Goal: Task Accomplishment & Management: Manage account settings

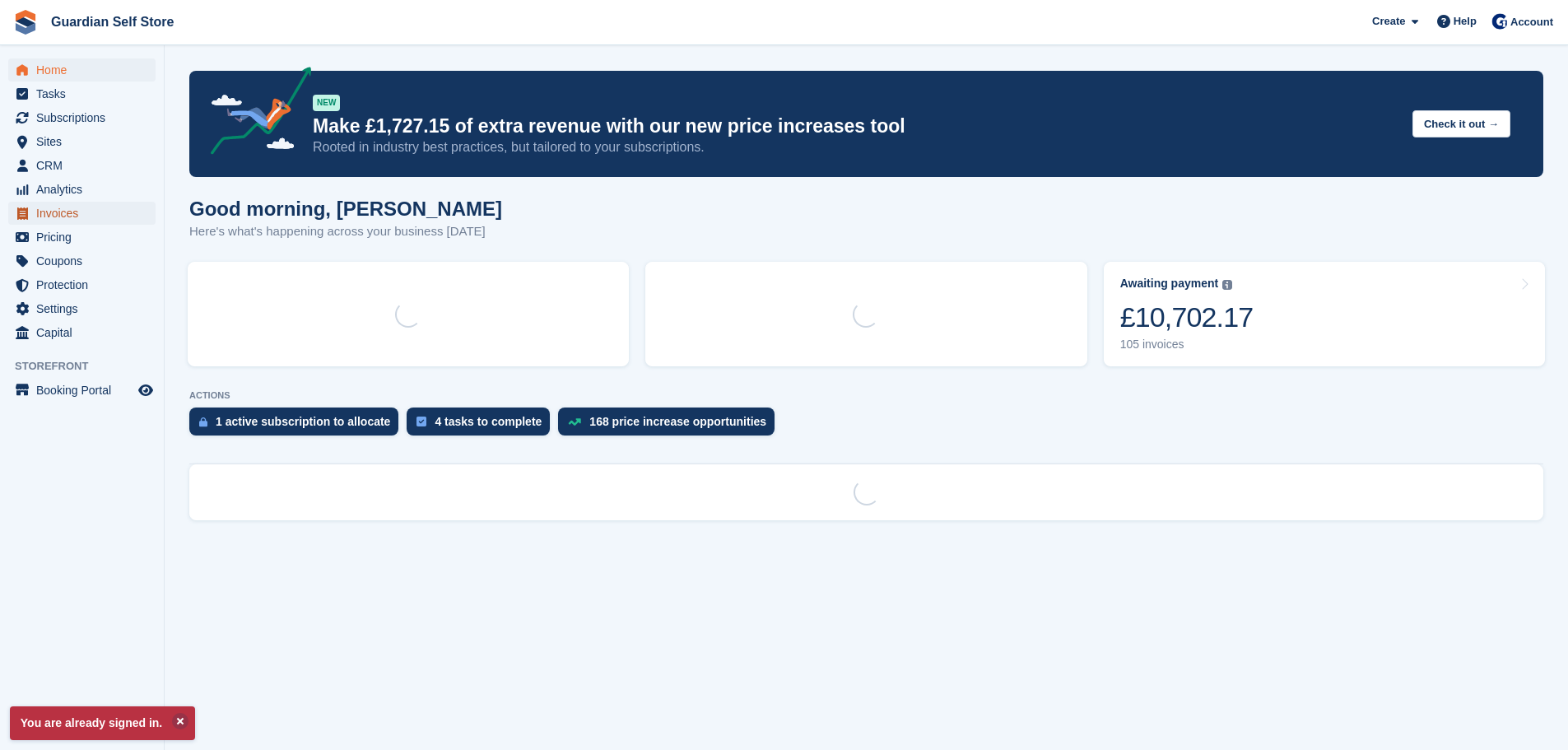
drag, startPoint x: 0, startPoint y: 0, endPoint x: 78, endPoint y: 211, distance: 225.0
click at [78, 211] on span "Invoices" at bounding box center [85, 213] width 98 height 23
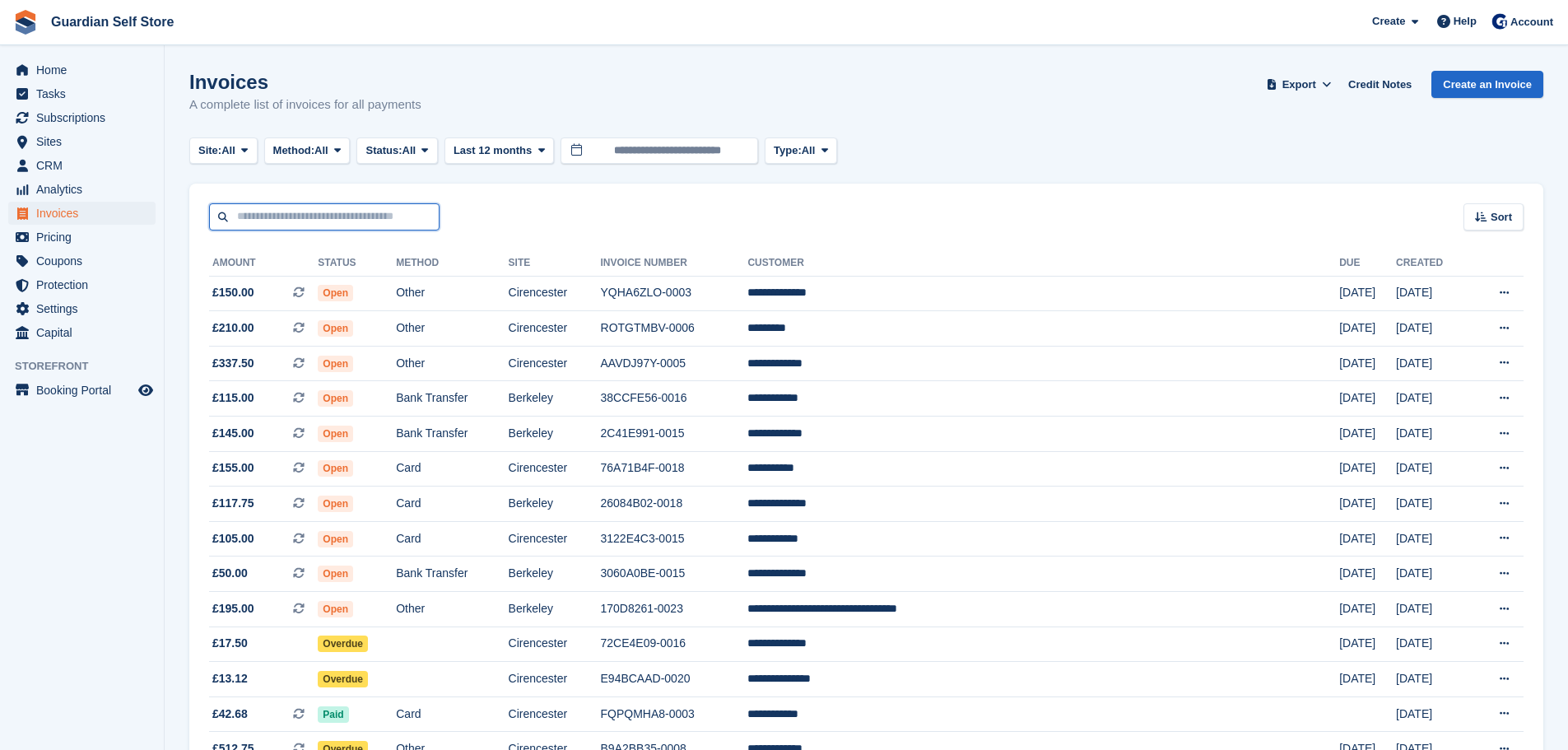
click at [263, 209] on input "text" at bounding box center [325, 217] width 231 height 28
type input "****"
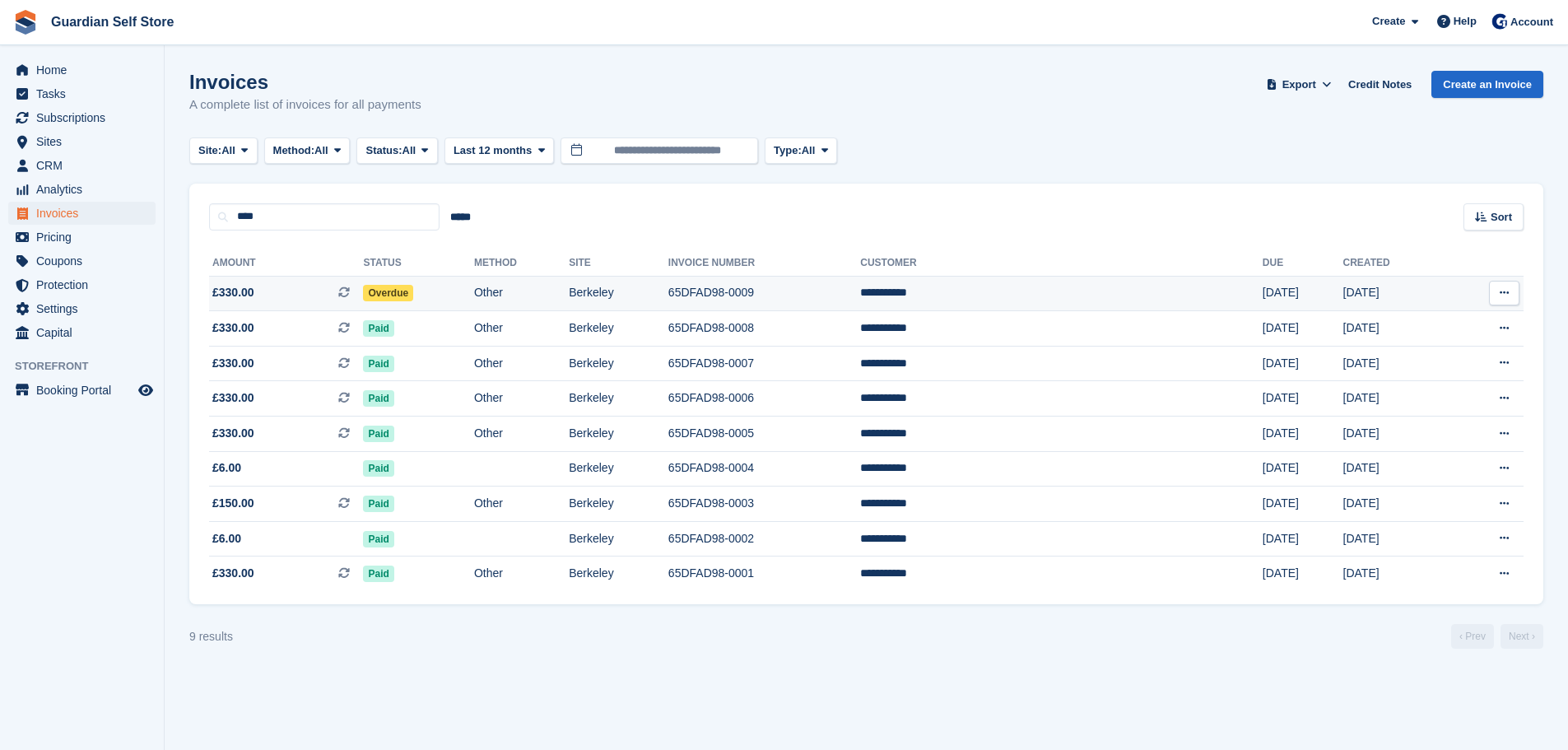
click at [273, 296] on span "£330.00 This is a recurring subscription invoice." at bounding box center [286, 292] width 154 height 17
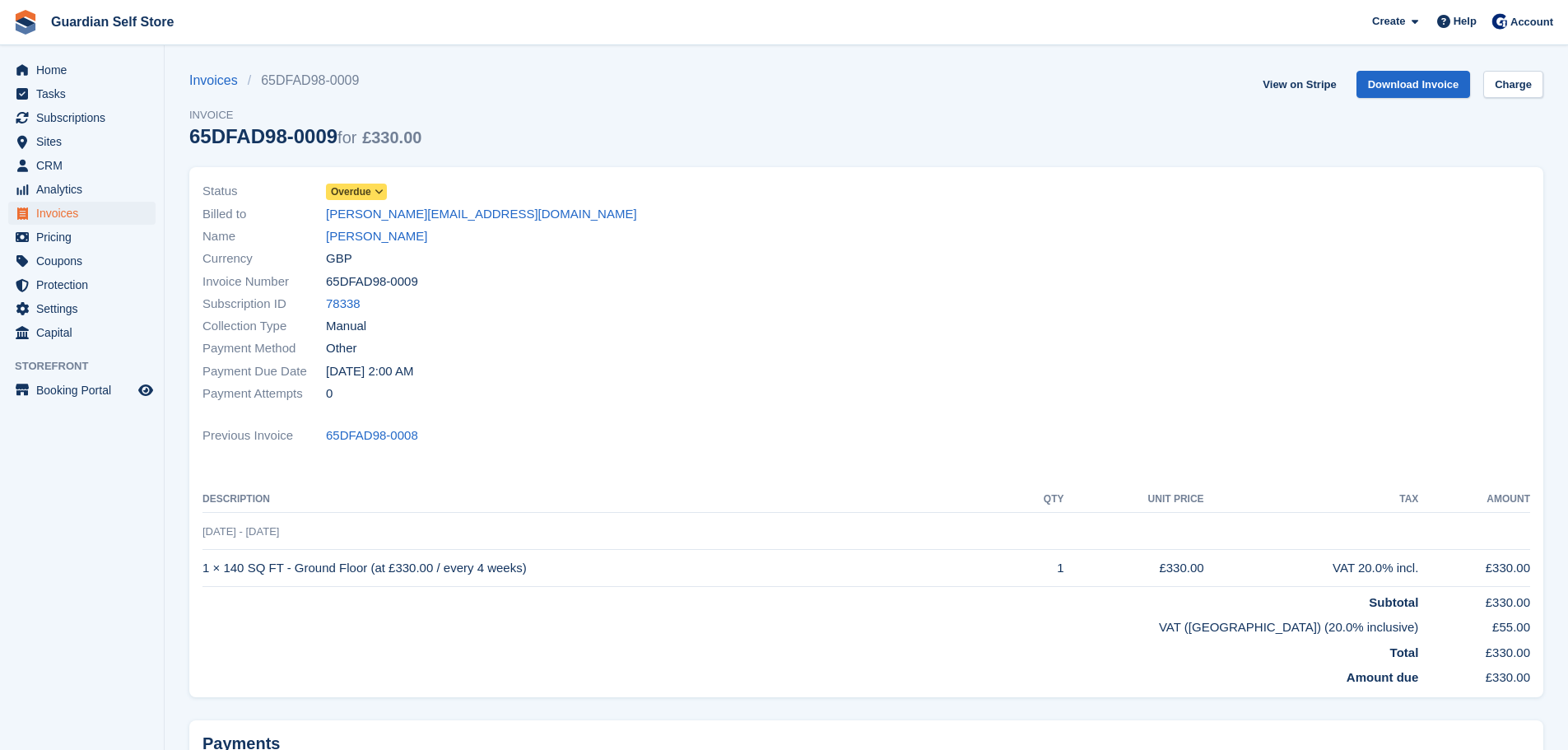
click at [356, 186] on span "Overdue" at bounding box center [351, 192] width 40 height 15
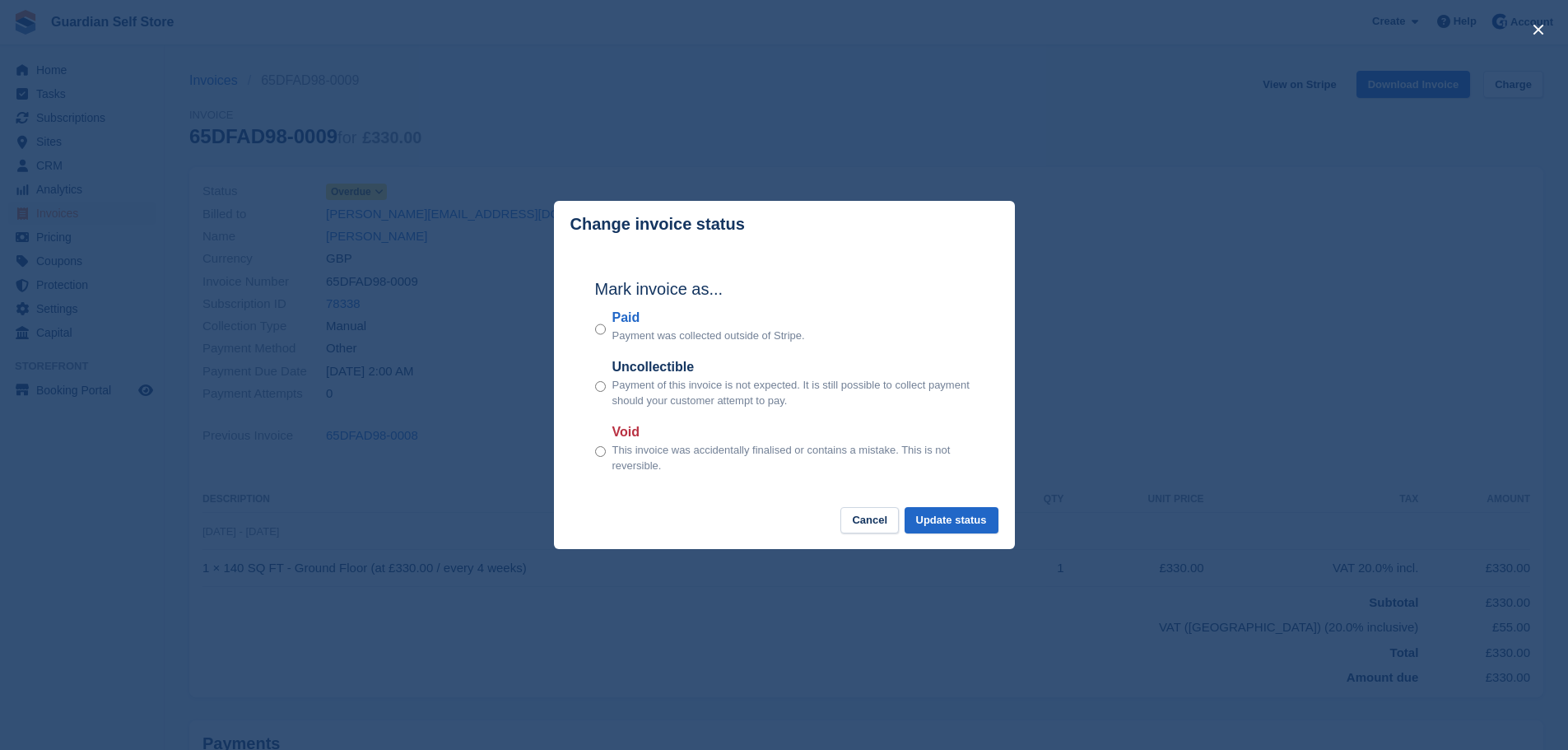
click at [629, 319] on label "Paid" at bounding box center [708, 318] width 193 height 20
click at [913, 524] on button "Update status" at bounding box center [952, 521] width 94 height 28
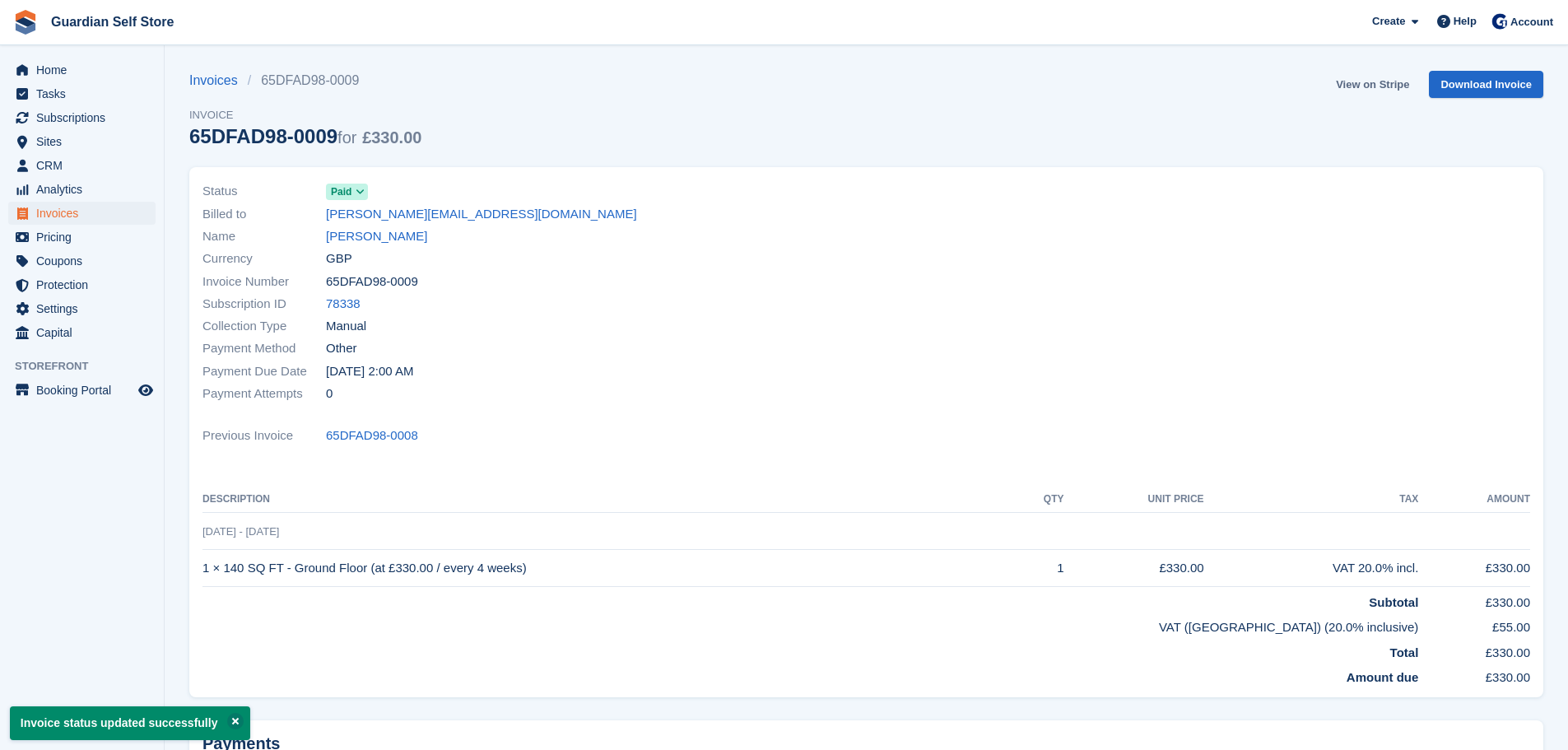
click at [1349, 83] on link "View on Stripe" at bounding box center [1372, 84] width 86 height 28
click at [75, 211] on span "Invoices" at bounding box center [85, 213] width 98 height 23
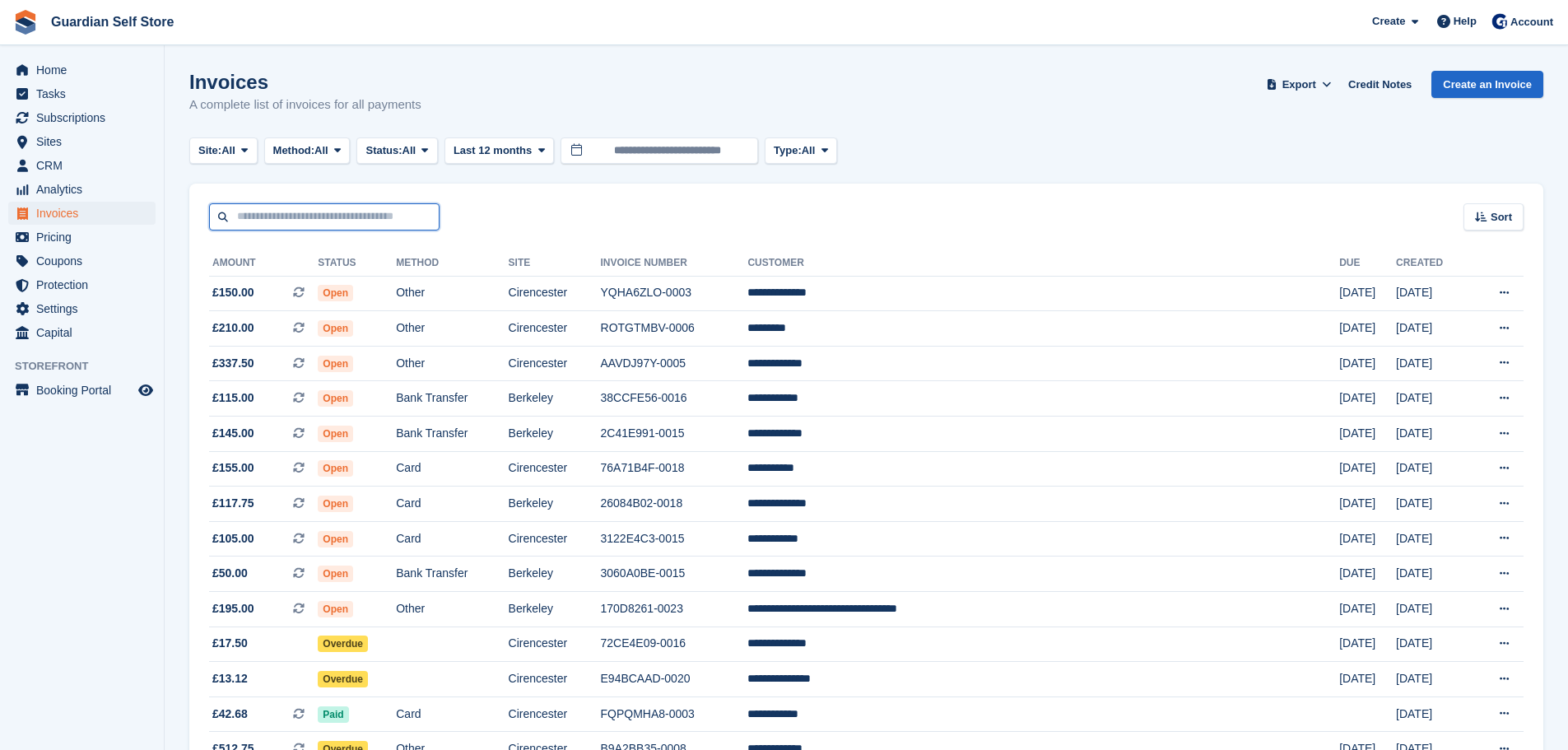
click at [294, 213] on input "text" at bounding box center [325, 217] width 231 height 28
type input "****"
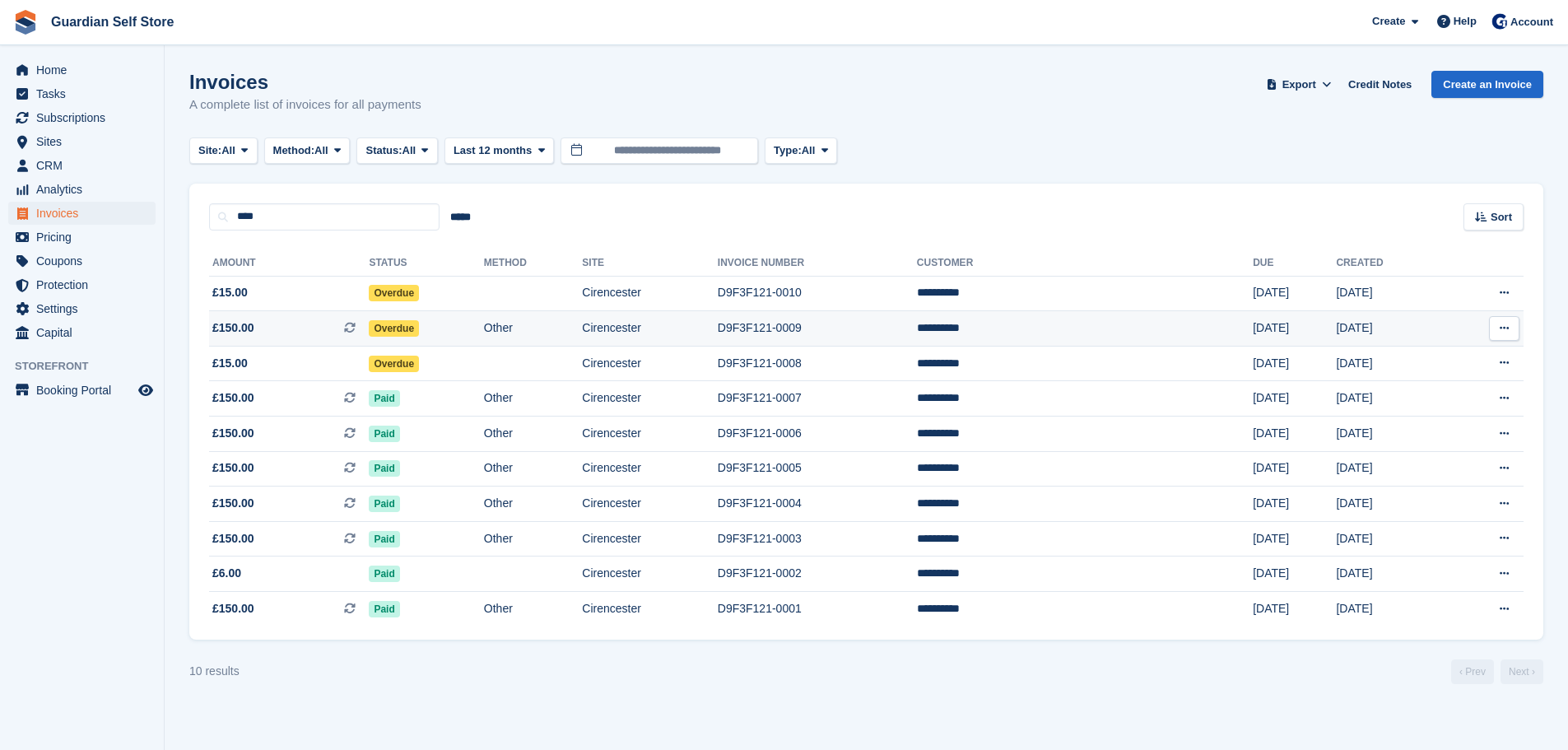
click at [288, 321] on span "£150.00 This is a recurring subscription invoice." at bounding box center [289, 328] width 160 height 17
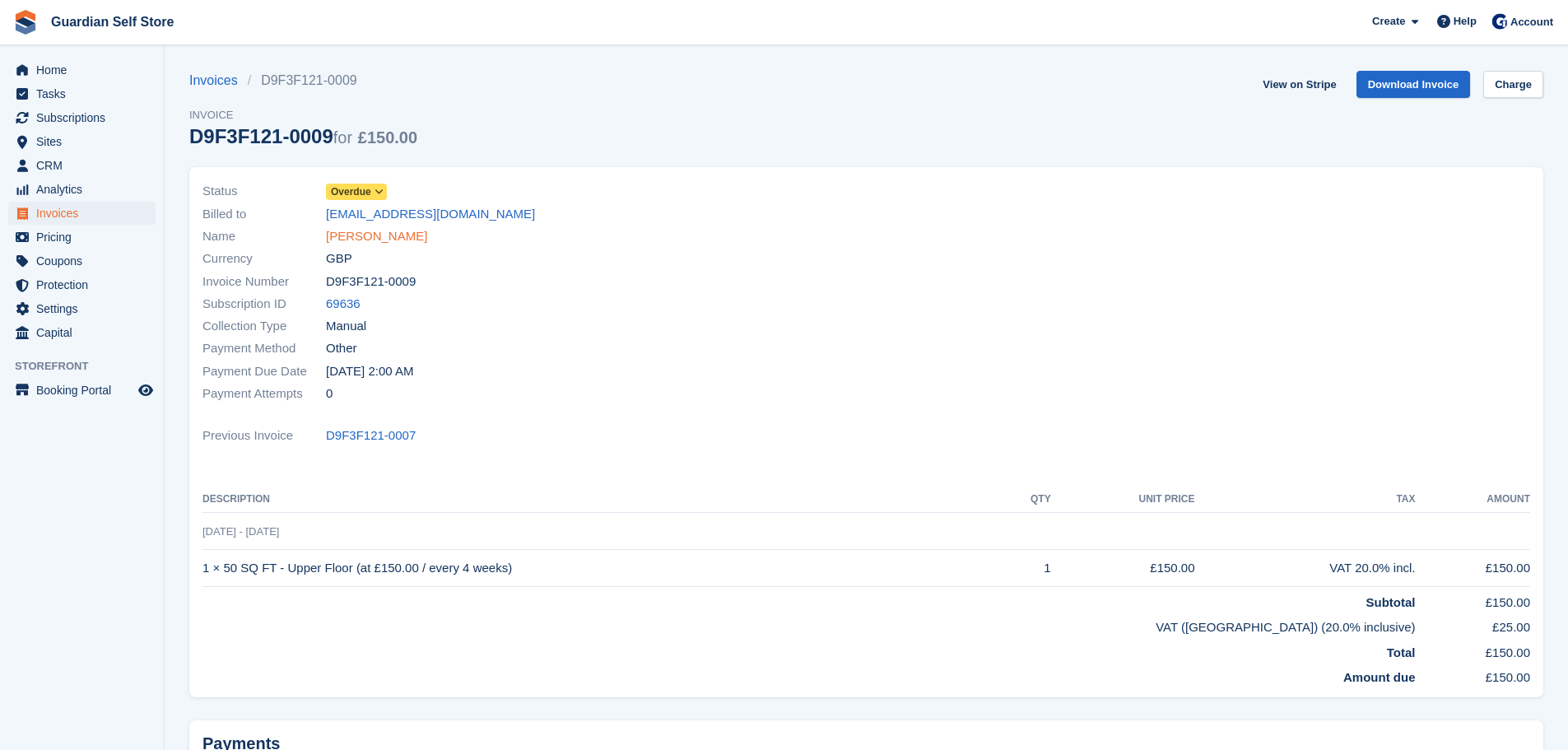
click at [358, 239] on link "[PERSON_NAME]" at bounding box center [376, 236] width 101 height 19
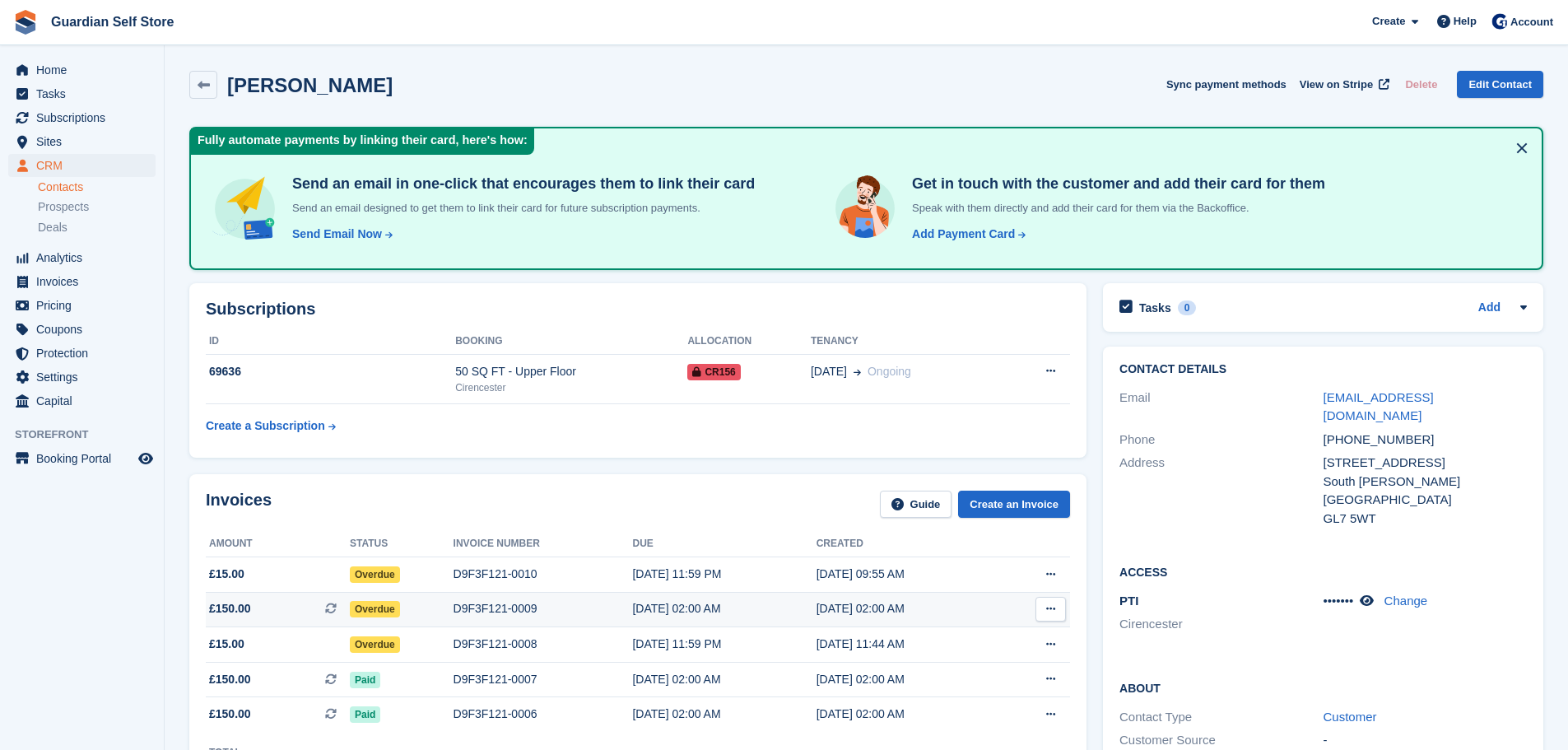
click at [376, 612] on span "Overdue" at bounding box center [374, 609] width 51 height 17
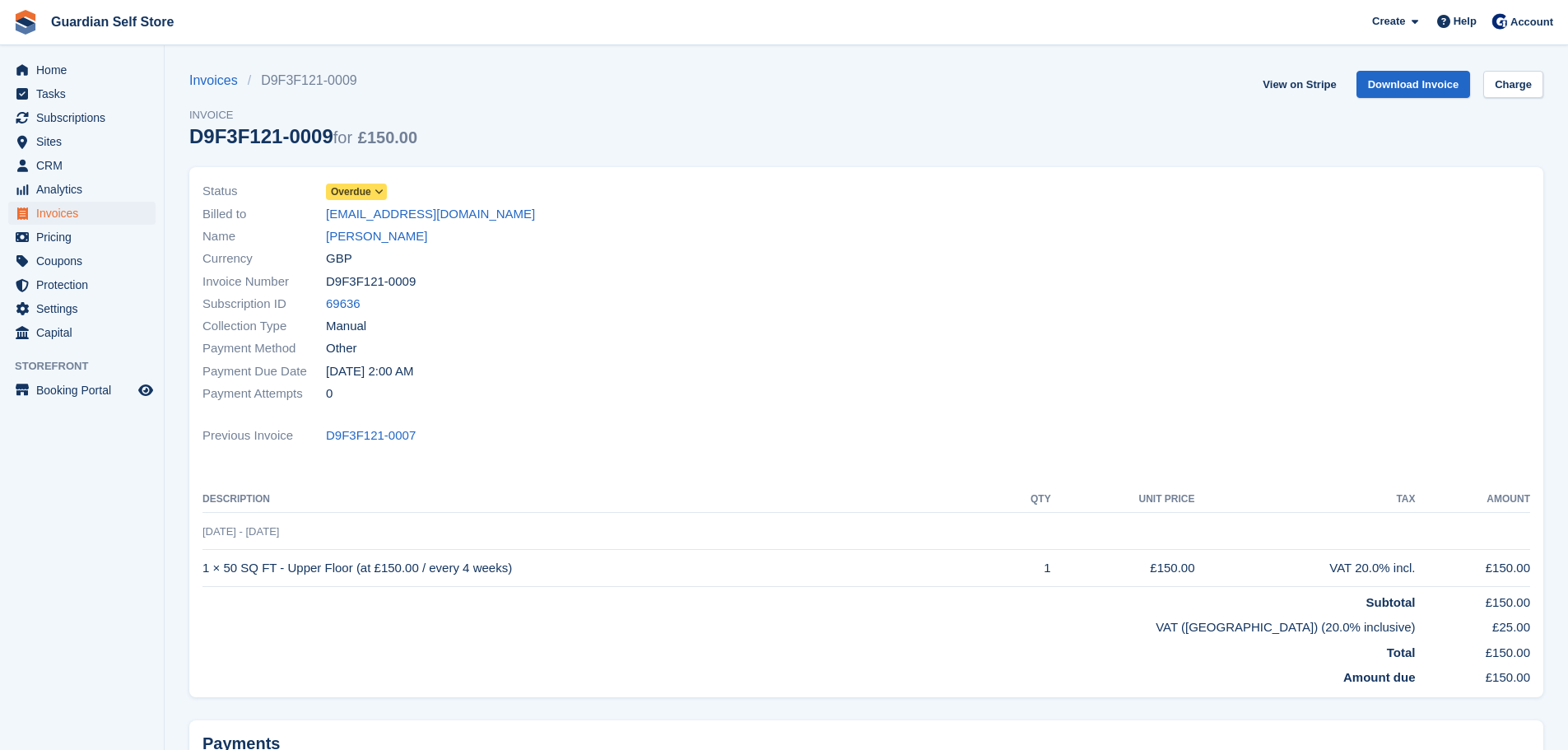
click at [366, 190] on span "Overdue" at bounding box center [351, 192] width 40 height 15
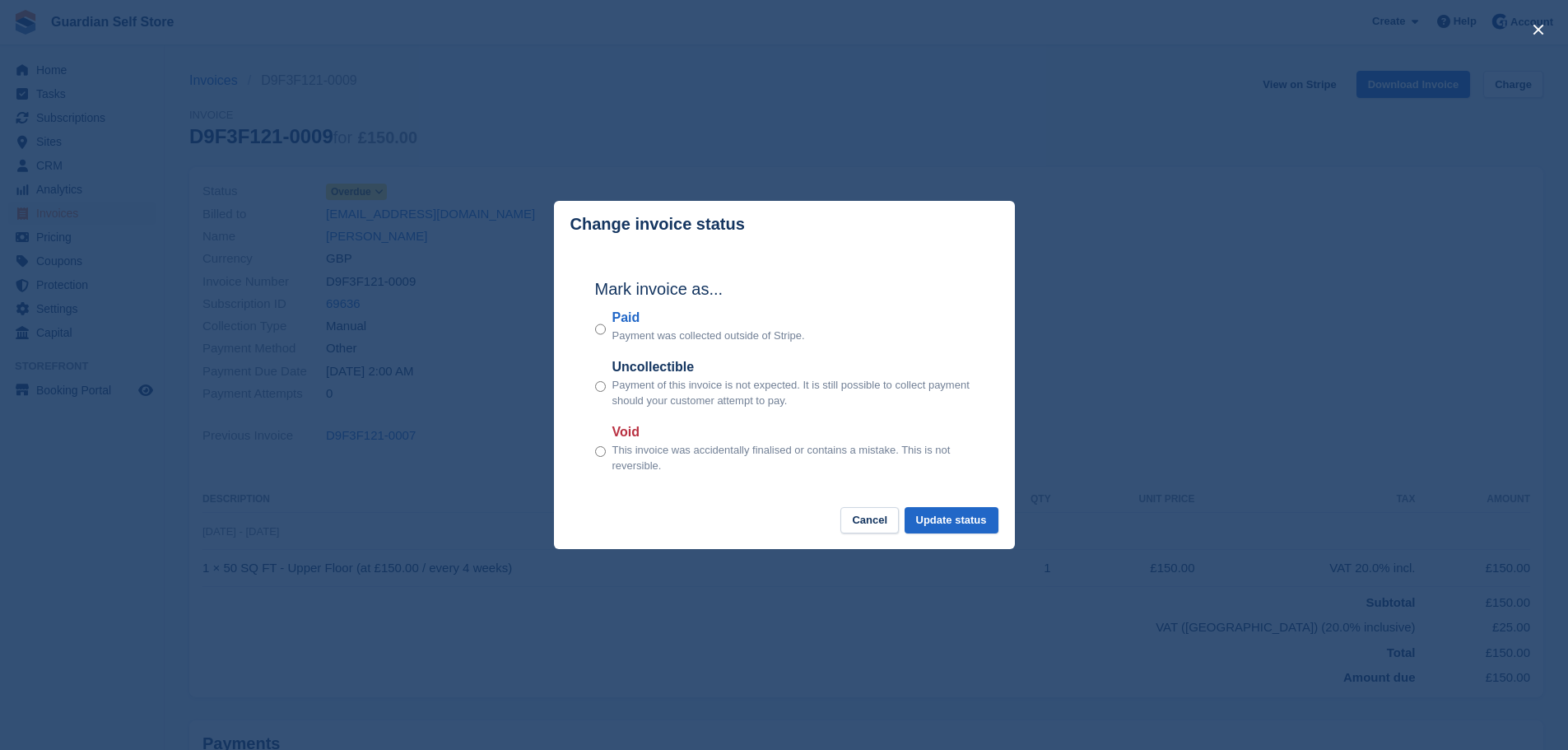
click at [625, 314] on label "Paid" at bounding box center [708, 318] width 193 height 20
click at [939, 518] on button "Update status" at bounding box center [952, 521] width 94 height 28
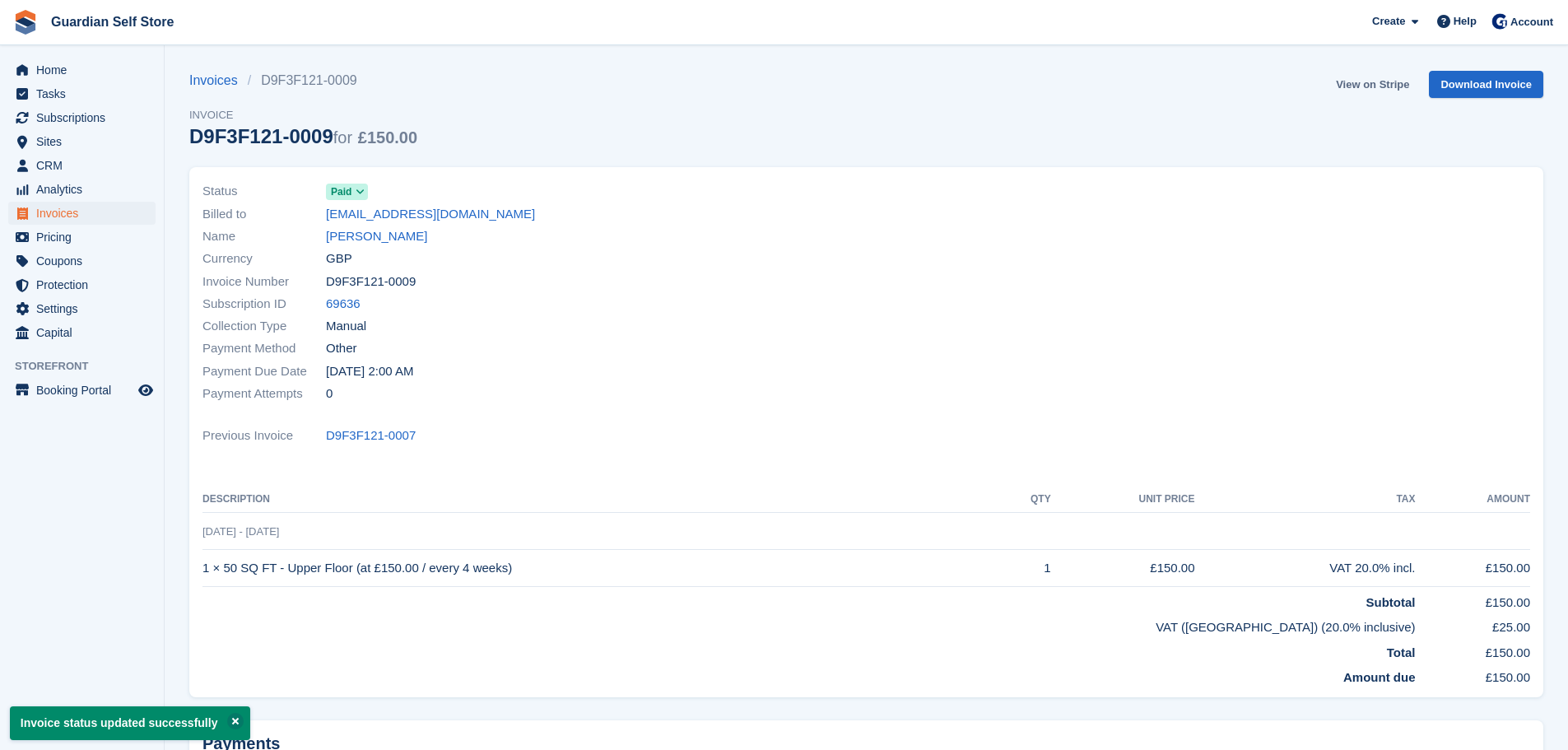
click at [1366, 74] on link "View on Stripe" at bounding box center [1372, 84] width 86 height 28
click at [81, 218] on span "Invoices" at bounding box center [85, 213] width 98 height 23
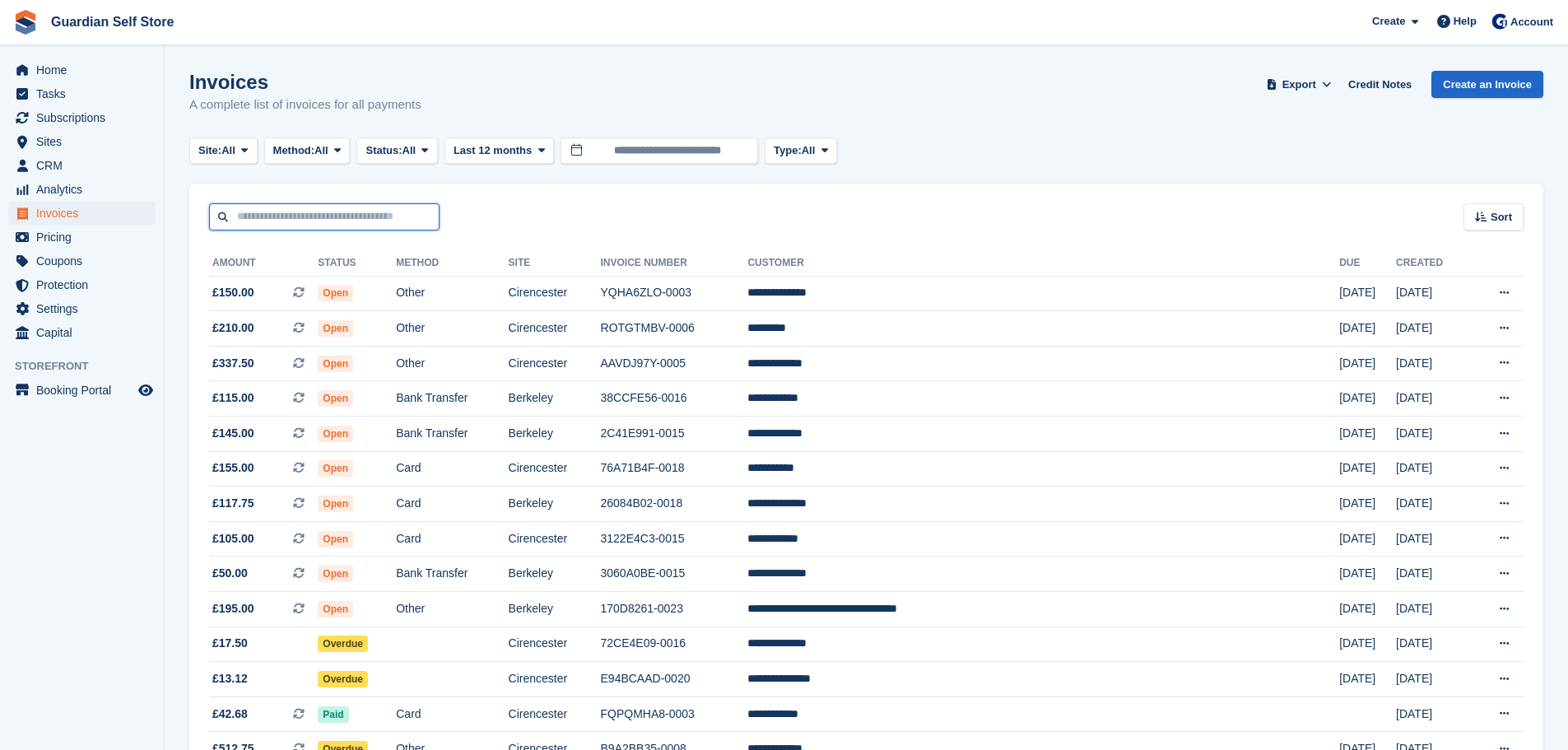
click at [334, 213] on input "text" at bounding box center [325, 217] width 231 height 28
type input "***"
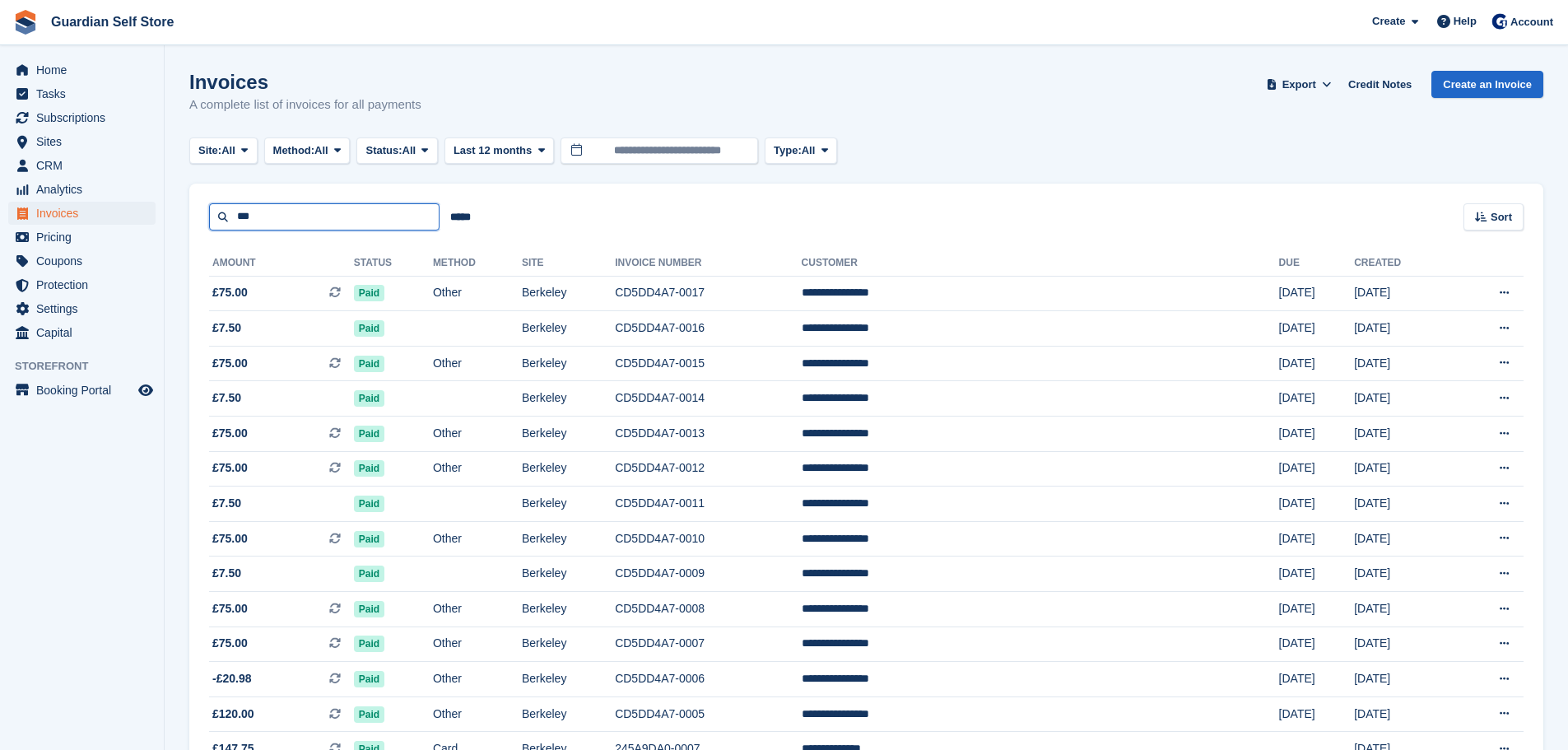
drag, startPoint x: 313, startPoint y: 211, endPoint x: 148, endPoint y: 210, distance: 165.0
click at [148, 210] on div "Home Tasks Subscriptions Subscriptions Subscriptions Price increases NEW Price …" at bounding box center [784, 582] width 1568 height 1164
type input "****"
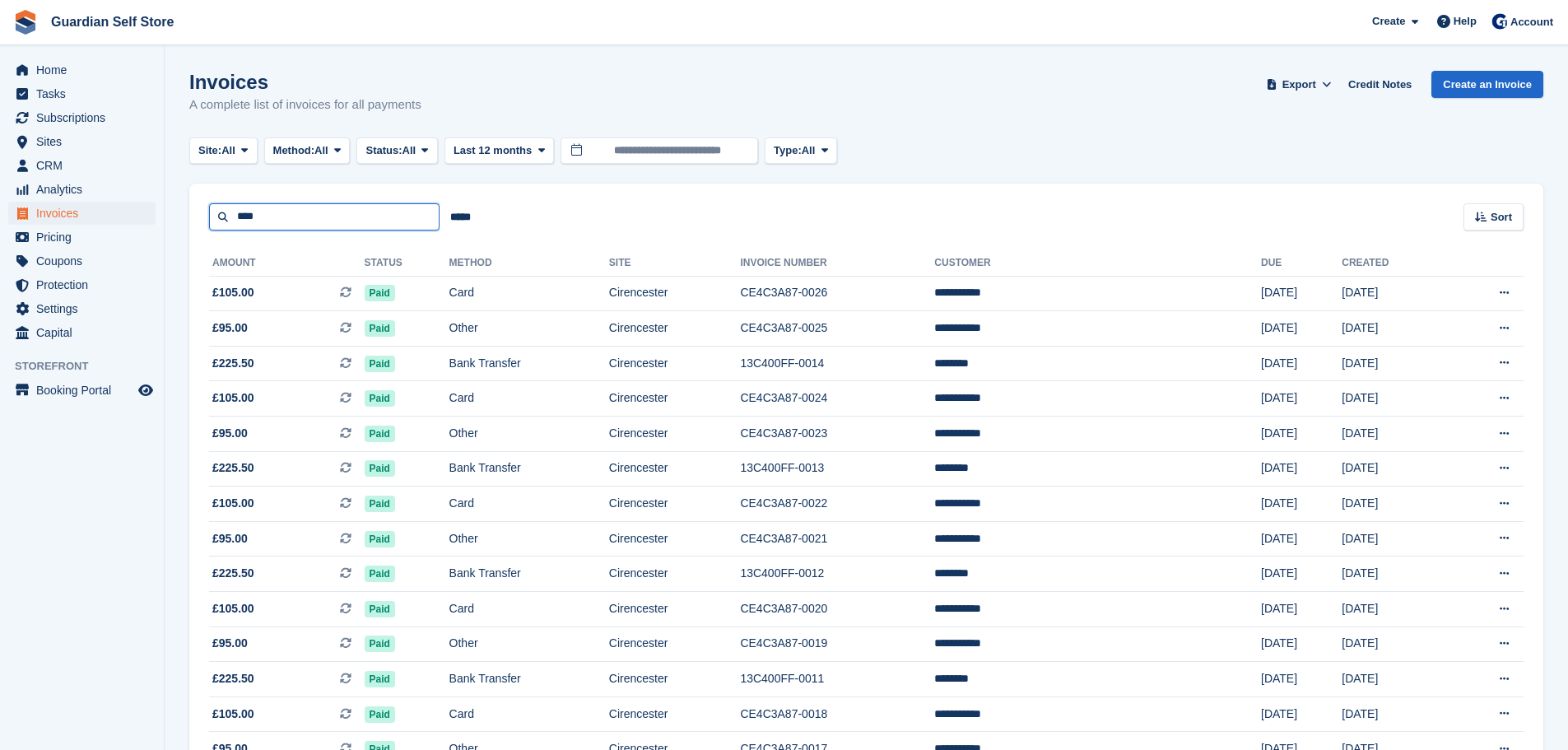
drag, startPoint x: 280, startPoint y: 222, endPoint x: 209, endPoint y: 219, distance: 71.1
click at [212, 219] on input "****" at bounding box center [325, 217] width 231 height 28
type input "*****"
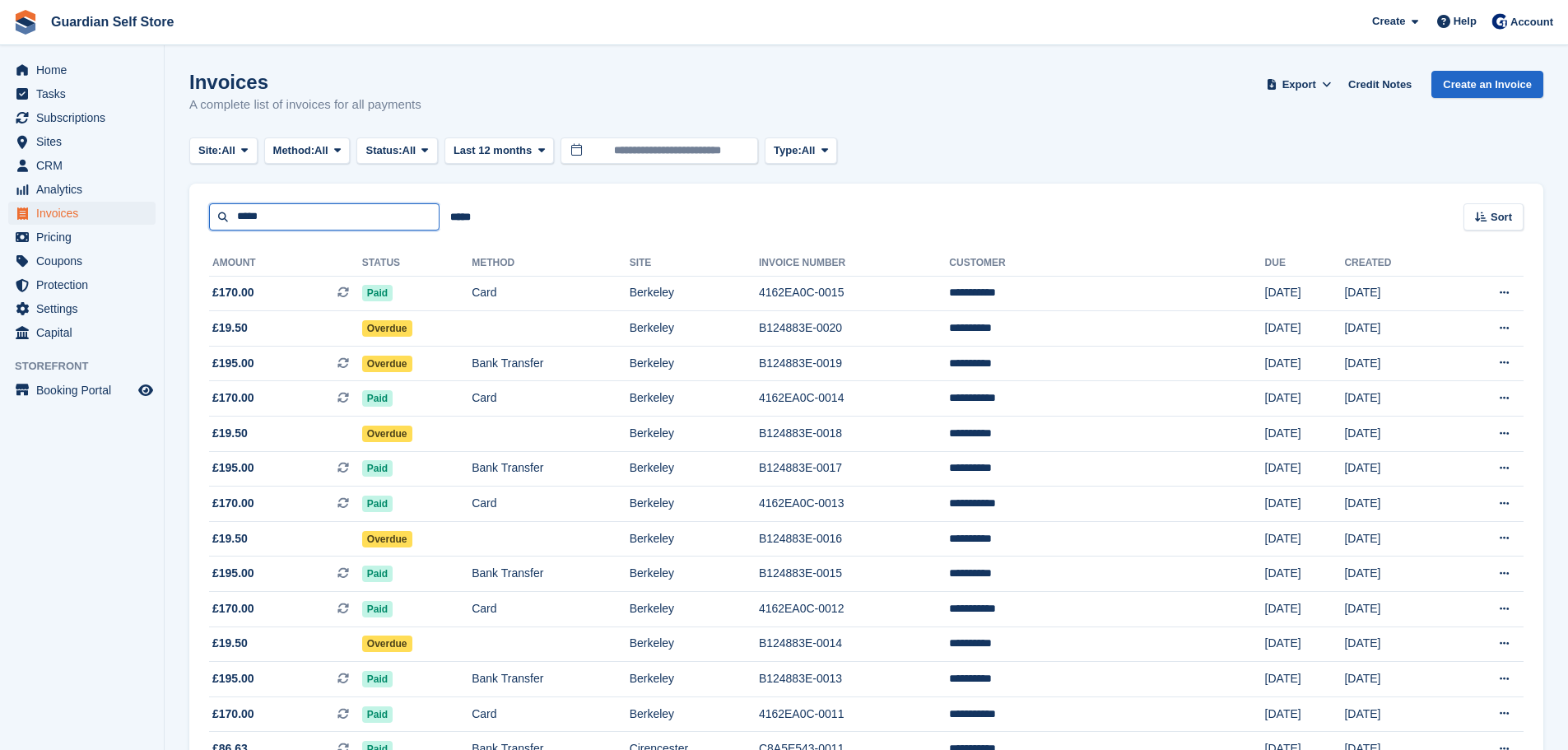
drag, startPoint x: 286, startPoint y: 218, endPoint x: 169, endPoint y: 218, distance: 117.0
type input "****"
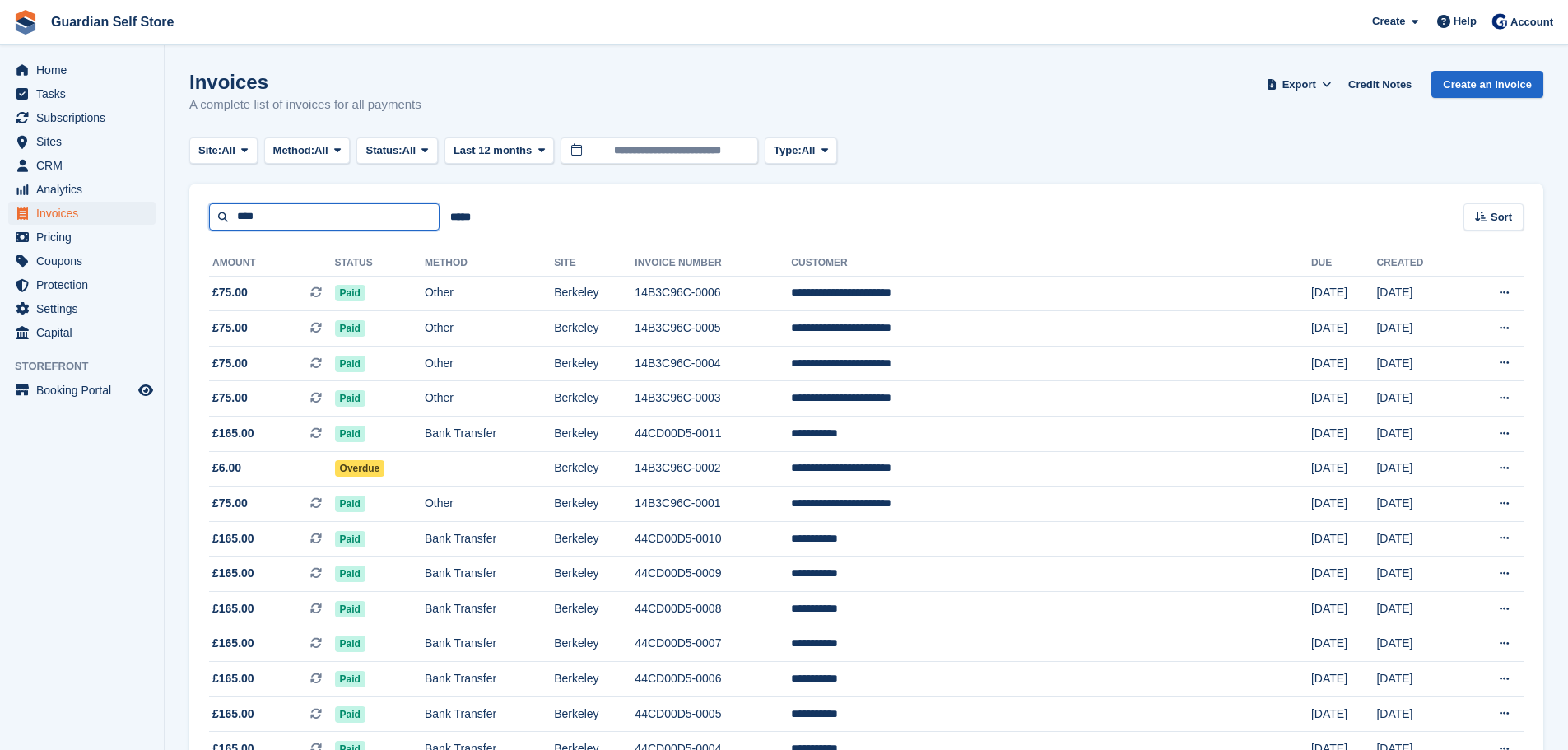
drag, startPoint x: 305, startPoint y: 216, endPoint x: 138, endPoint y: 211, distance: 167.1
click at [138, 211] on div "Home Tasks Subscriptions Subscriptions Subscriptions Price increases NEW Price …" at bounding box center [784, 459] width 1568 height 919
type input "****"
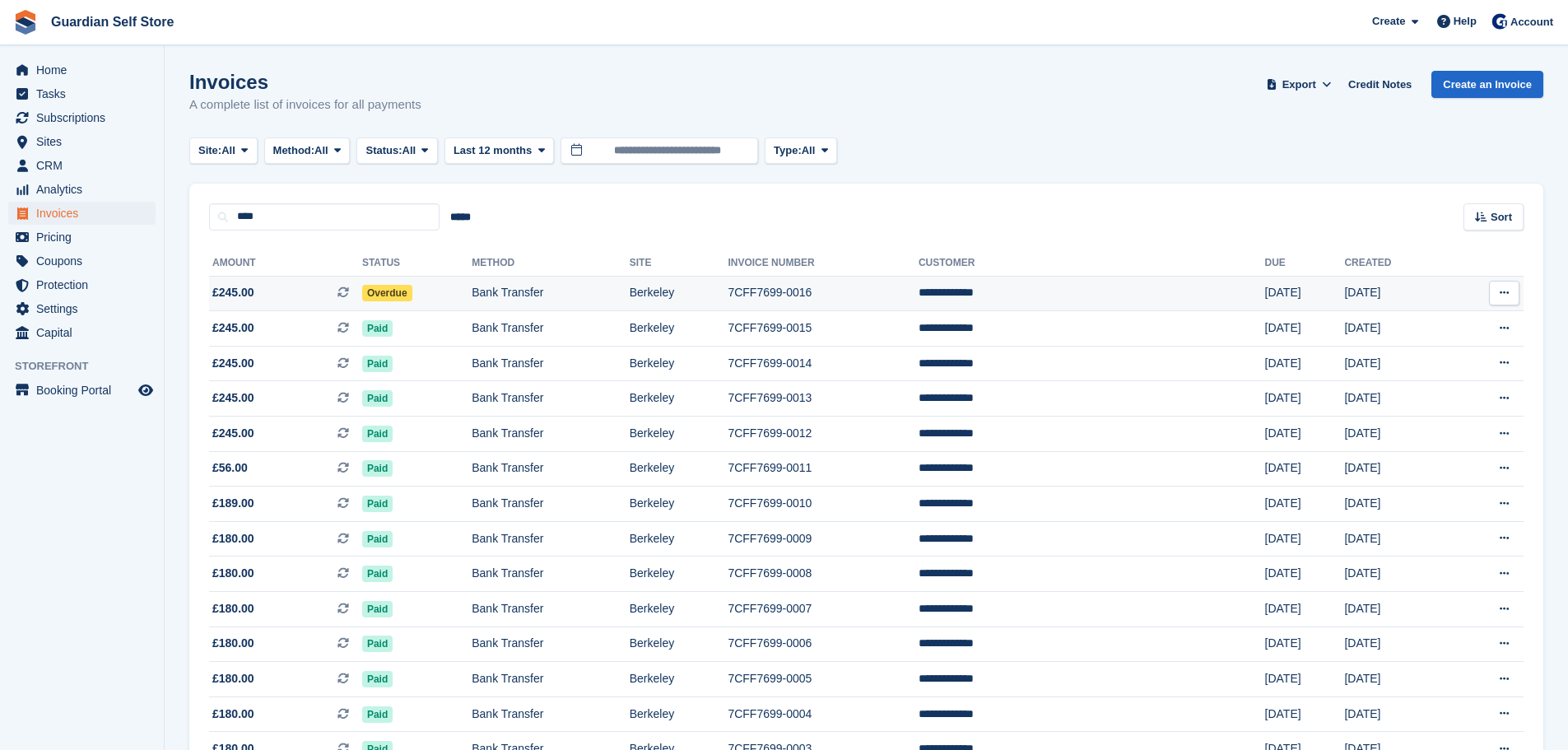
click at [291, 288] on span "£245.00 This is a recurring subscription invoice." at bounding box center [286, 292] width 154 height 17
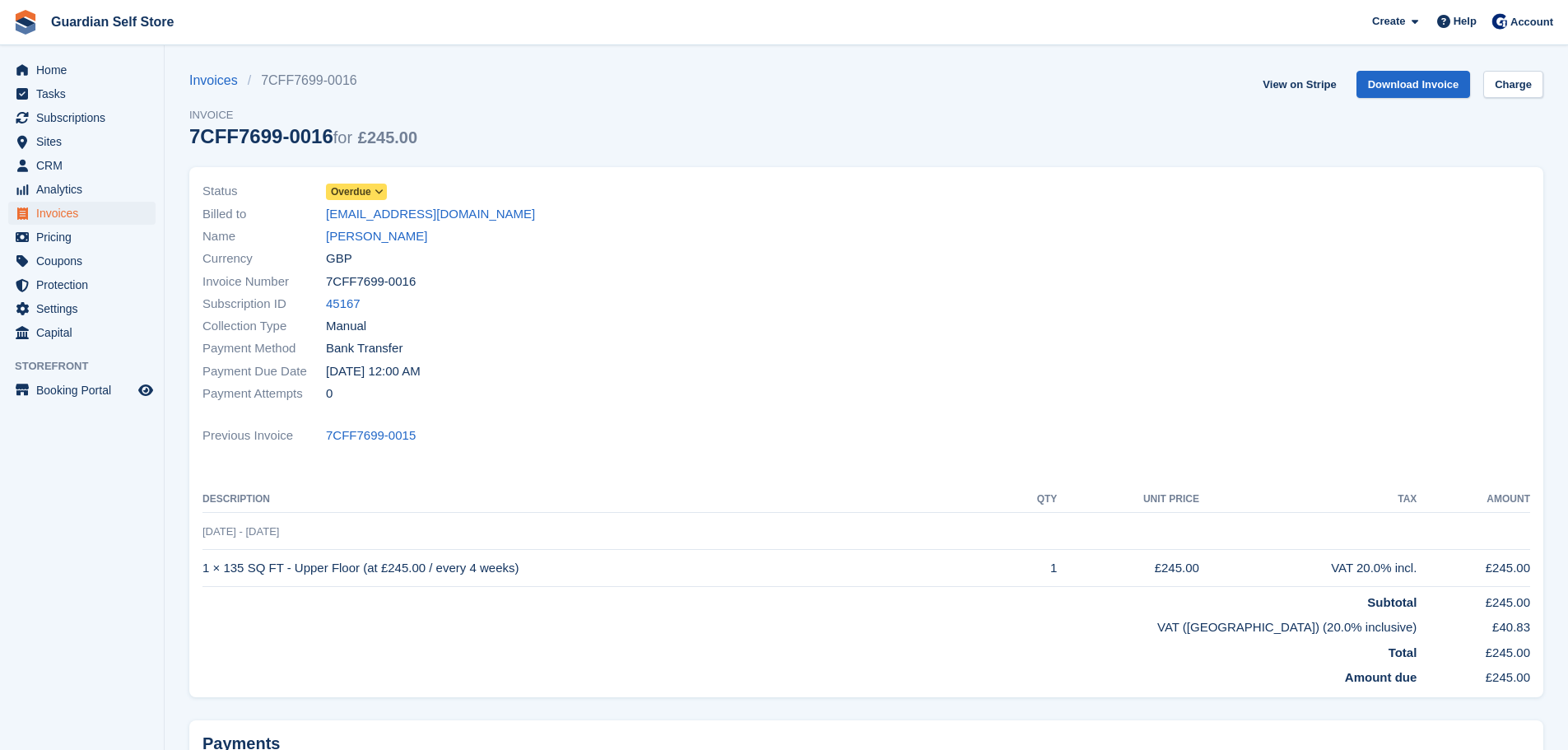
click at [368, 194] on span "Overdue" at bounding box center [351, 192] width 40 height 15
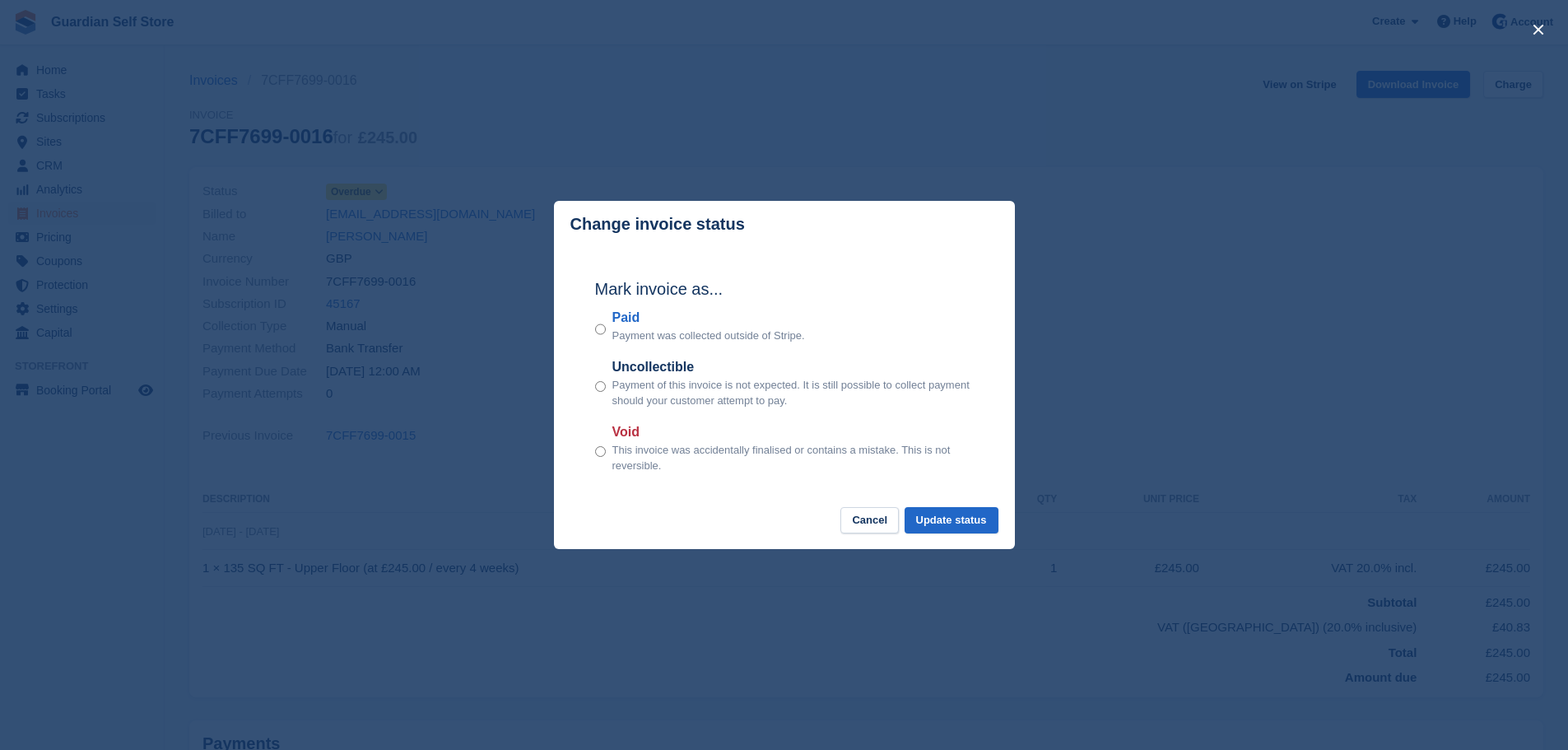
click at [618, 315] on label "Paid" at bounding box center [708, 318] width 193 height 20
click at [934, 503] on div "Mark invoice as... Paid Payment was collected outside of Stripe. Uncollectible …" at bounding box center [784, 377] width 412 height 259
click at [937, 506] on div "Mark invoice as... Paid Payment was collected outside of Stripe. Uncollectible …" at bounding box center [784, 377] width 412 height 259
click at [940, 511] on button "Update status" at bounding box center [952, 521] width 94 height 28
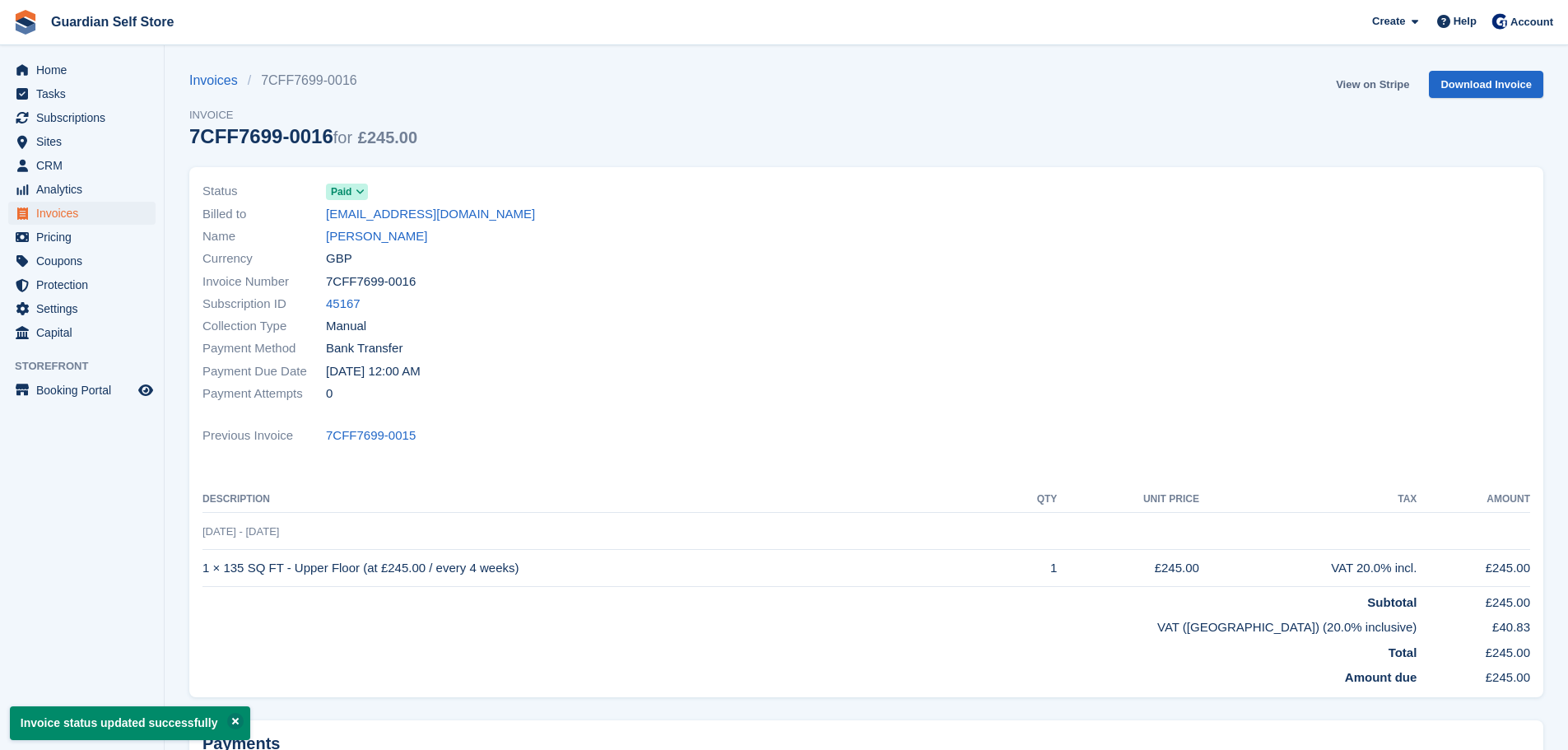
click at [1367, 77] on link "View on Stripe" at bounding box center [1372, 84] width 86 height 28
click at [41, 85] on span "Tasks" at bounding box center [85, 94] width 98 height 23
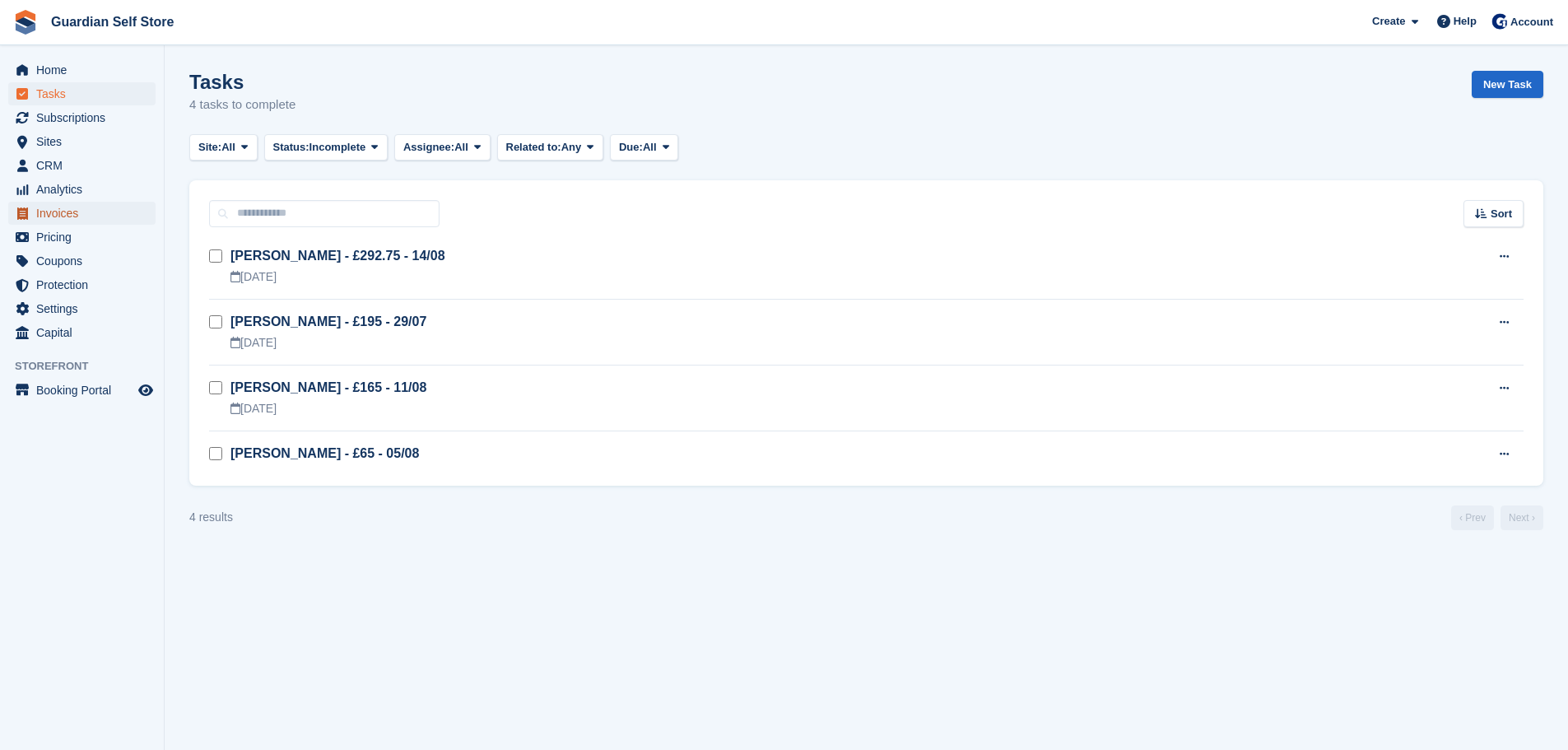
click at [91, 217] on span "Invoices" at bounding box center [85, 213] width 98 height 23
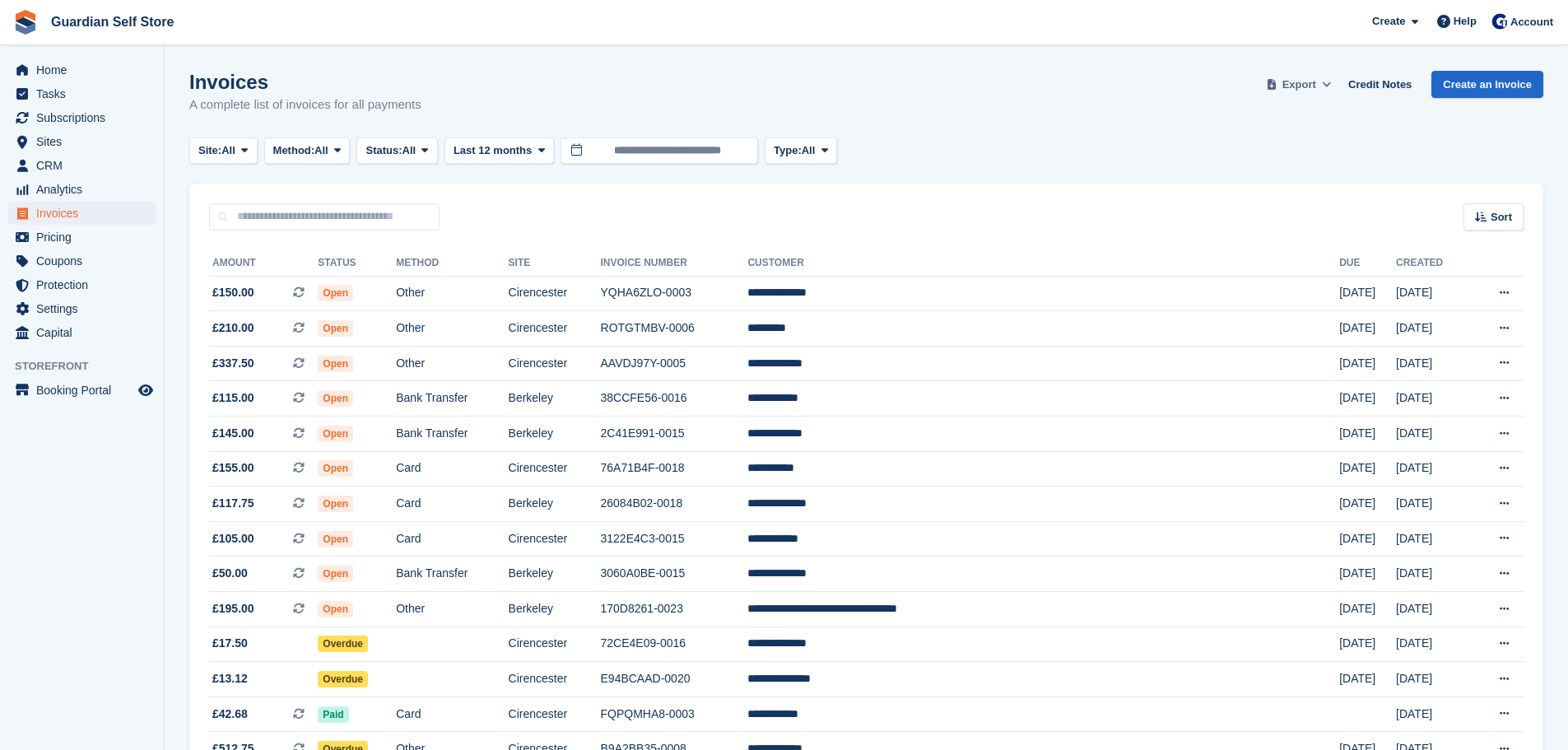
click at [1310, 85] on span "Export" at bounding box center [1300, 84] width 34 height 17
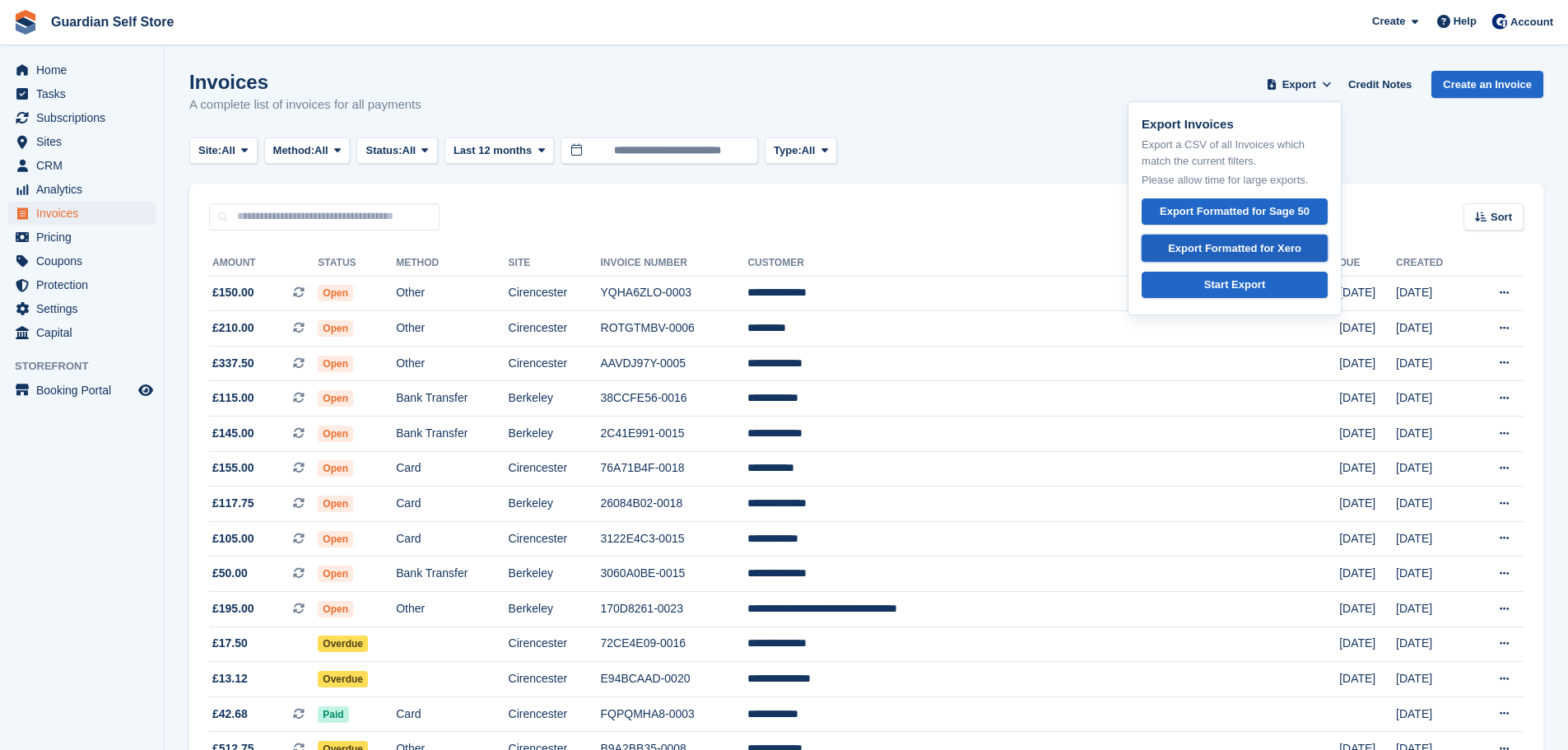
click at [1277, 254] on div "Export Formatted for Xero" at bounding box center [1235, 249] width 133 height 17
click at [396, 584] on td "Open" at bounding box center [357, 574] width 78 height 36
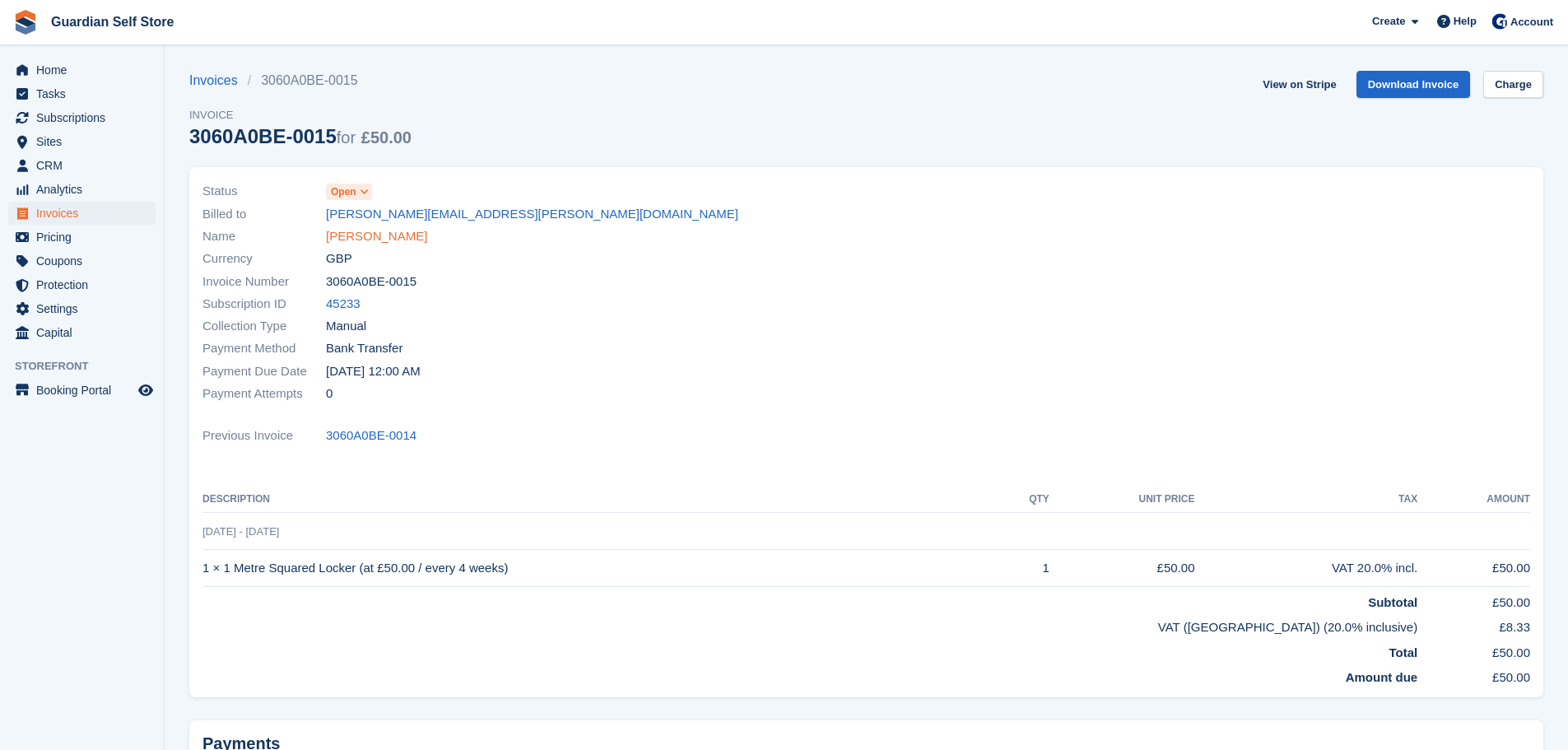
click at [372, 237] on link "Caron Luscombe" at bounding box center [376, 236] width 101 height 19
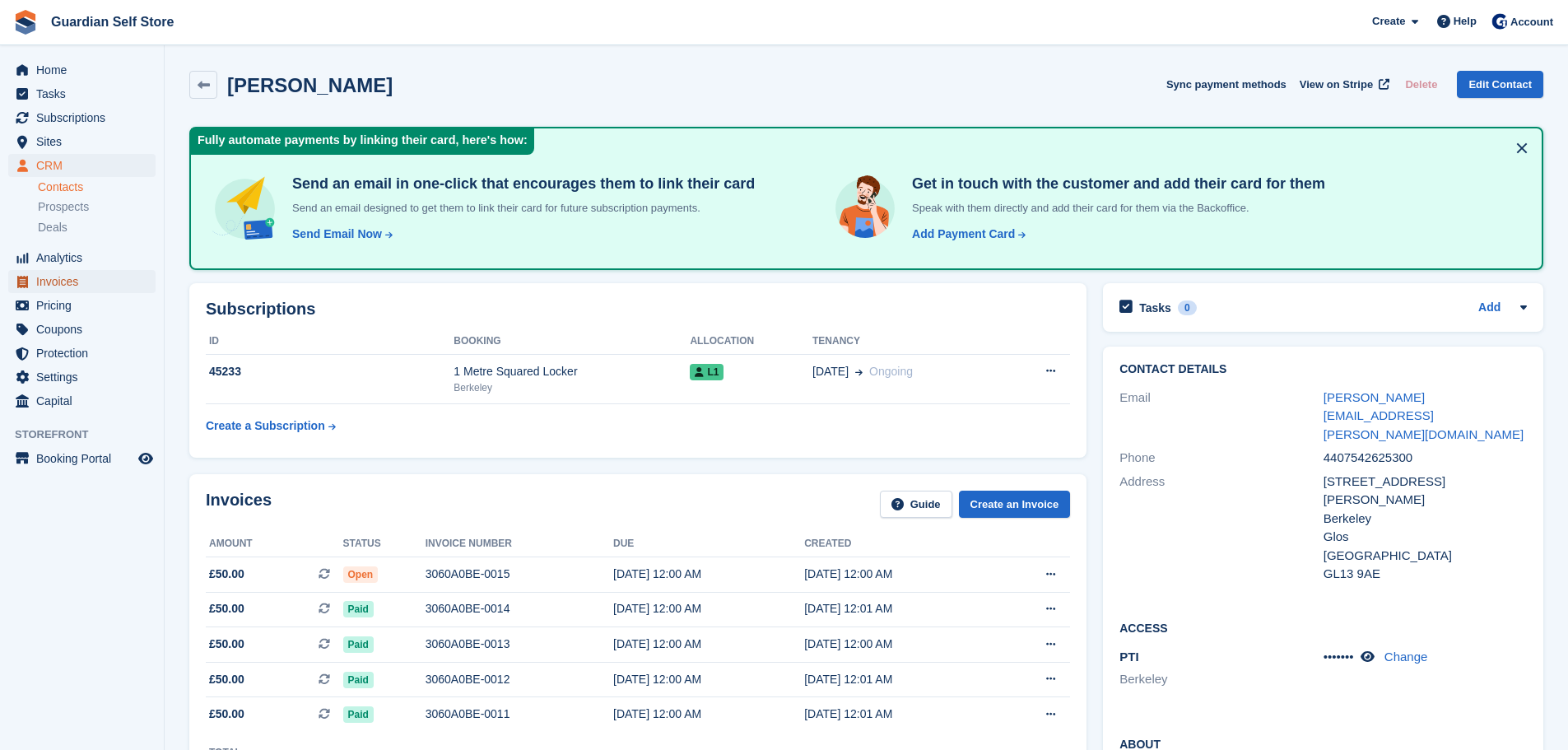
click at [63, 282] on span "Invoices" at bounding box center [85, 281] width 98 height 23
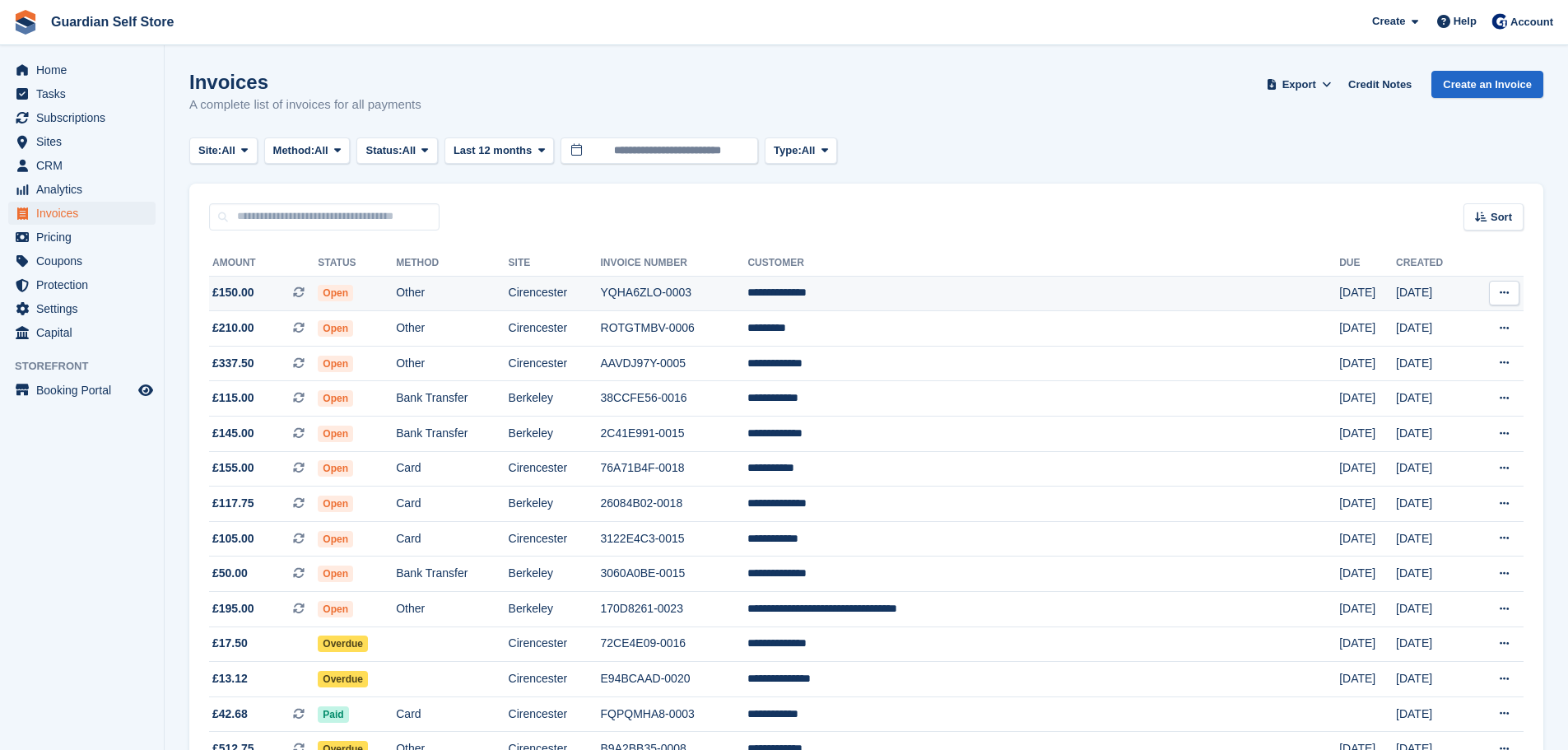
click at [601, 291] on td "Cirencester" at bounding box center [555, 294] width 92 height 36
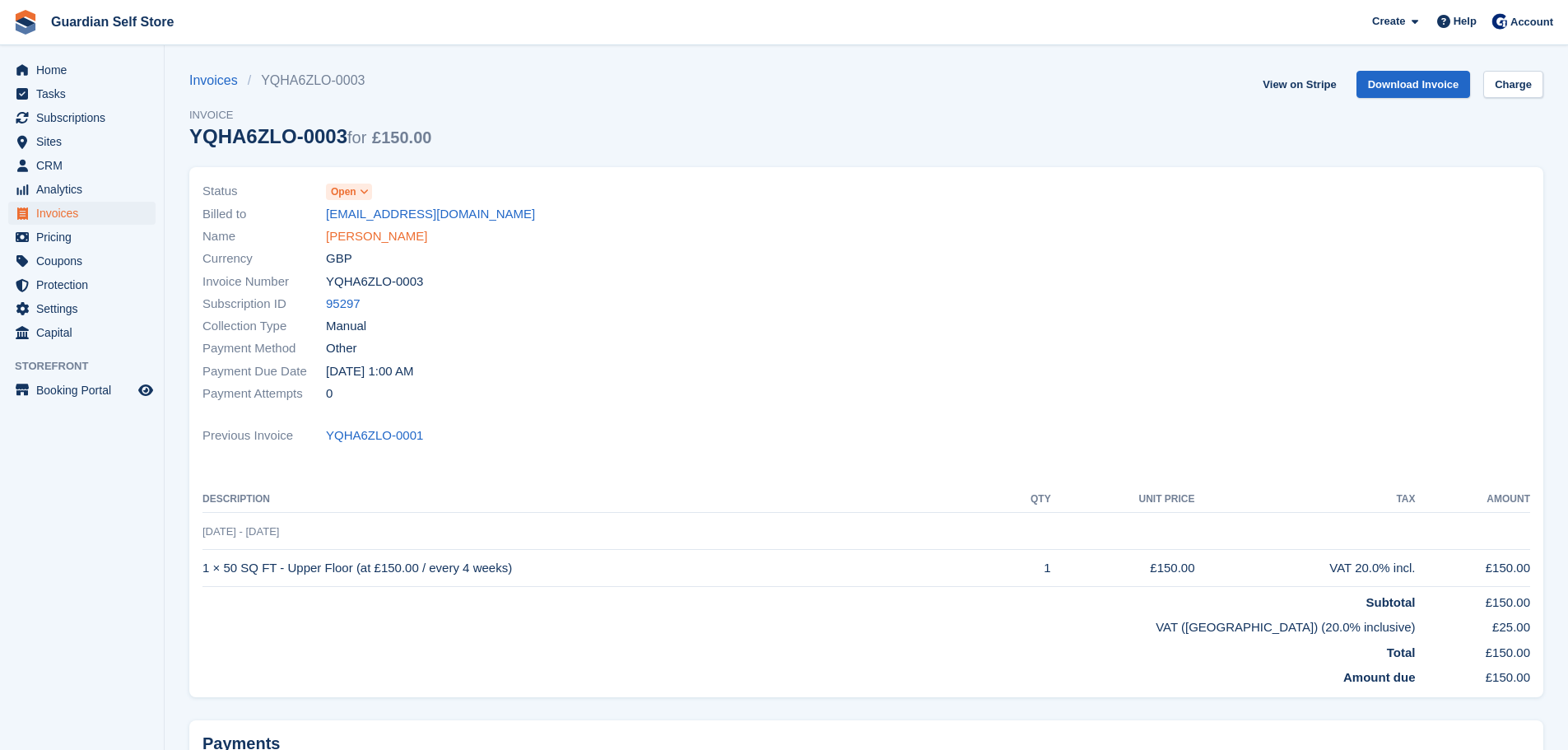
click at [362, 231] on link "[PERSON_NAME]" at bounding box center [376, 236] width 101 height 19
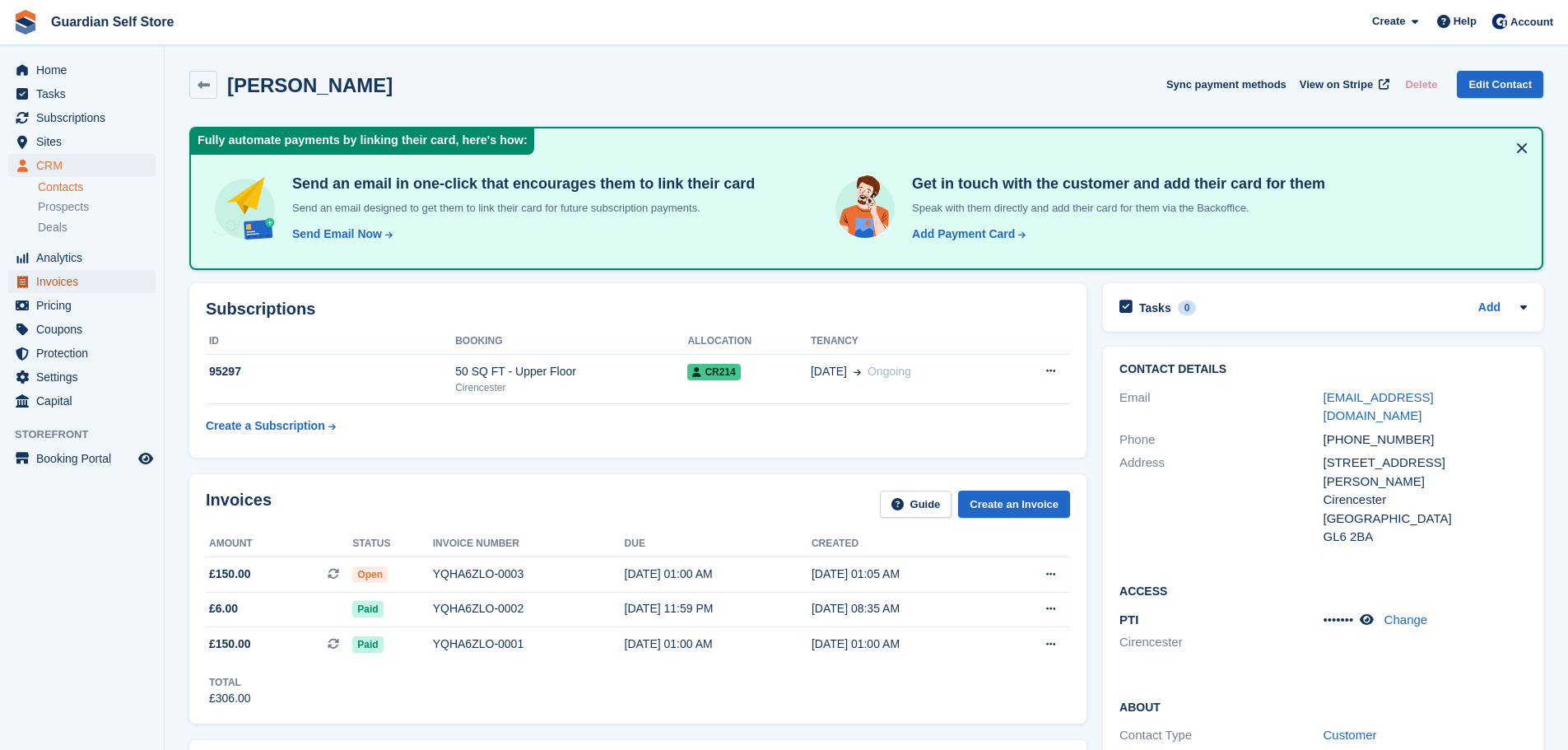
click at [42, 276] on span "Invoices" at bounding box center [85, 281] width 98 height 23
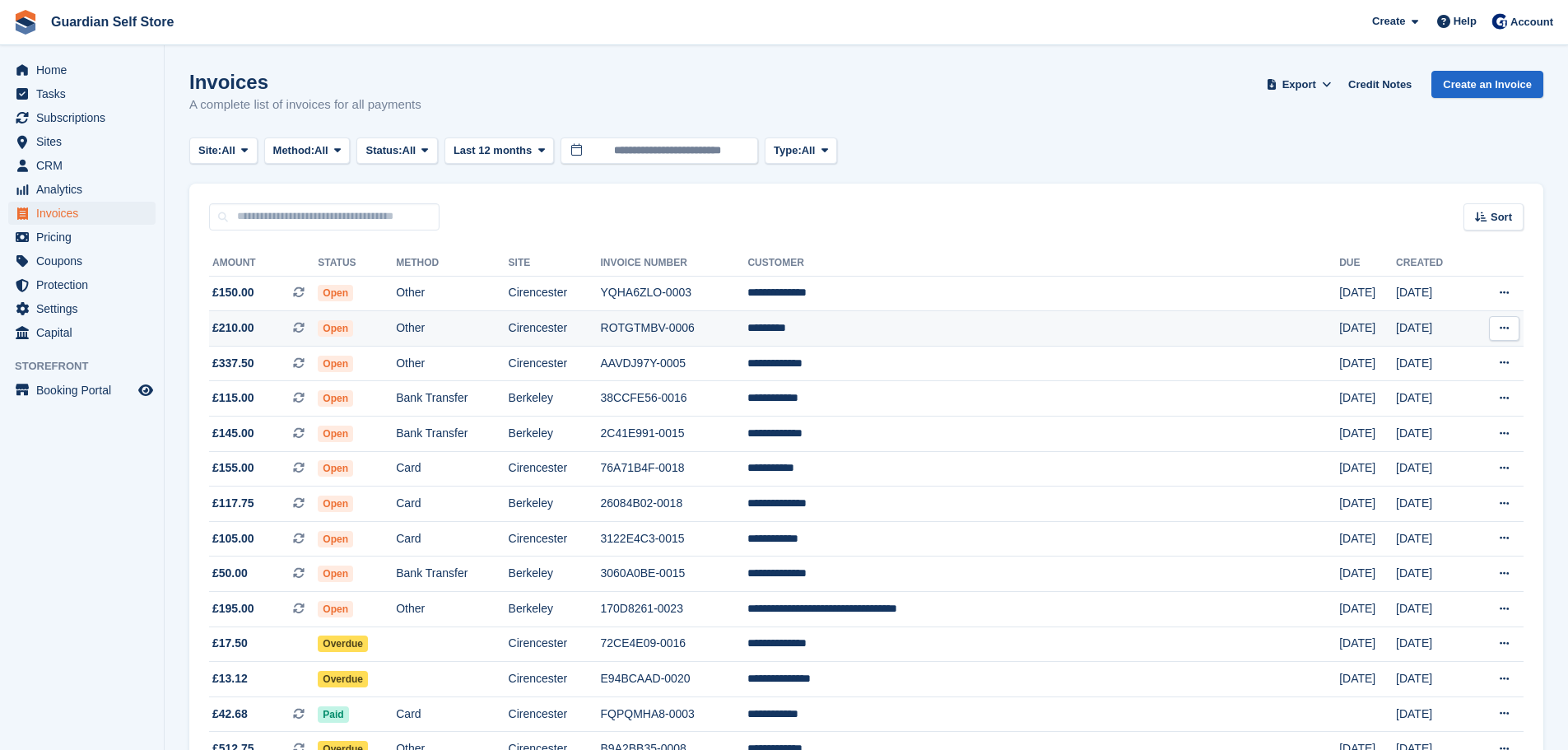
click at [277, 320] on span "£210.00 This is a recurring subscription invoice." at bounding box center [264, 328] width 108 height 17
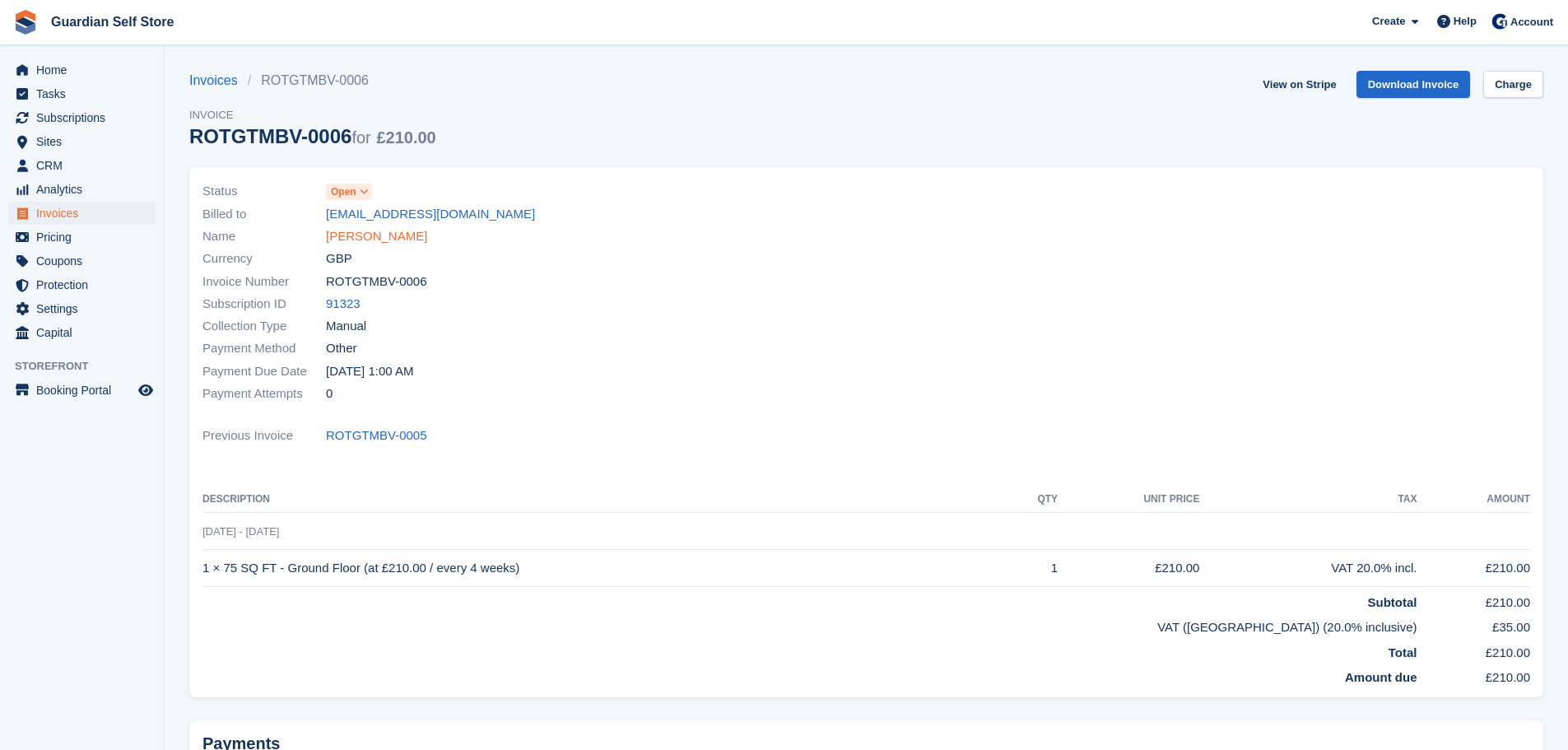
click at [335, 233] on link "Sam Bowie" at bounding box center [376, 236] width 101 height 19
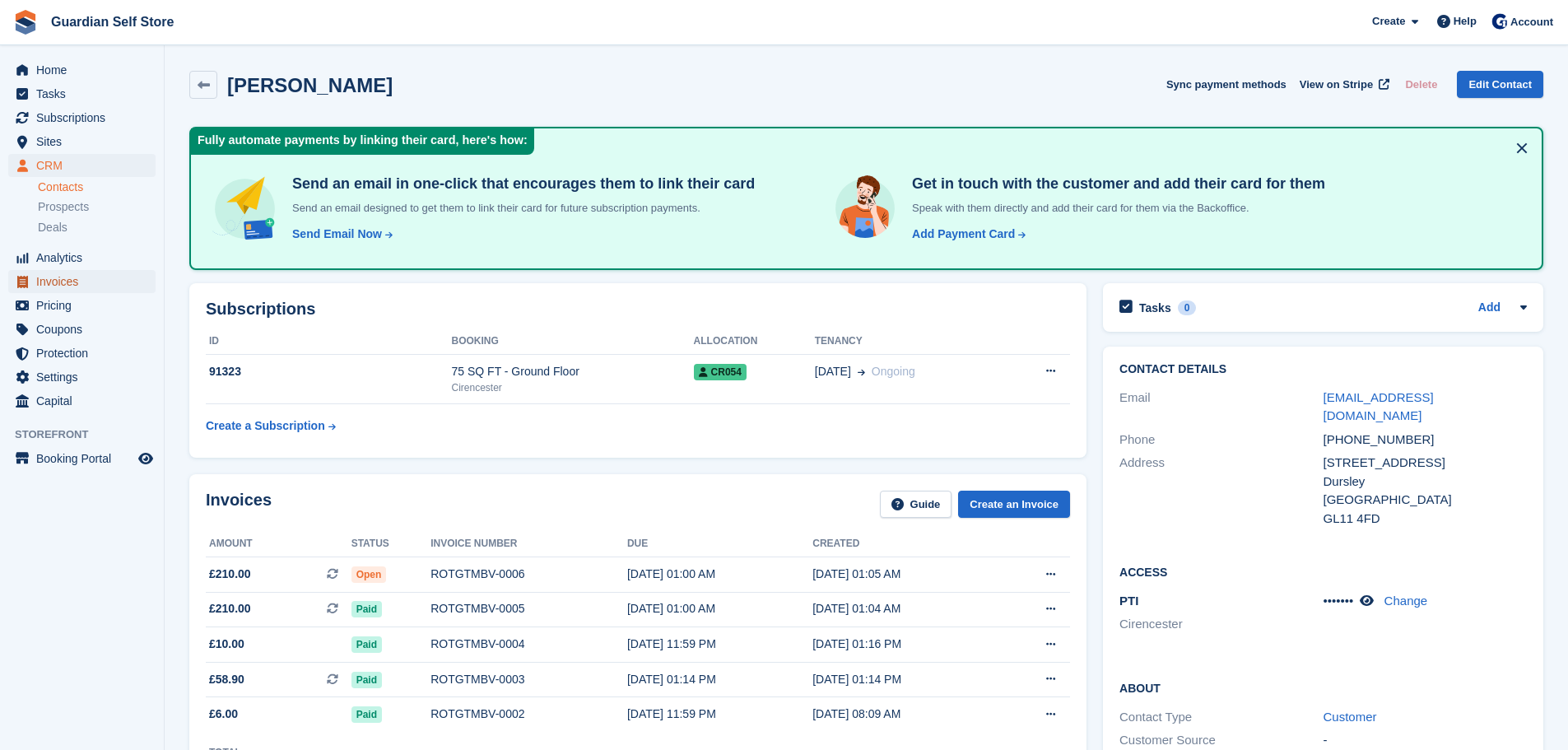
click at [61, 280] on span "Invoices" at bounding box center [85, 281] width 98 height 23
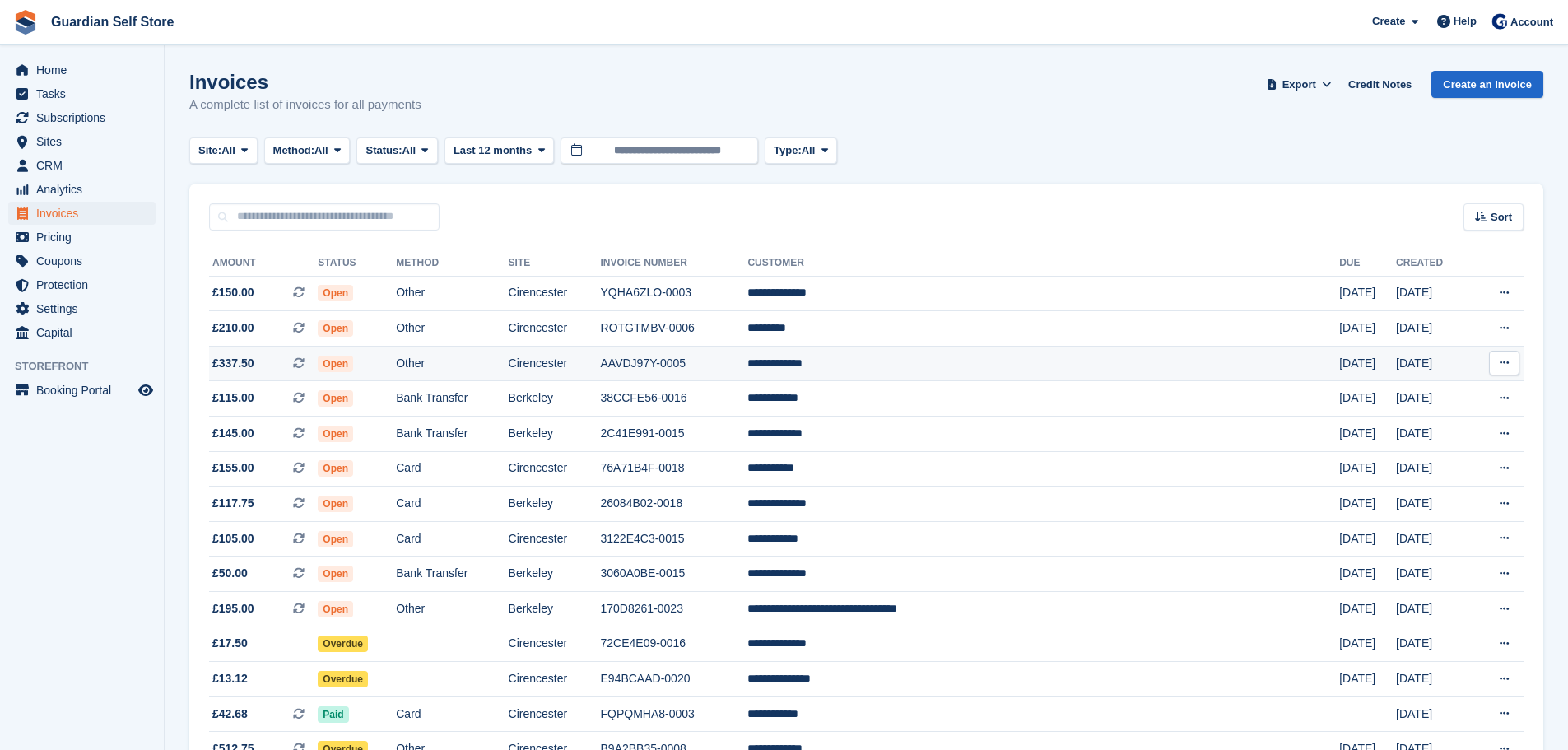
click at [390, 375] on td "Open" at bounding box center [357, 364] width 78 height 36
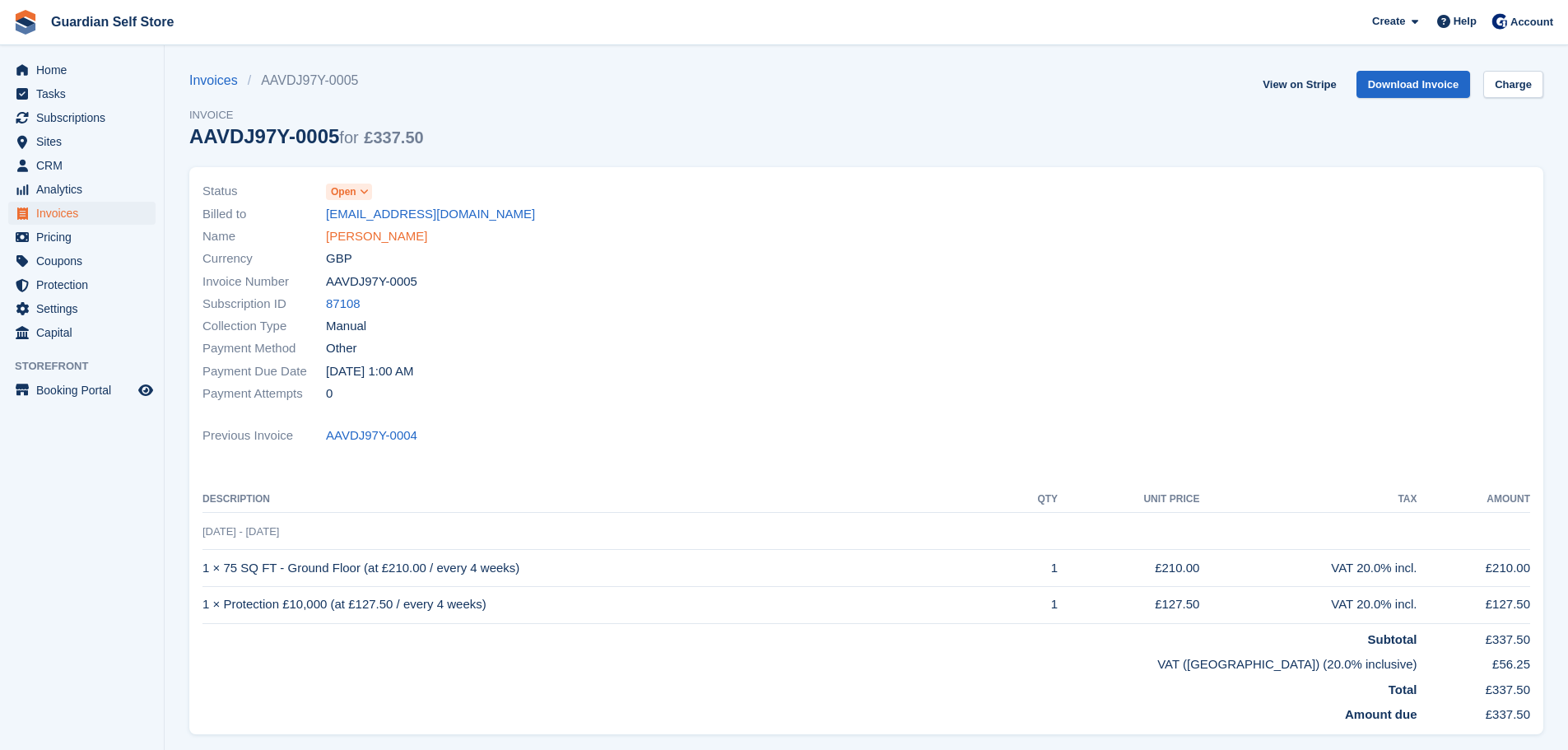
click at [359, 238] on link "[PERSON_NAME]" at bounding box center [376, 236] width 101 height 19
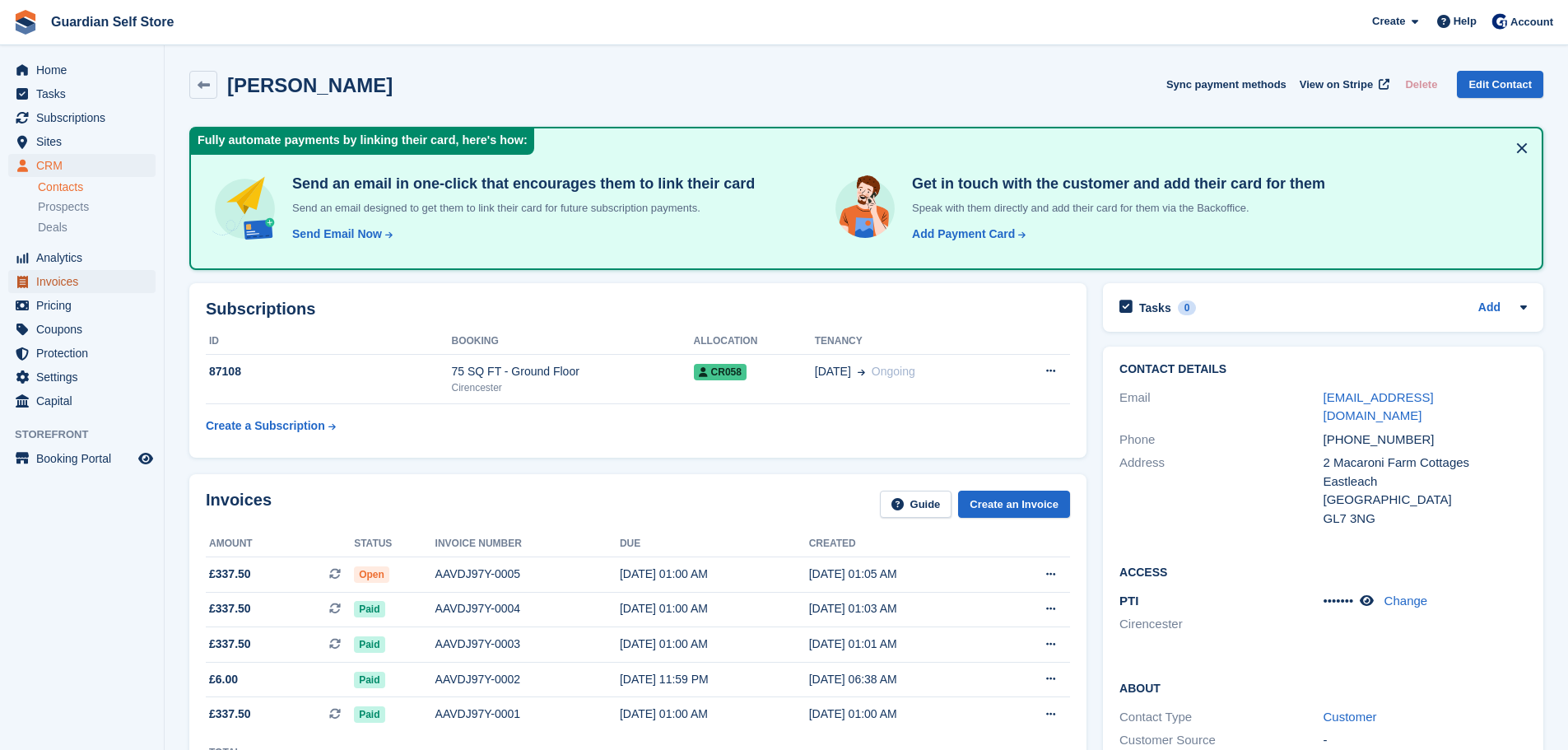
click at [54, 274] on span "Invoices" at bounding box center [85, 281] width 98 height 23
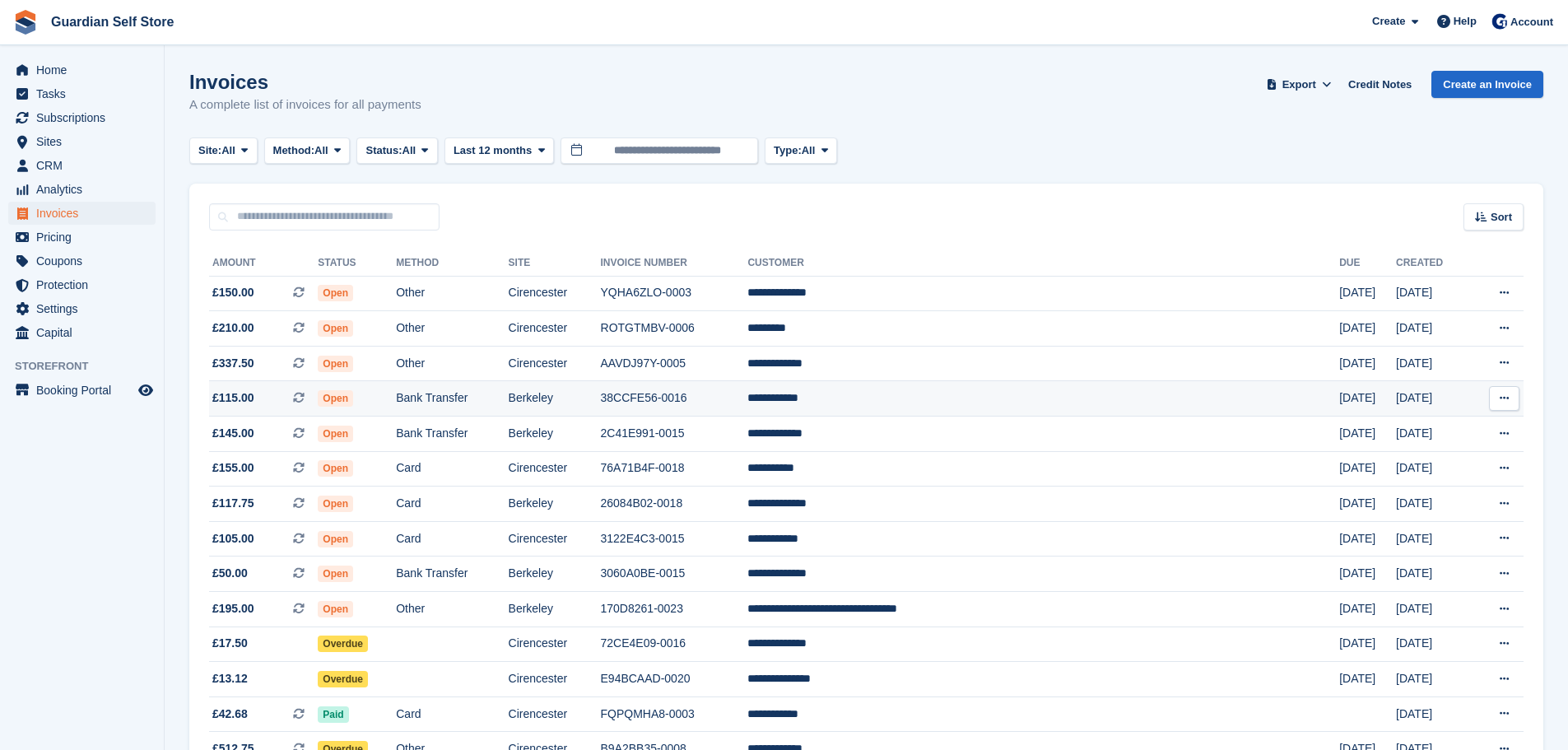
click at [748, 407] on td "38CCFE56-0016" at bounding box center [674, 399] width 147 height 36
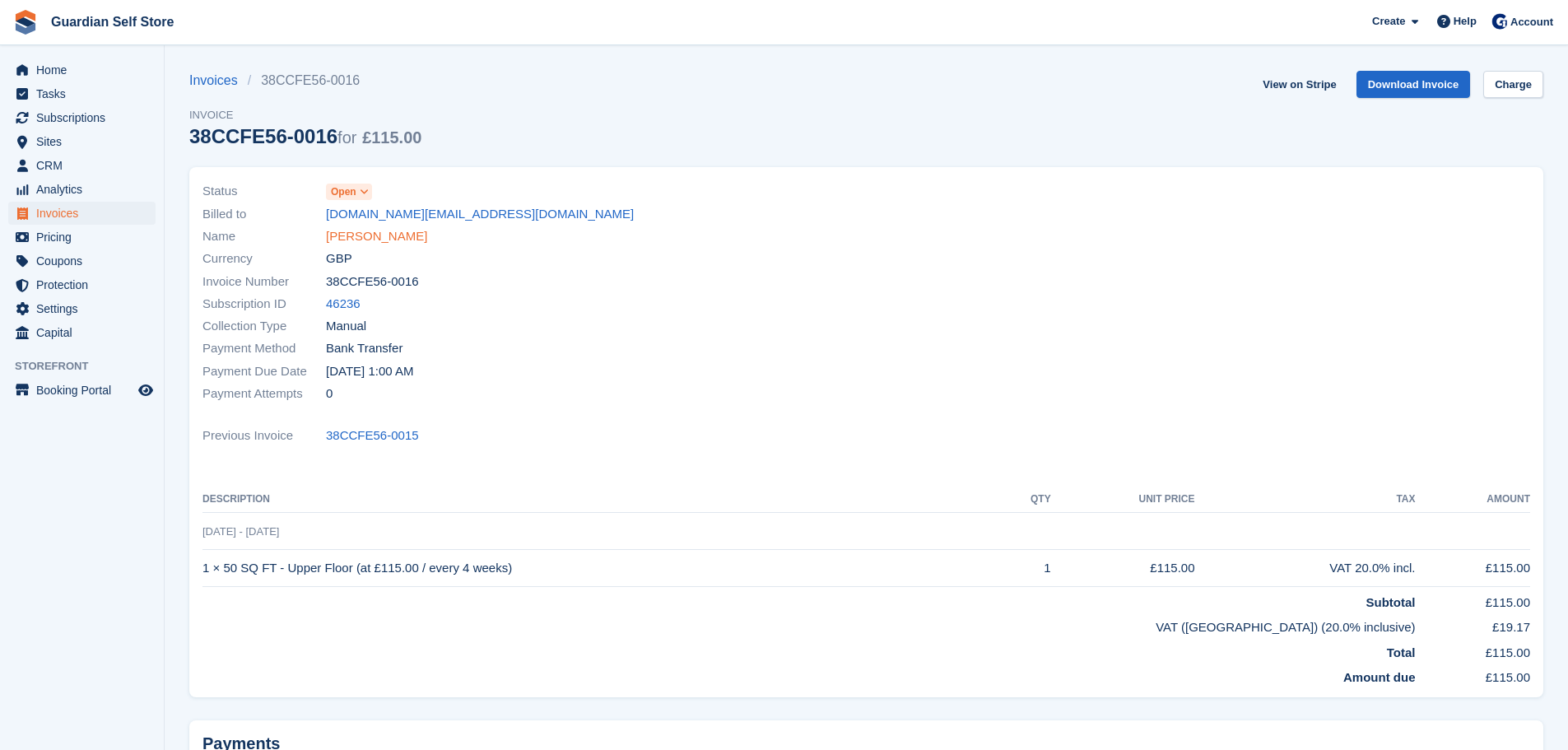
drag, startPoint x: 0, startPoint y: 0, endPoint x: 376, endPoint y: 245, distance: 448.8
click at [376, 245] on link "Gavin Powell" at bounding box center [376, 236] width 101 height 19
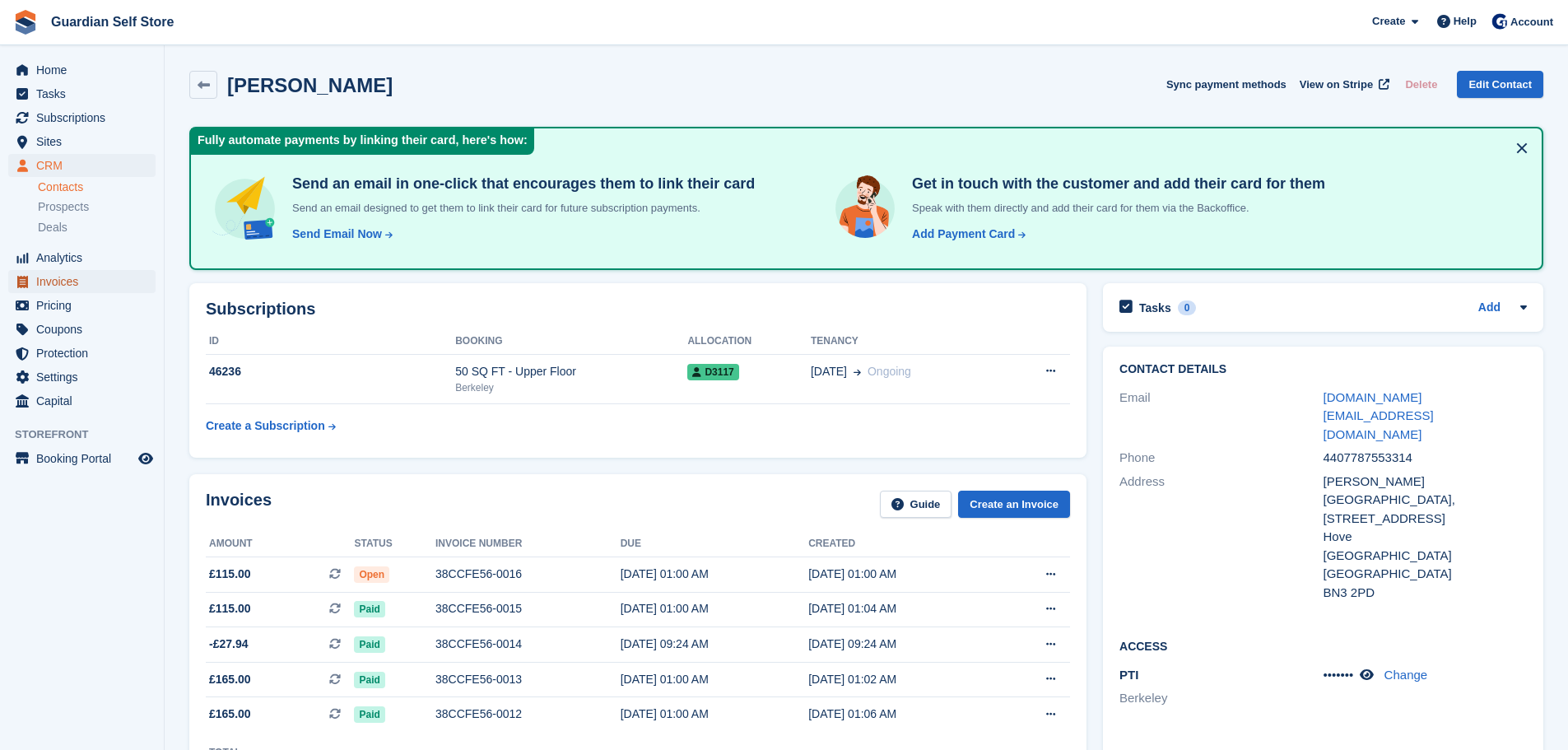
click at [86, 283] on span "Invoices" at bounding box center [85, 281] width 98 height 23
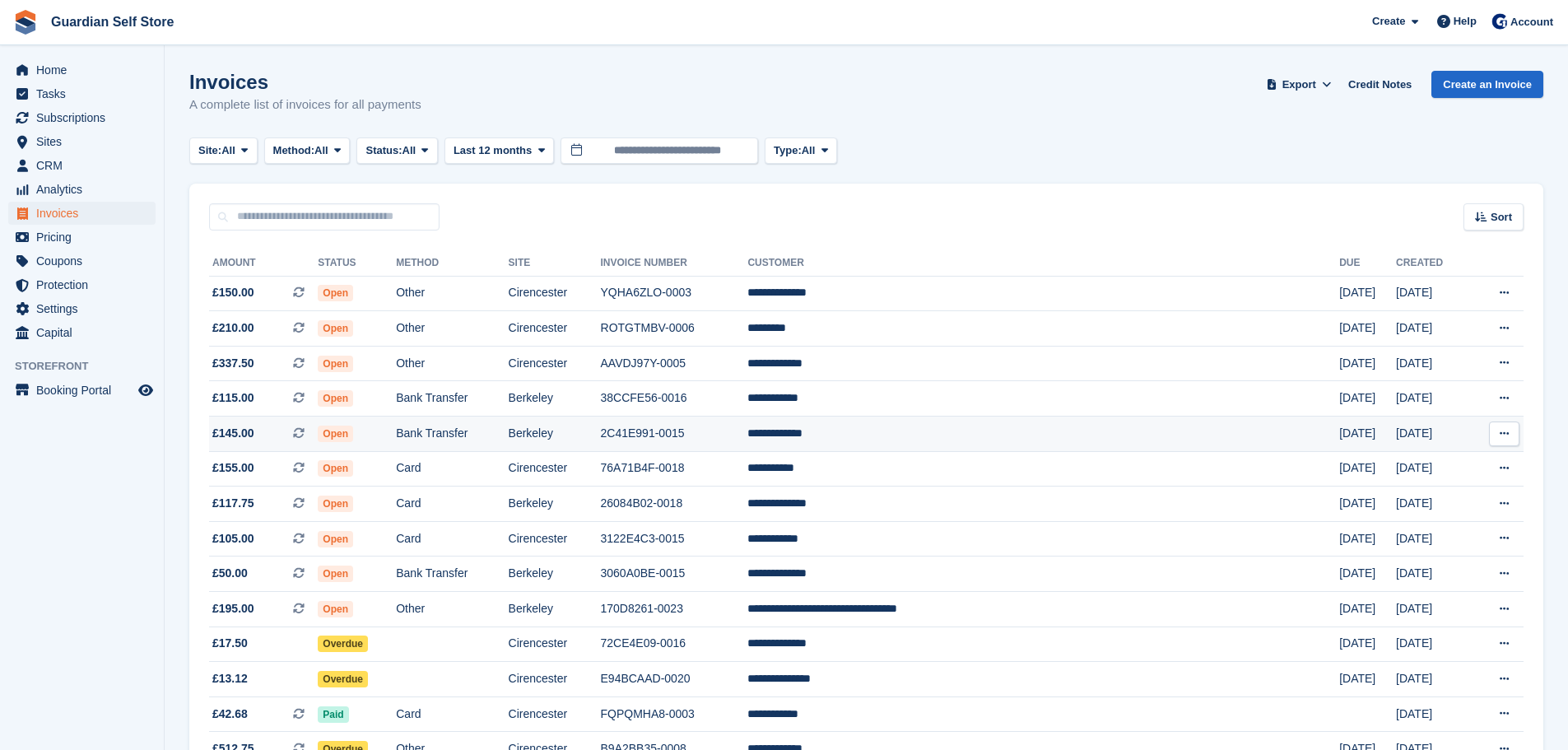
click at [601, 436] on td "Berkeley" at bounding box center [555, 434] width 92 height 36
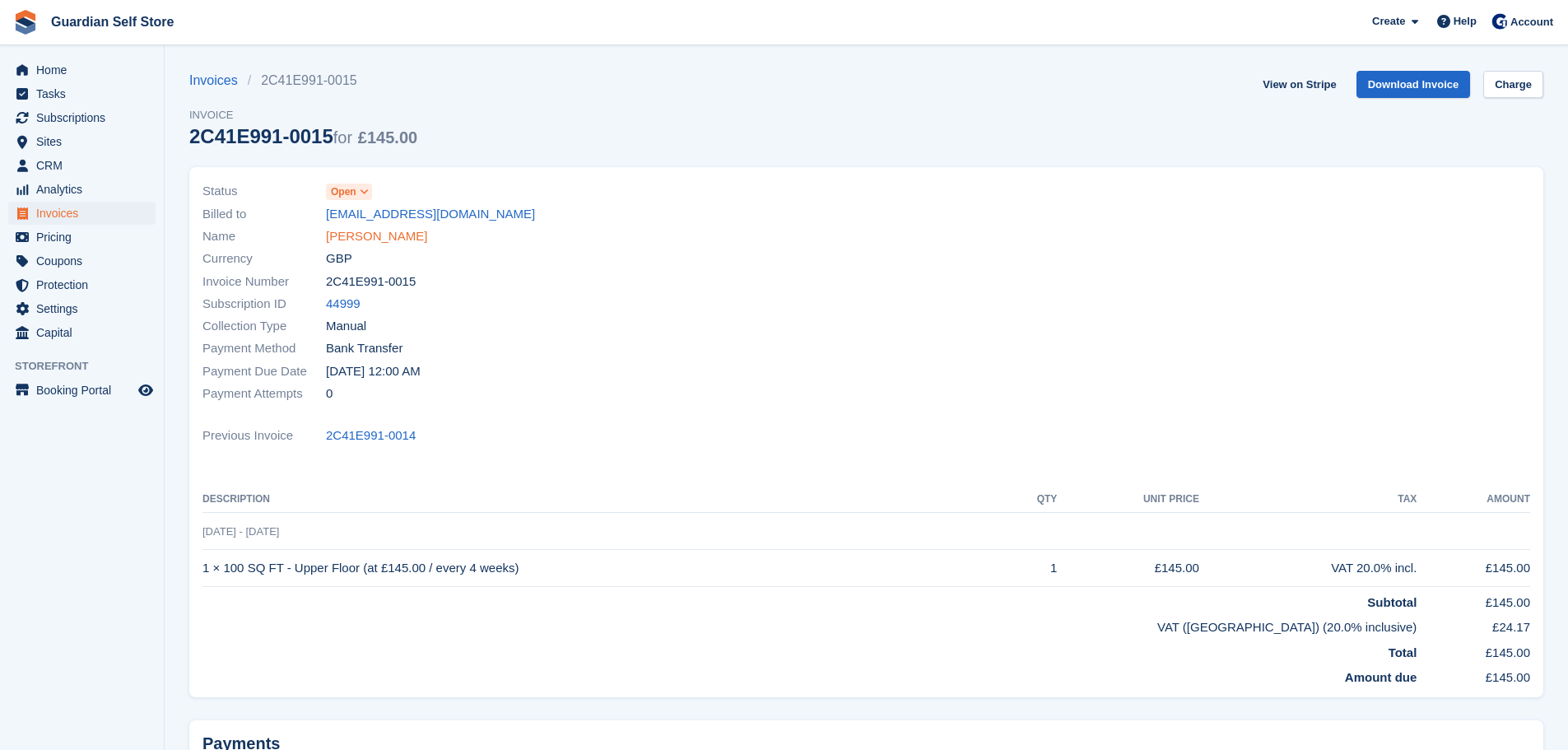
click at [369, 240] on link "Viviane Sharp" at bounding box center [376, 236] width 101 height 19
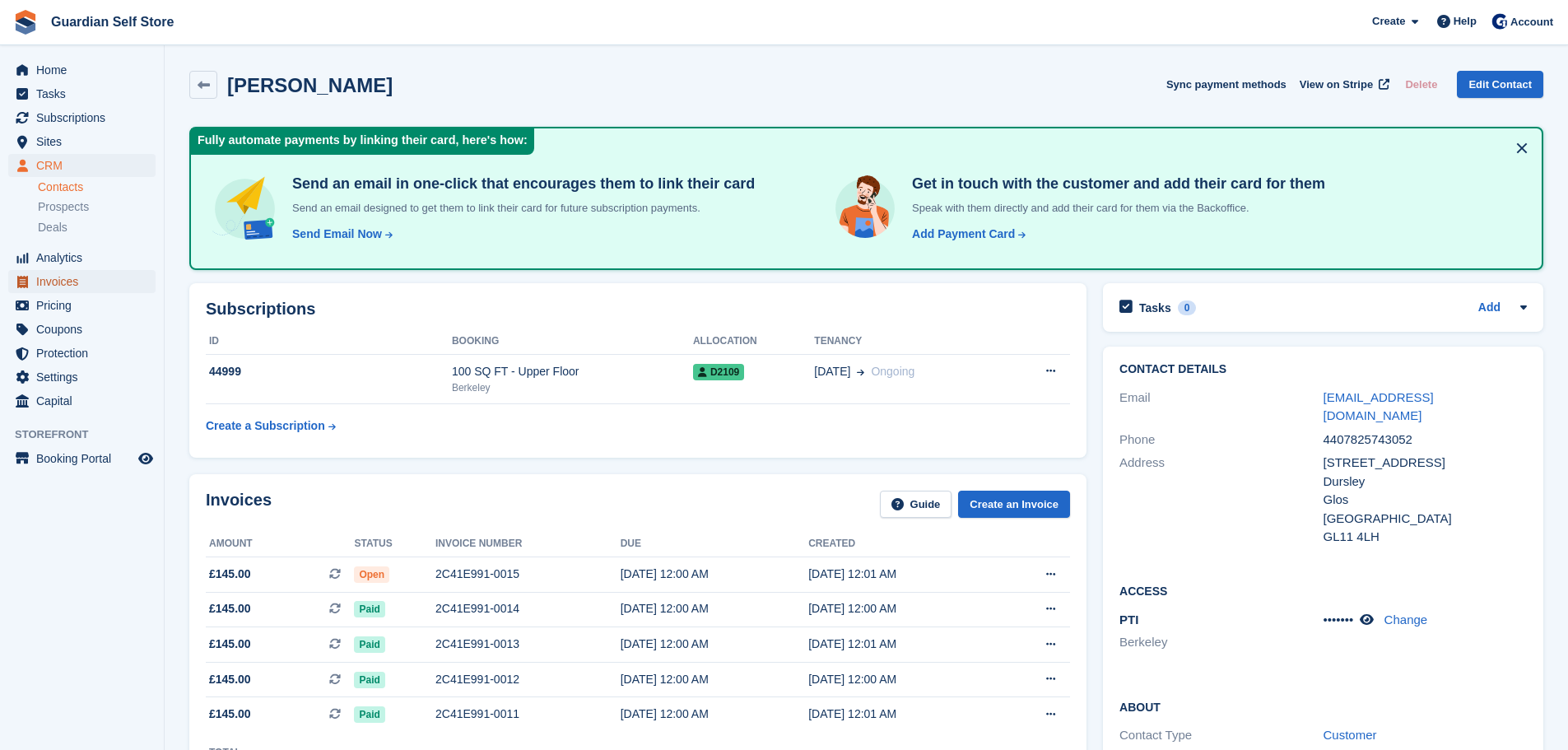
click at [121, 286] on span "Invoices" at bounding box center [85, 281] width 98 height 23
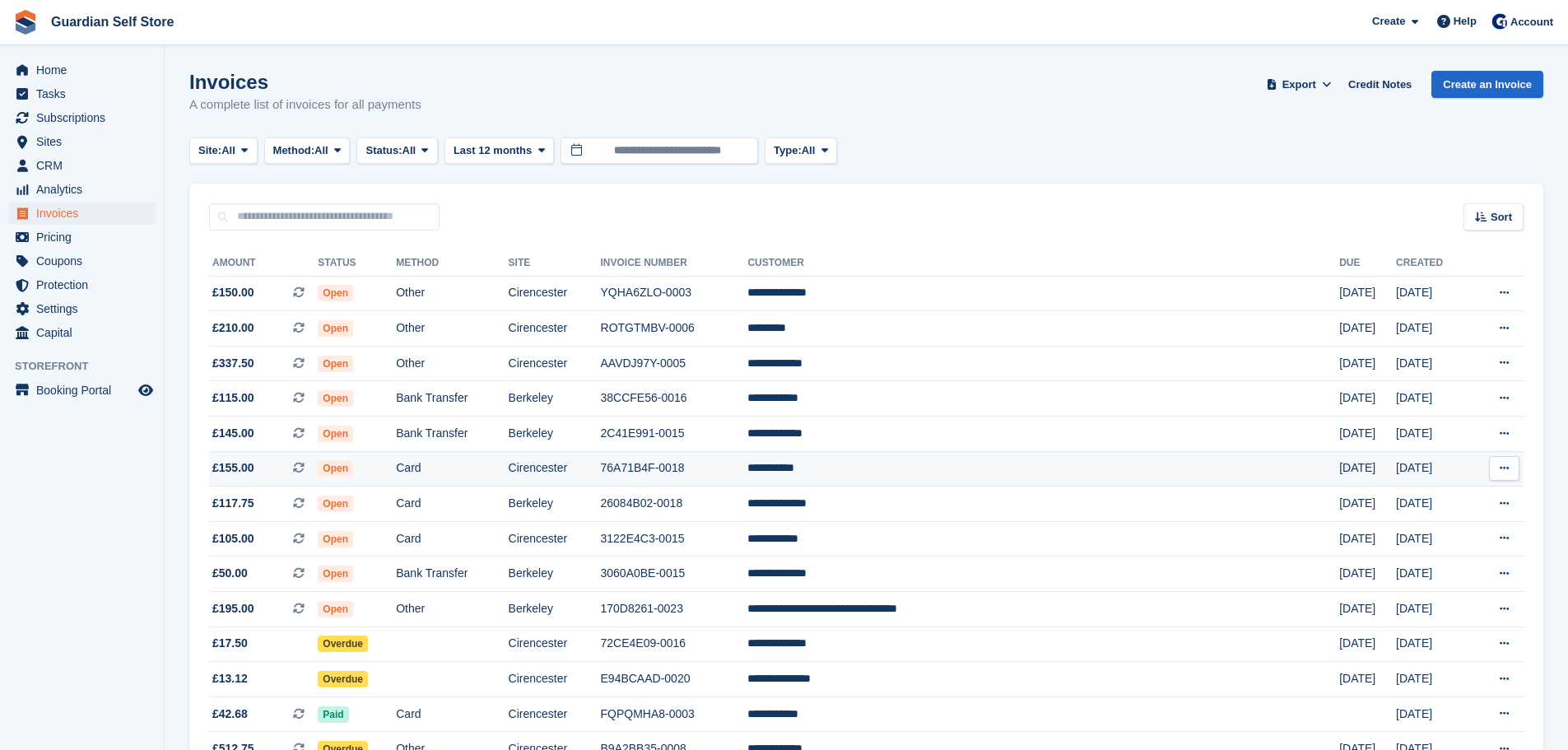
click at [506, 461] on td "Card" at bounding box center [452, 469] width 112 height 36
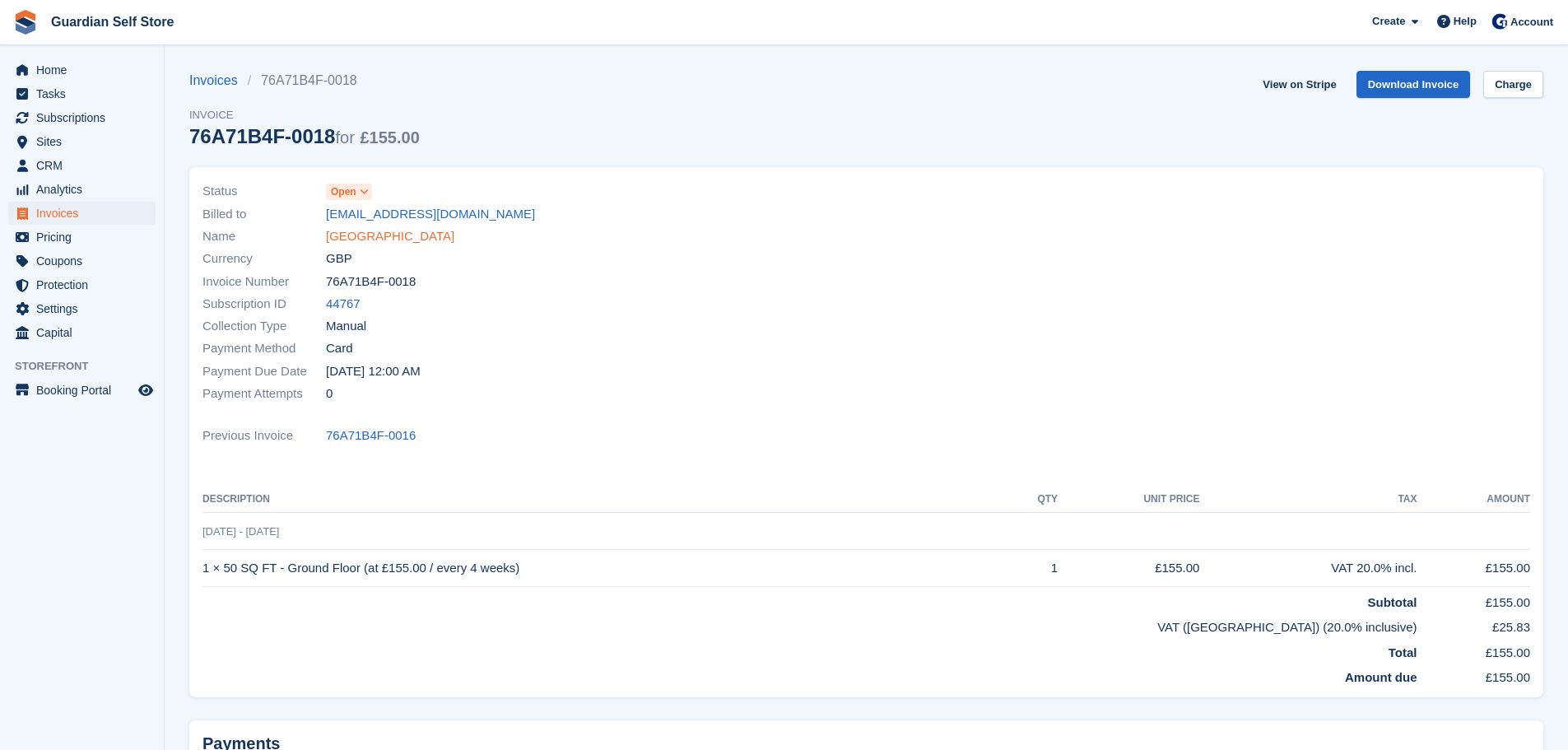
click at [350, 237] on link "[GEOGRAPHIC_DATA]" at bounding box center [390, 236] width 129 height 19
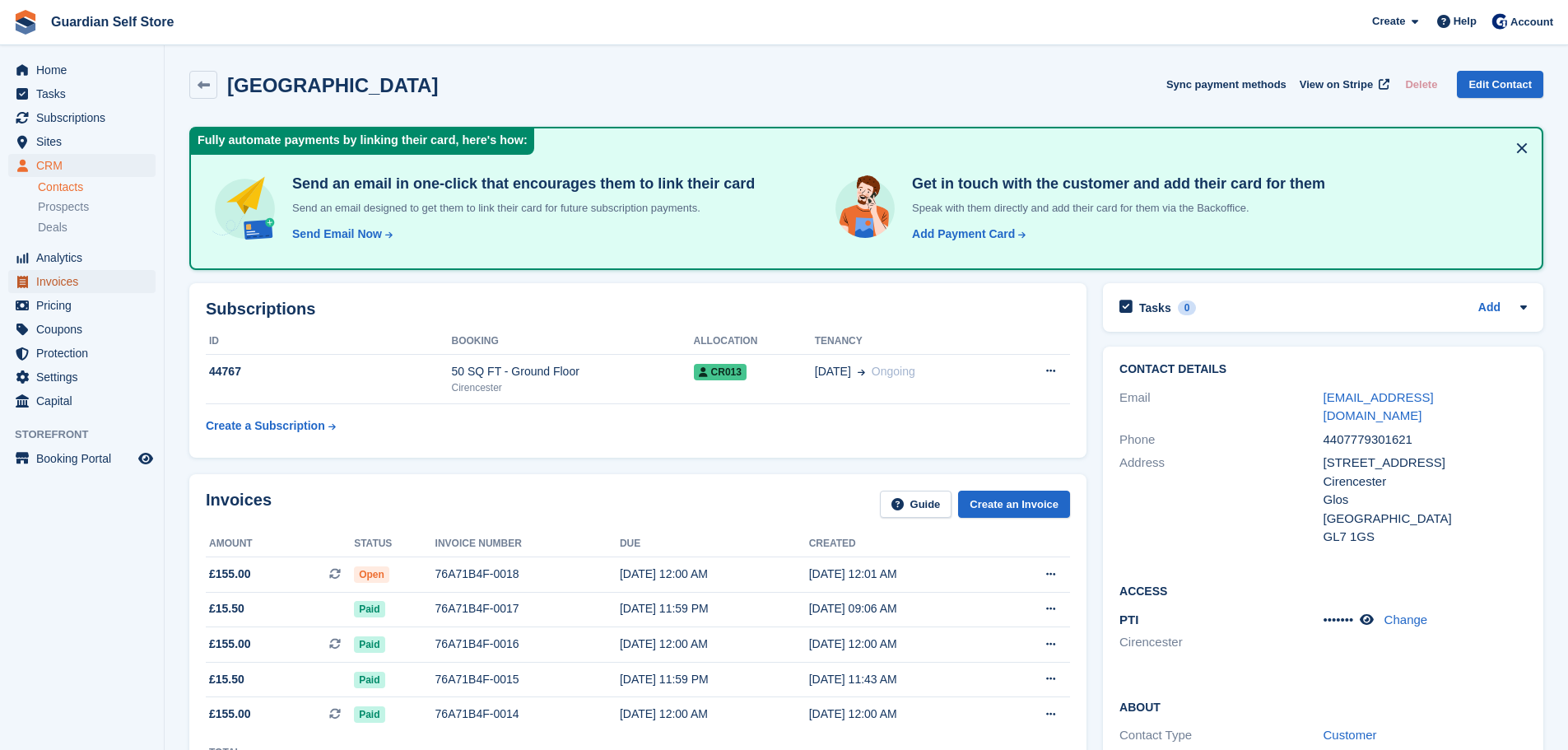
click at [78, 280] on span "Invoices" at bounding box center [85, 281] width 98 height 23
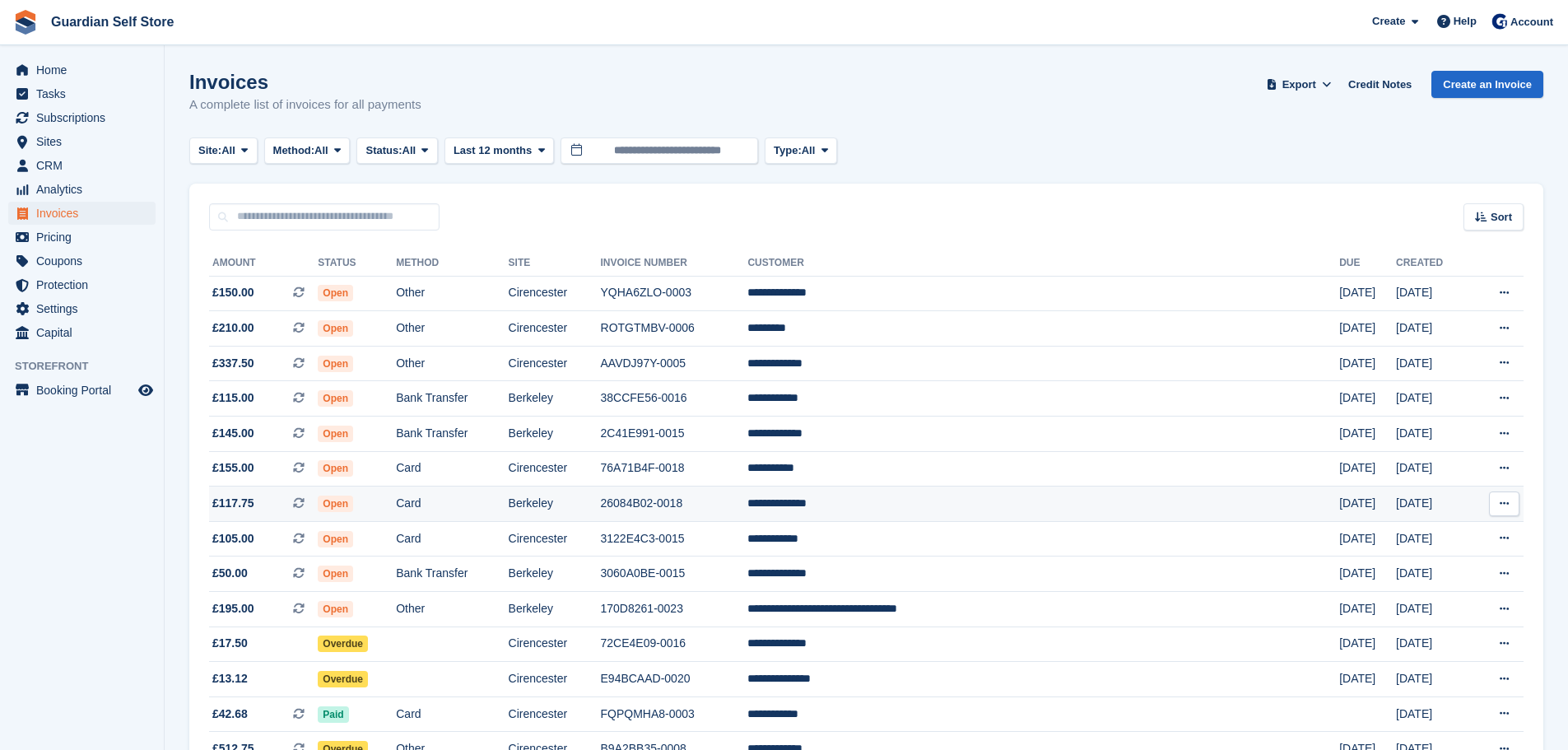
click at [733, 494] on td "26084B02-0018" at bounding box center [674, 504] width 147 height 36
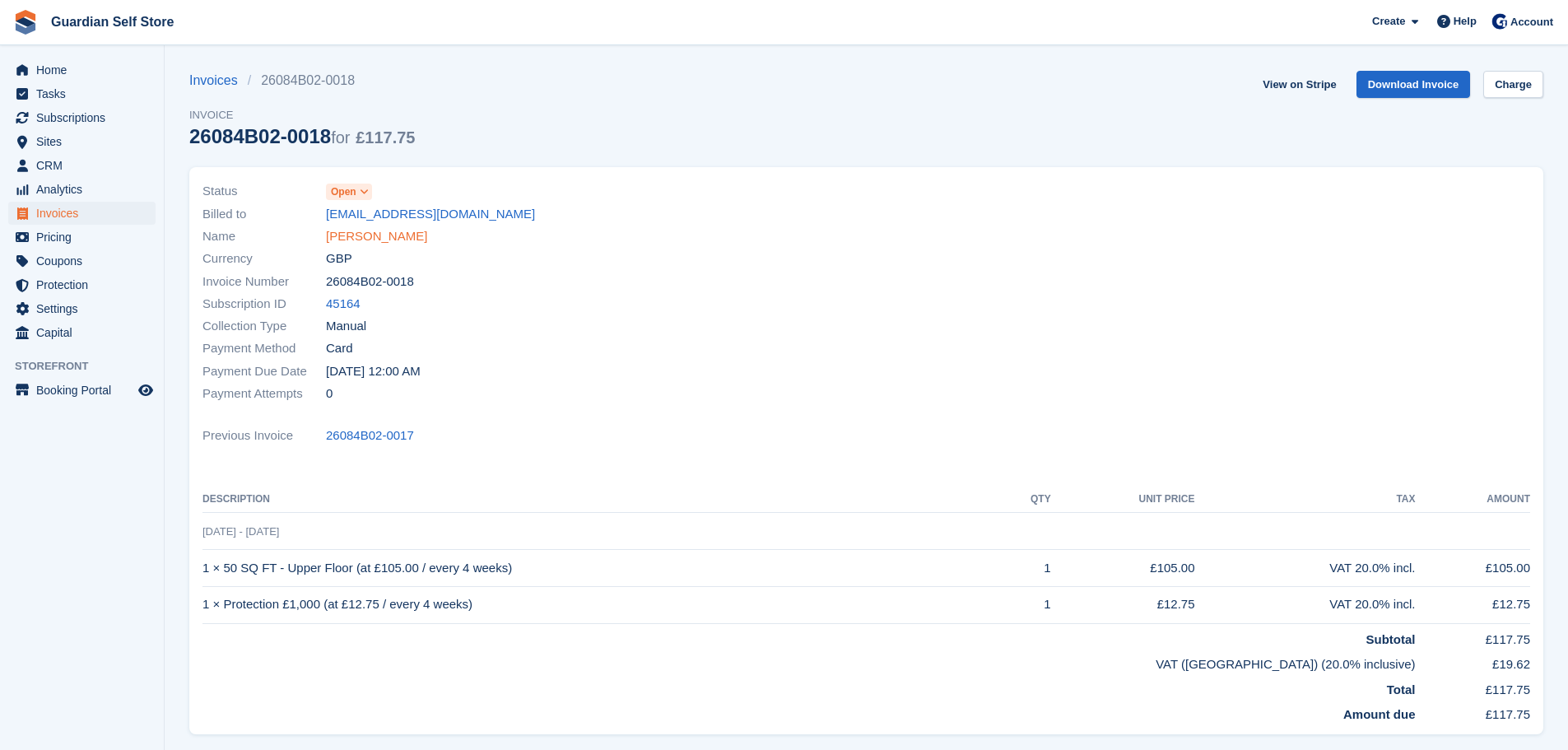
click at [384, 242] on link "Claire Reynard" at bounding box center [376, 236] width 101 height 19
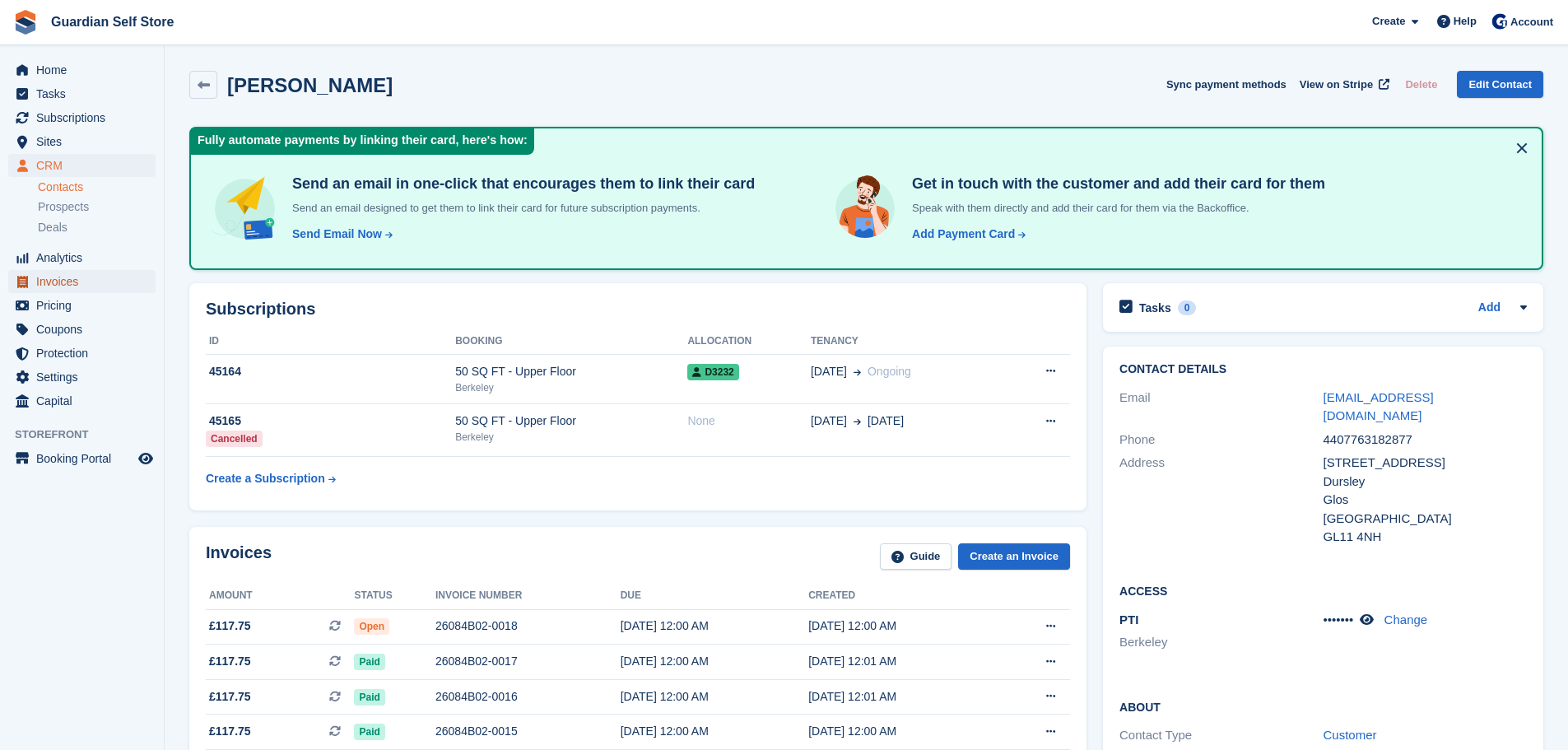
click at [50, 280] on span "Invoices" at bounding box center [85, 281] width 98 height 23
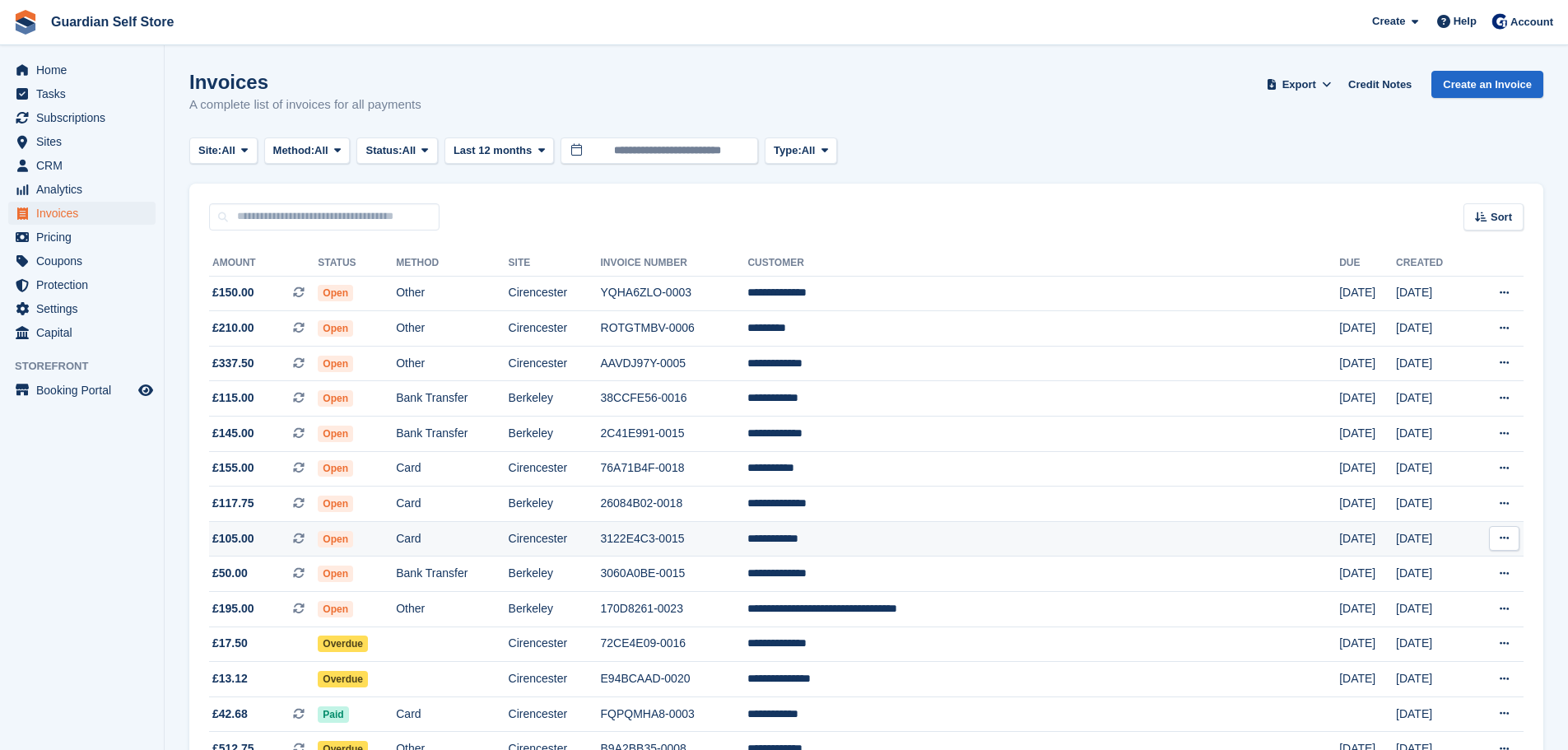
click at [748, 541] on td "3122E4C3-0015" at bounding box center [674, 539] width 147 height 36
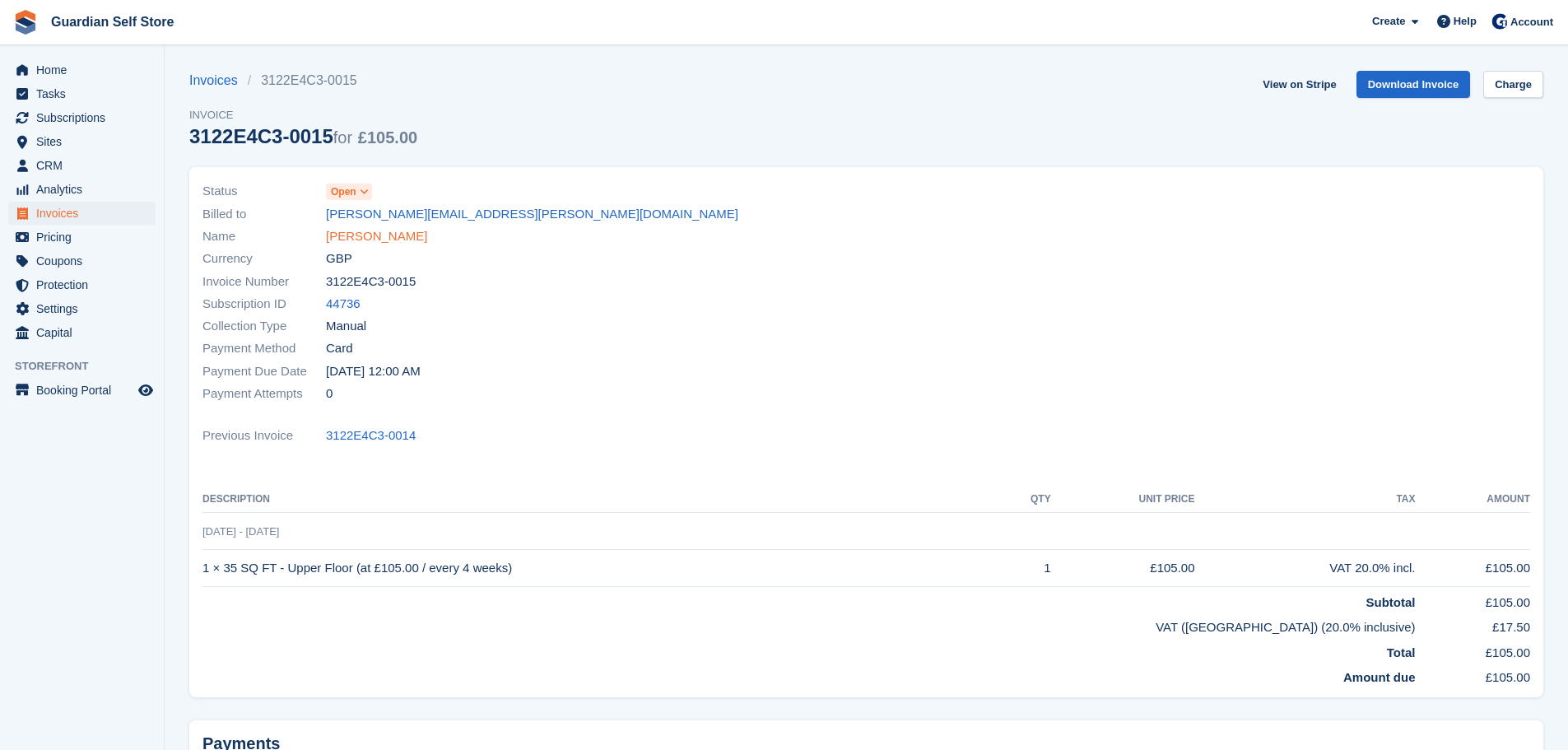
click at [357, 241] on link "[PERSON_NAME]" at bounding box center [376, 236] width 101 height 19
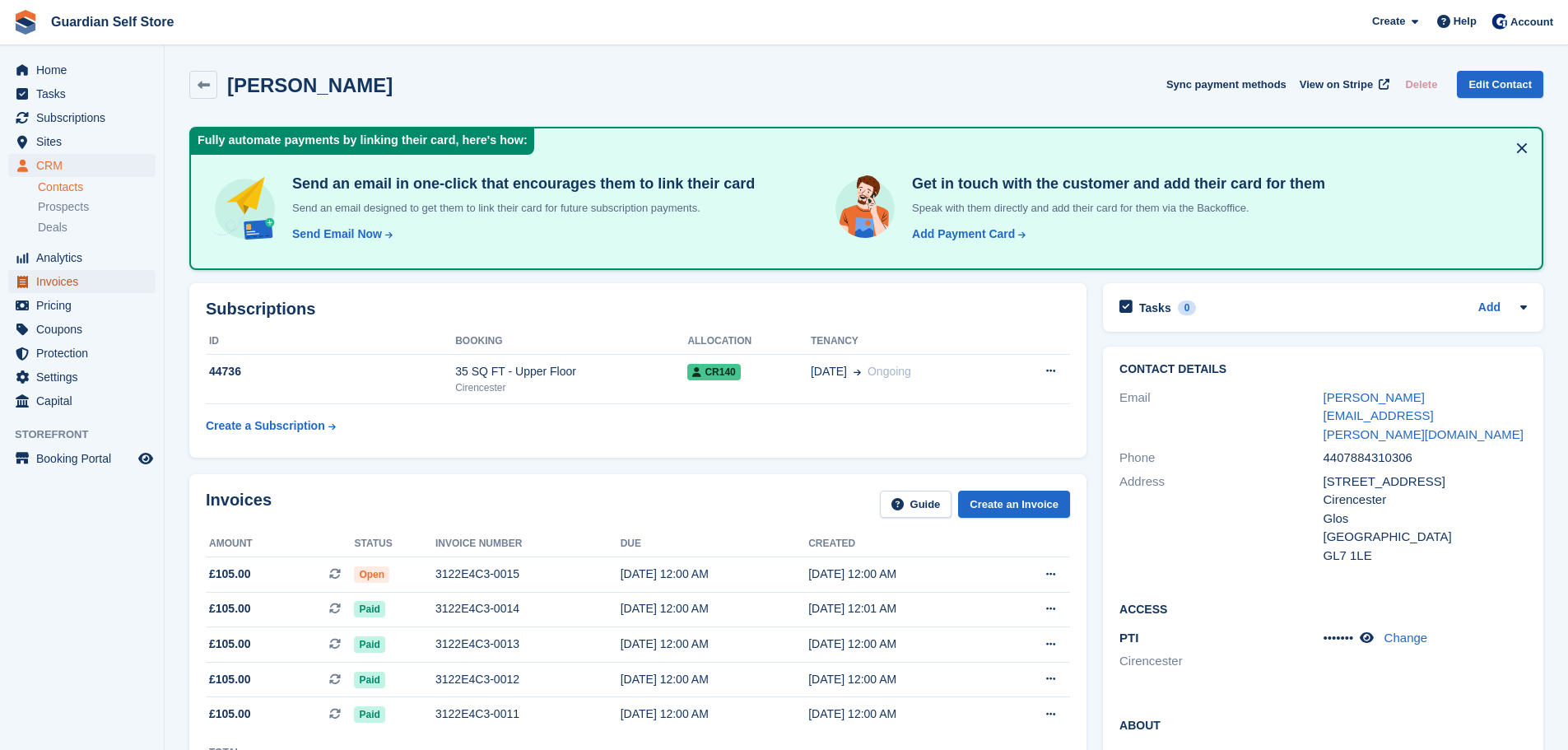
click at [69, 282] on span "Invoices" at bounding box center [85, 281] width 98 height 23
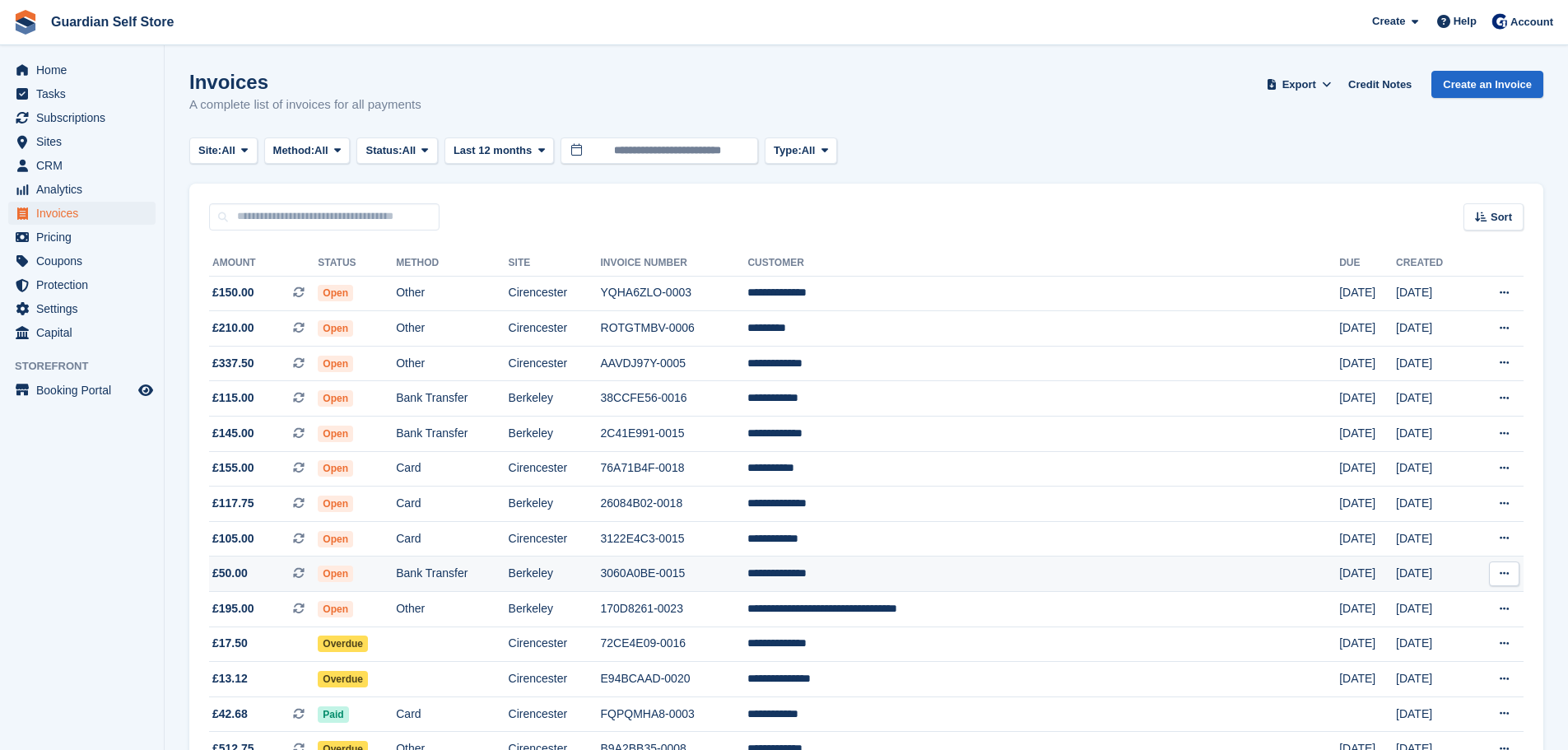
click at [508, 585] on td "Bank Transfer" at bounding box center [452, 574] width 112 height 36
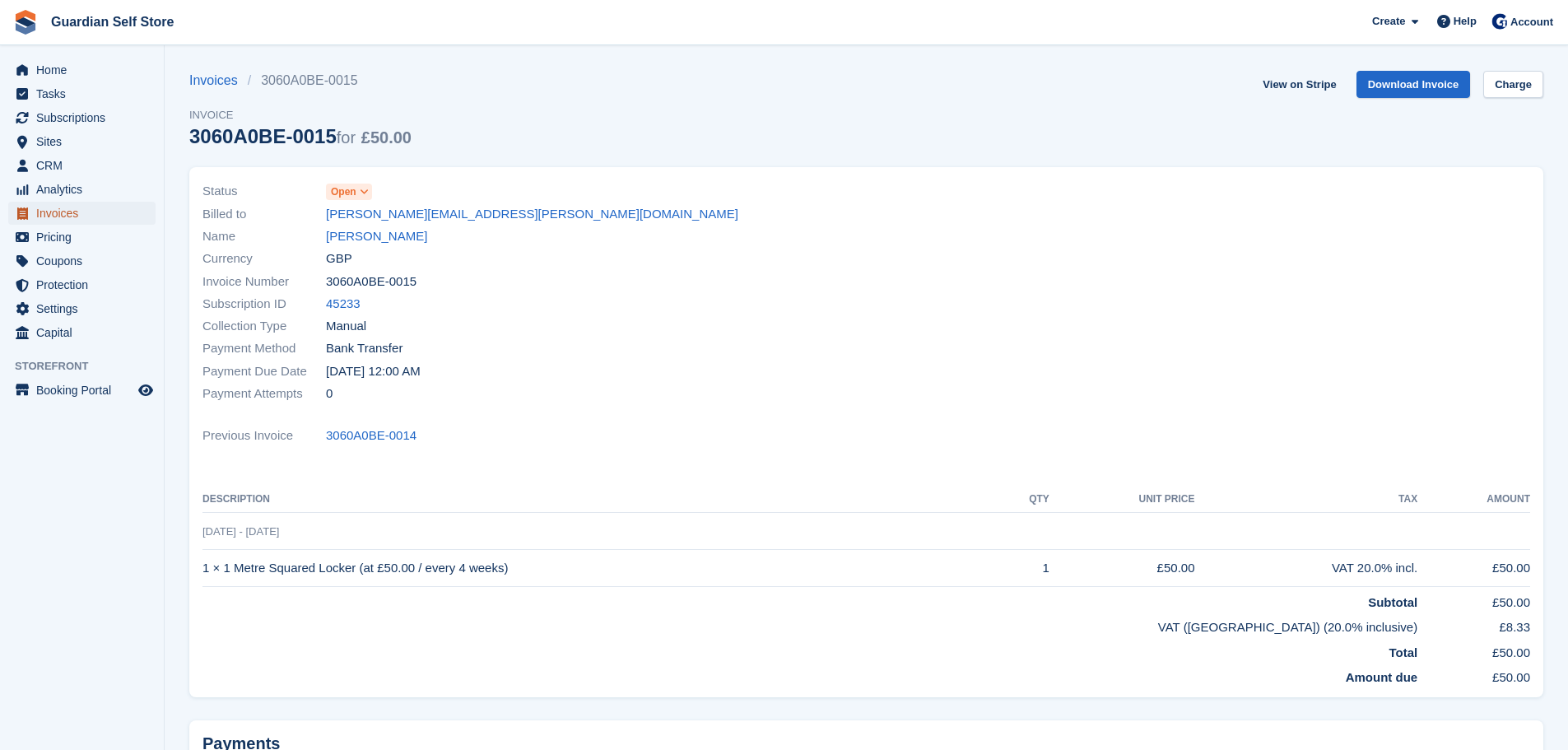
click at [98, 216] on span "Invoices" at bounding box center [85, 213] width 98 height 23
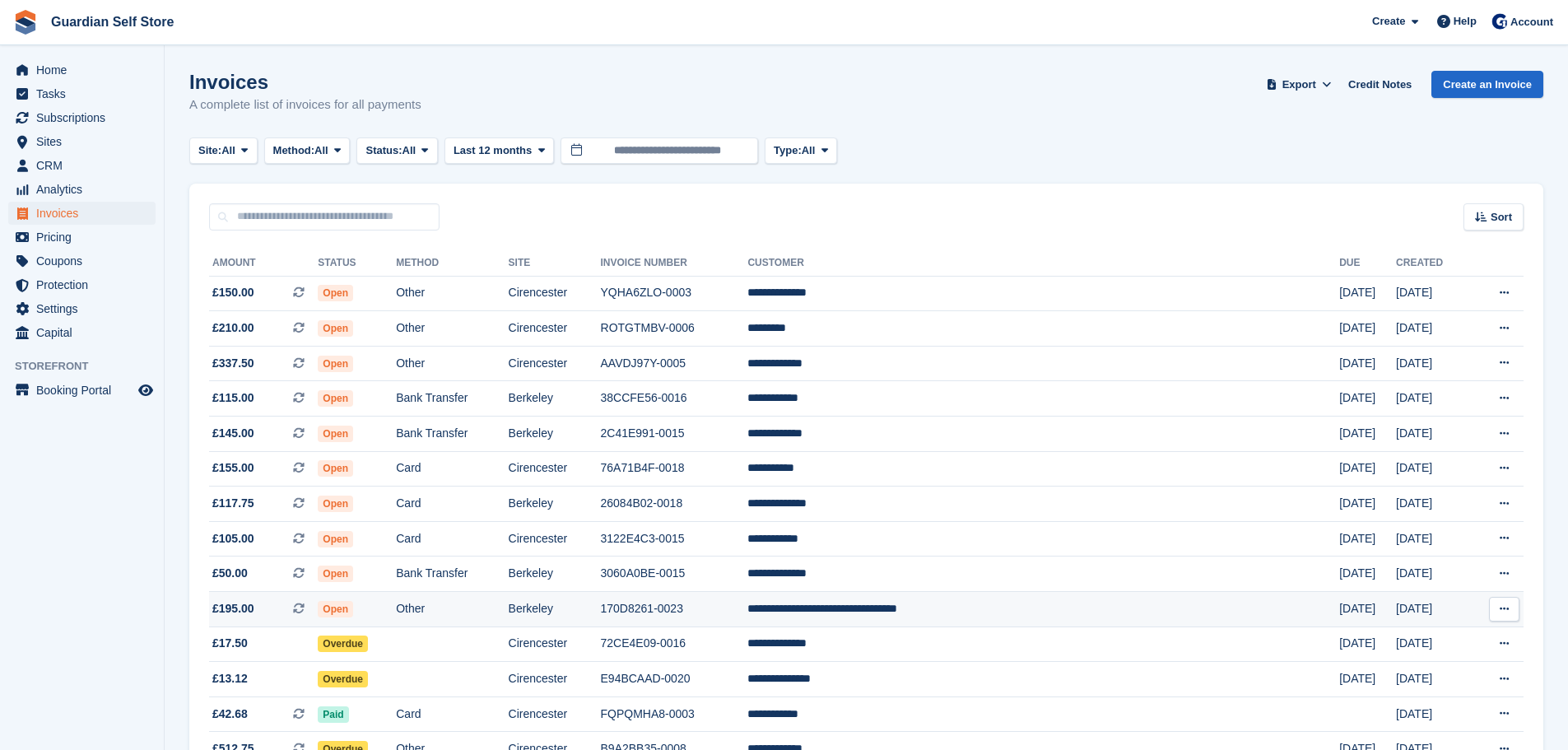
click at [601, 599] on td "Berkeley" at bounding box center [555, 610] width 92 height 36
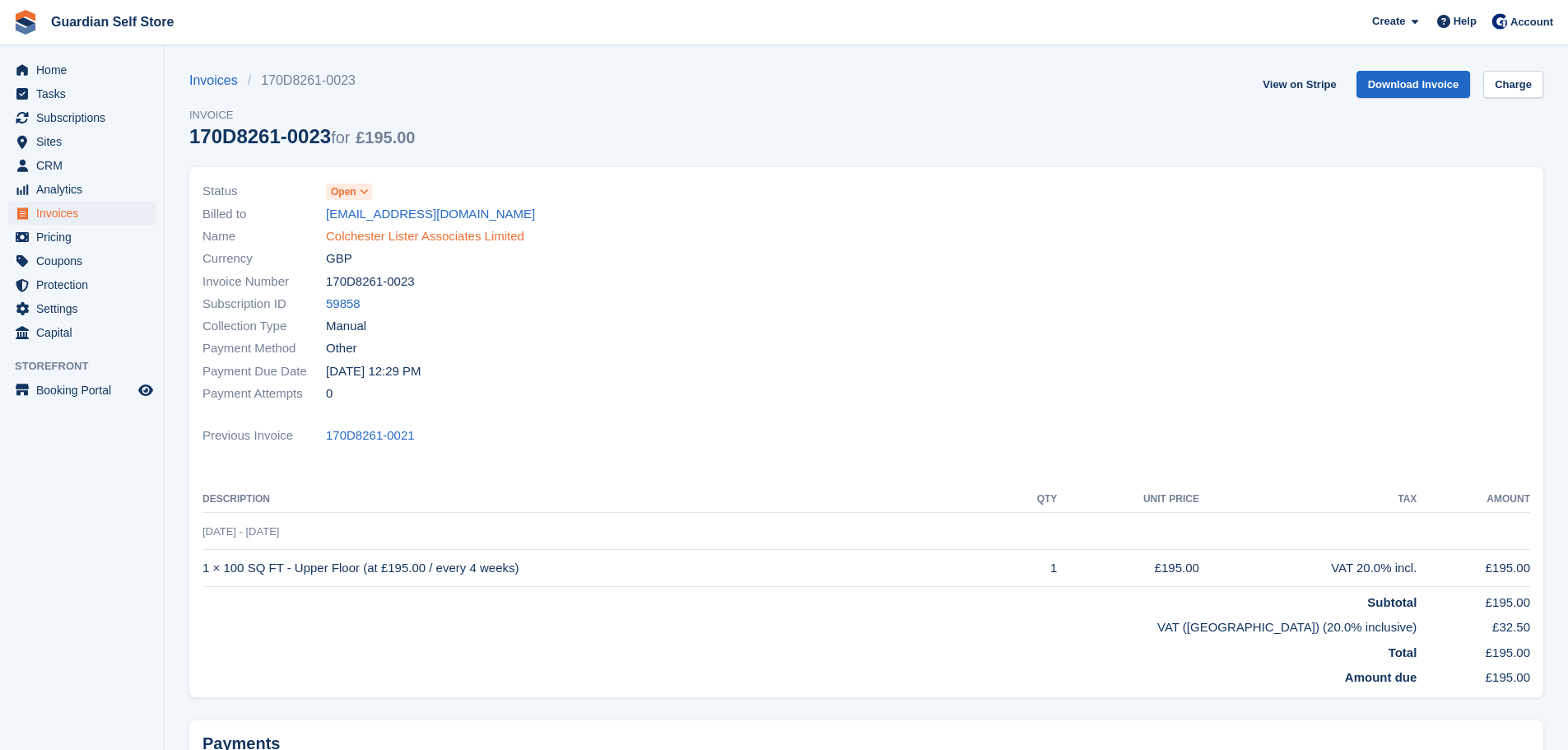
click at [402, 245] on link "Colchester Lister Associates Limited" at bounding box center [425, 236] width 199 height 19
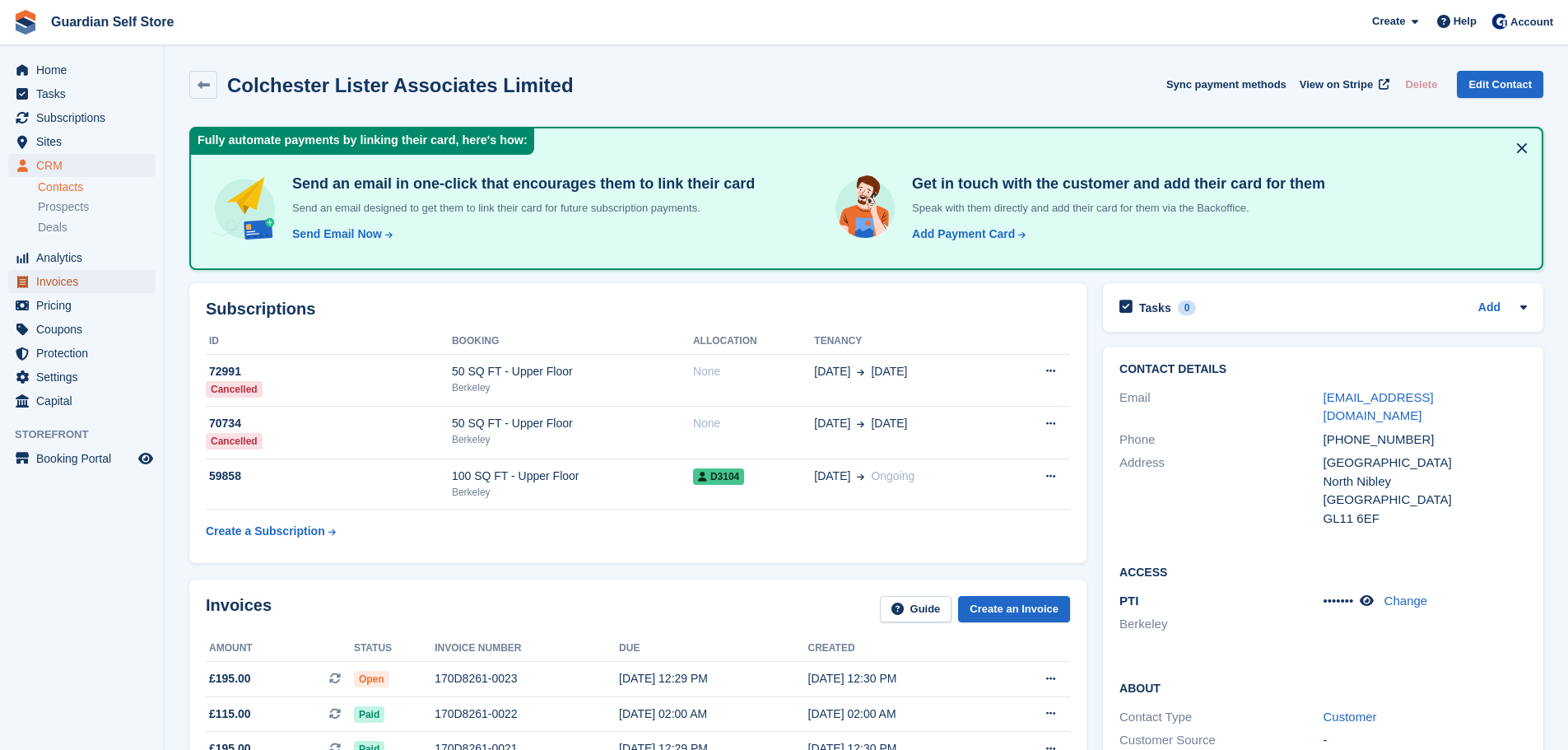
click at [81, 274] on span "Invoices" at bounding box center [85, 281] width 98 height 23
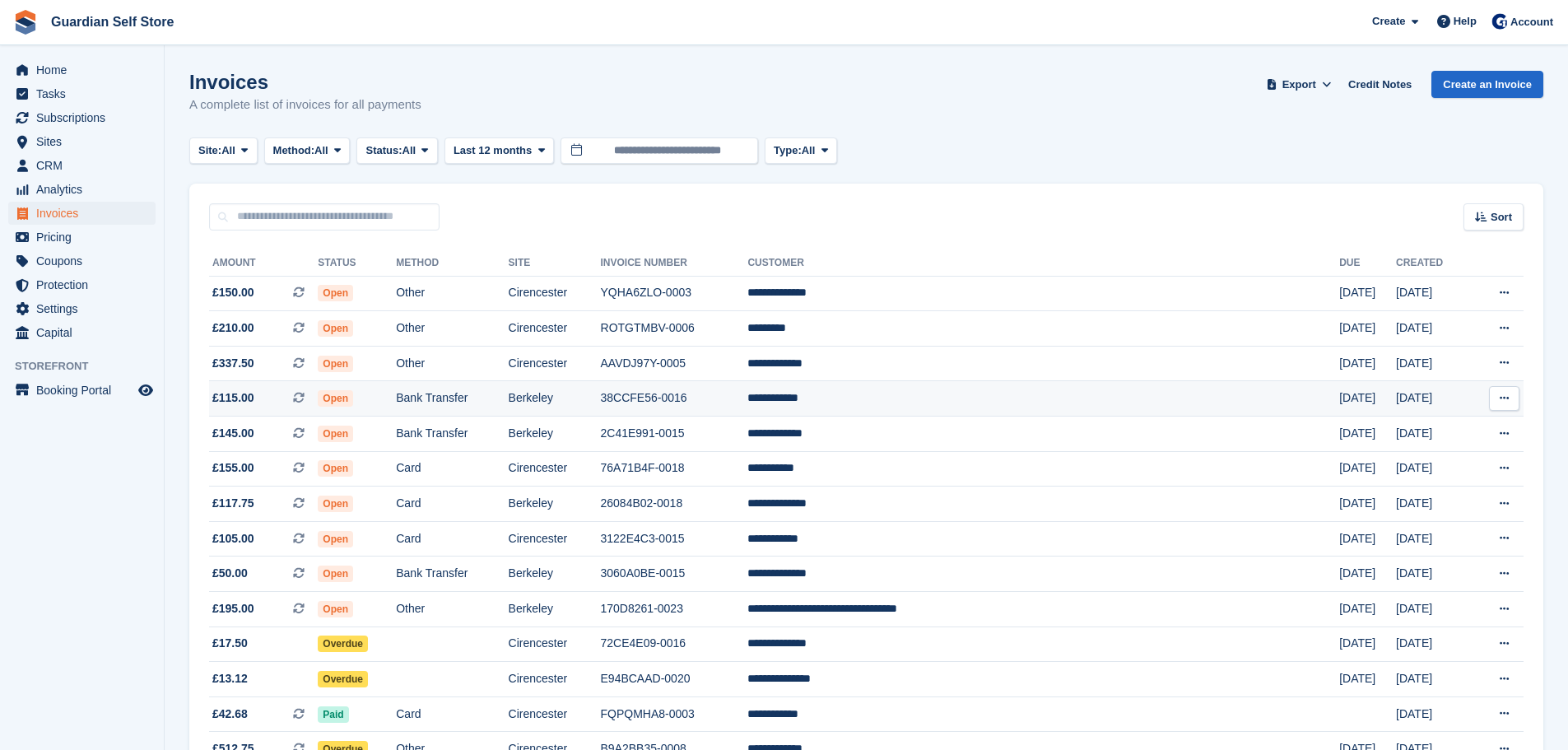
click at [396, 391] on td "Open" at bounding box center [357, 399] width 78 height 36
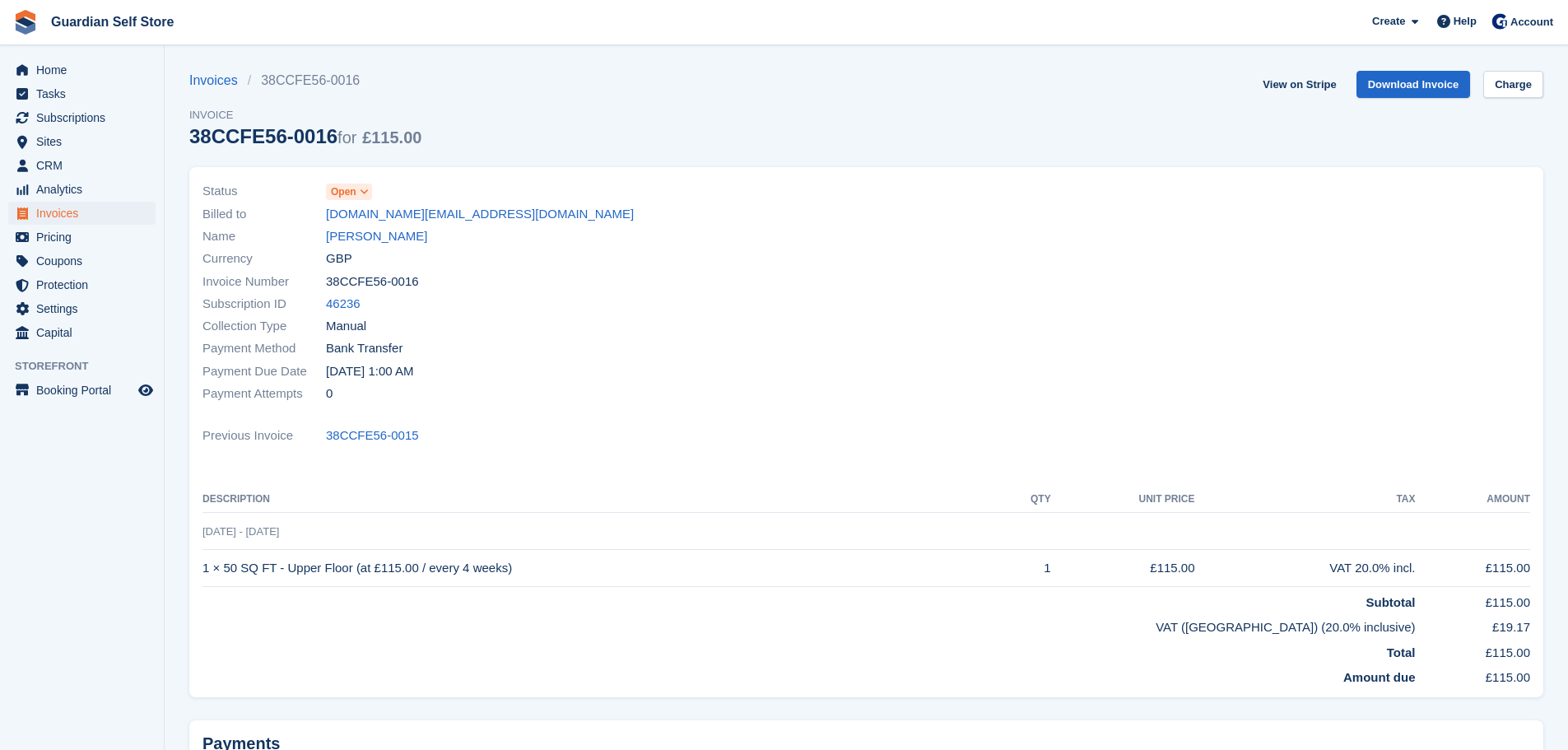
click at [375, 248] on div "Currency GBP" at bounding box center [530, 258] width 655 height 22
click at [374, 241] on link "[PERSON_NAME]" at bounding box center [376, 236] width 101 height 19
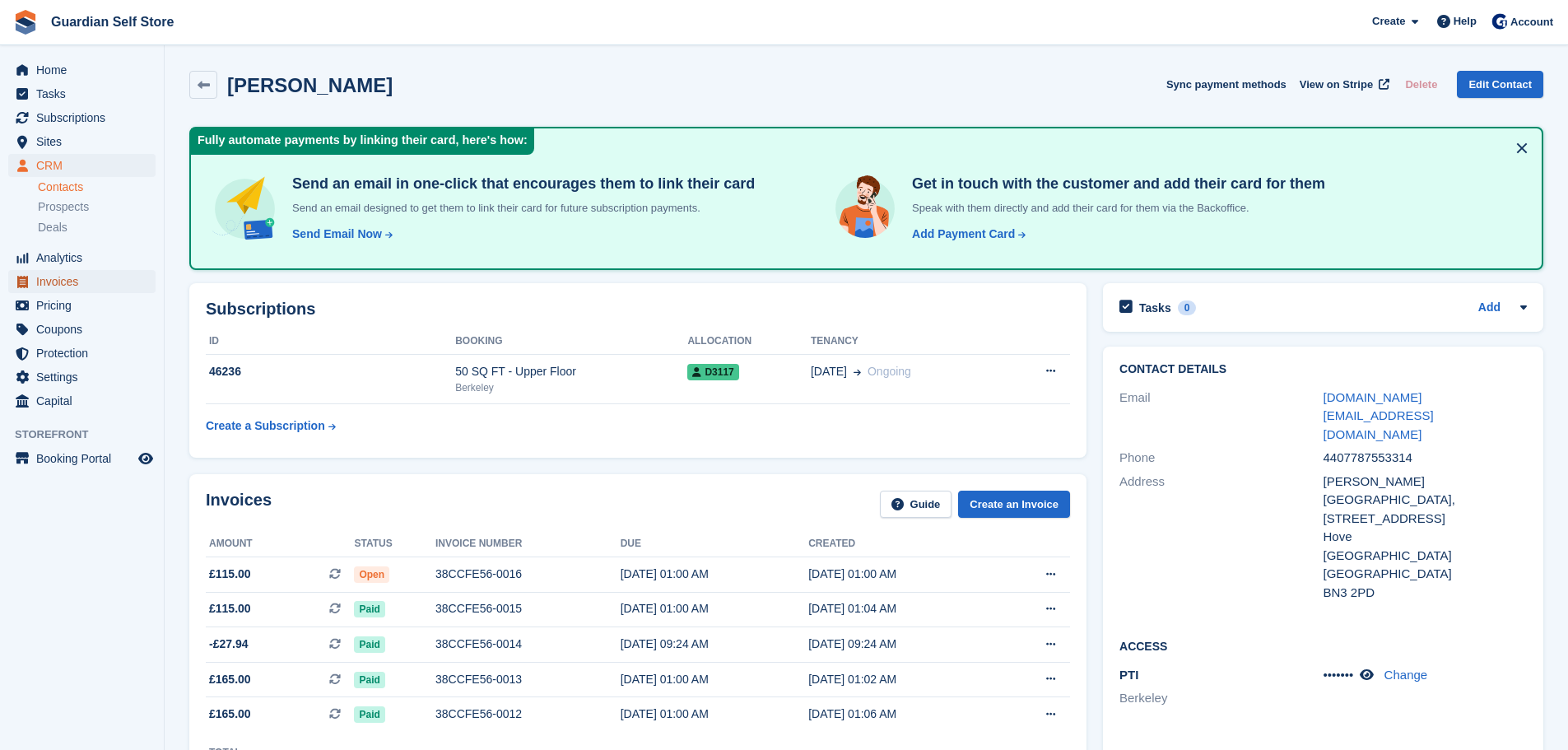
click at [75, 288] on span "Invoices" at bounding box center [85, 281] width 98 height 23
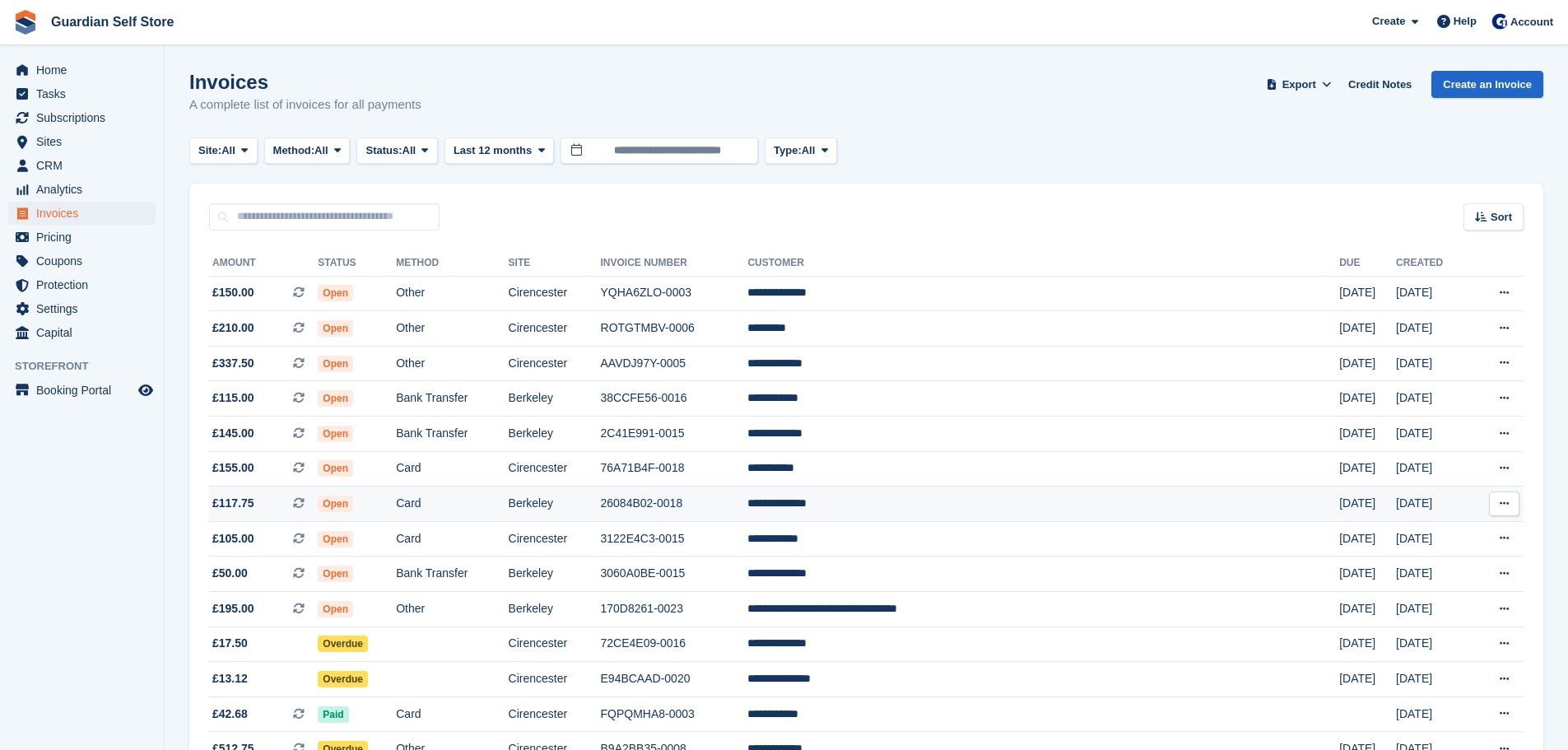
click at [508, 509] on td "Card" at bounding box center [452, 504] width 112 height 36
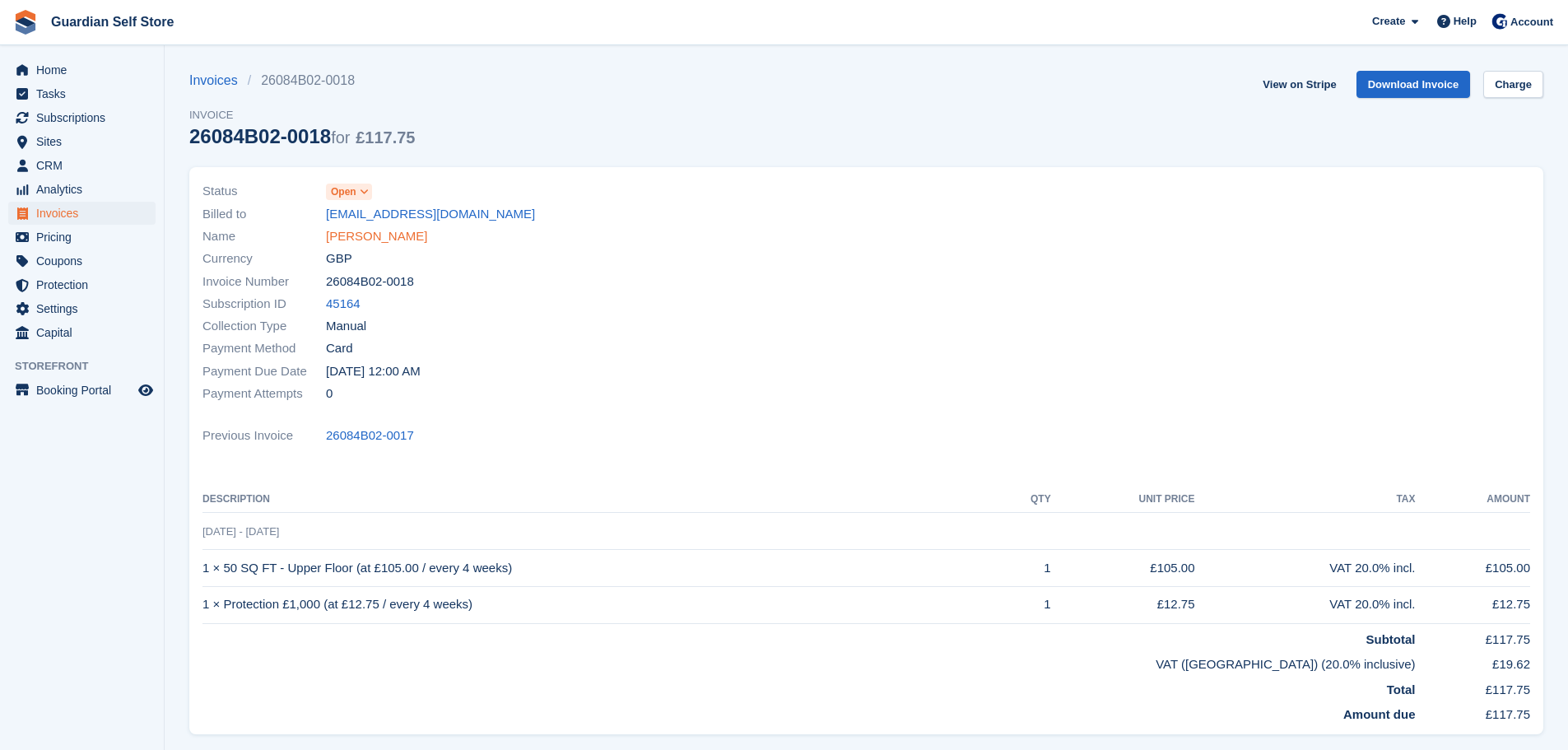
click at [381, 241] on link "[PERSON_NAME]" at bounding box center [376, 236] width 101 height 19
